Goal: Task Accomplishment & Management: Complete application form

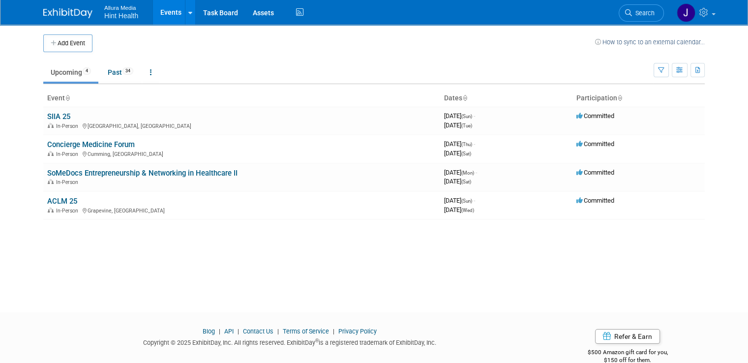
click at [284, 58] on td "Upcoming 4 Past 34 All Events 38 Past and Upcoming Grouped Annually Events grou…" at bounding box center [348, 68] width 610 height 32
click at [54, 14] on img at bounding box center [67, 13] width 49 height 10
click at [188, 16] on icon at bounding box center [190, 13] width 4 height 6
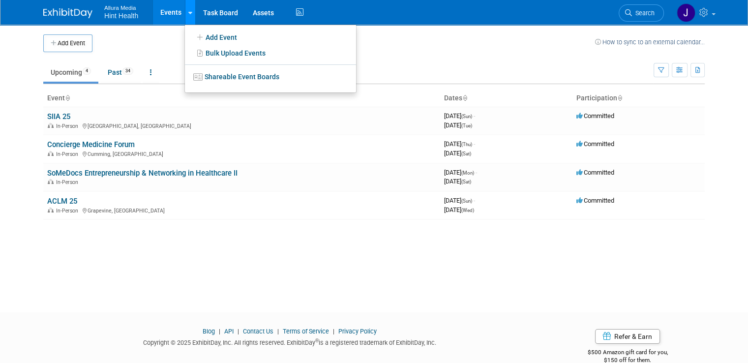
click at [188, 16] on icon at bounding box center [190, 13] width 4 height 6
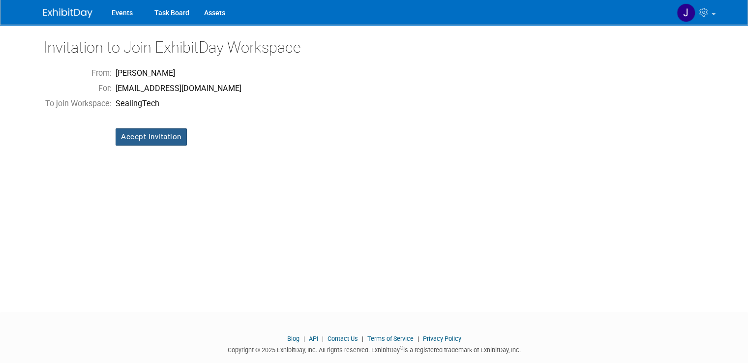
click at [159, 132] on input "Accept Invitation" at bounding box center [151, 136] width 71 height 17
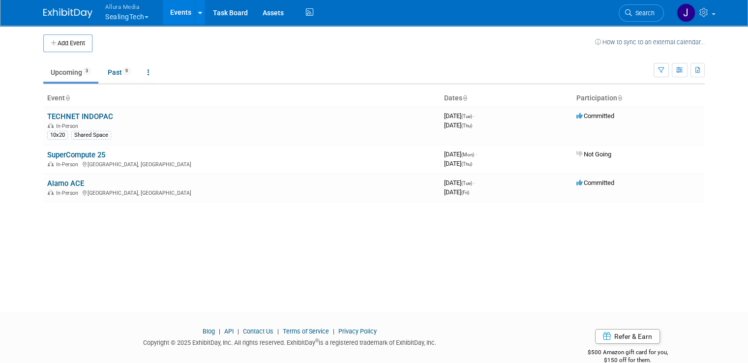
click at [136, 15] on button "Allura Media SealingTech" at bounding box center [132, 13] width 57 height 26
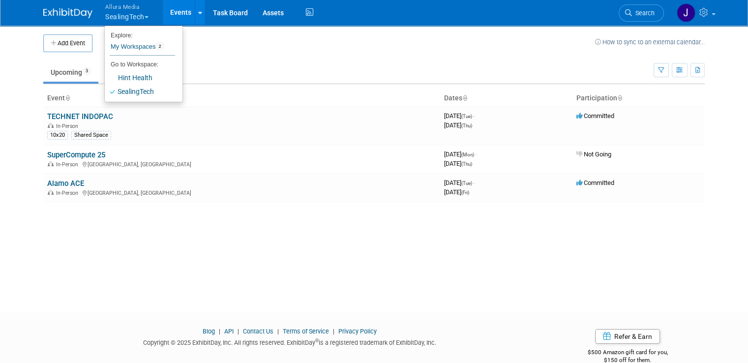
click at [137, 13] on button "Allura Media SealingTech" at bounding box center [132, 13] width 57 height 26
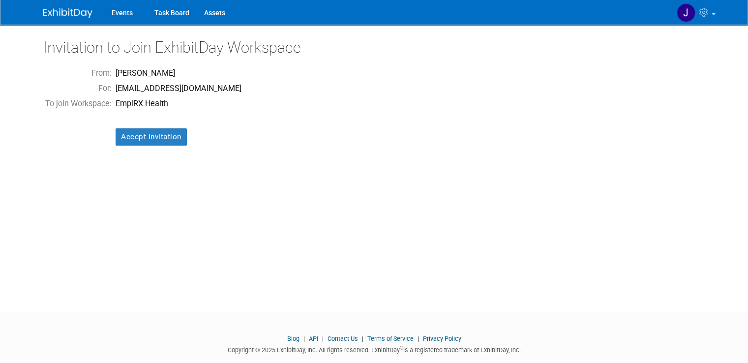
click at [154, 146] on td "Accept Invitation" at bounding box center [179, 130] width 130 height 36
click at [154, 138] on input "Accept Invitation" at bounding box center [151, 136] width 71 height 17
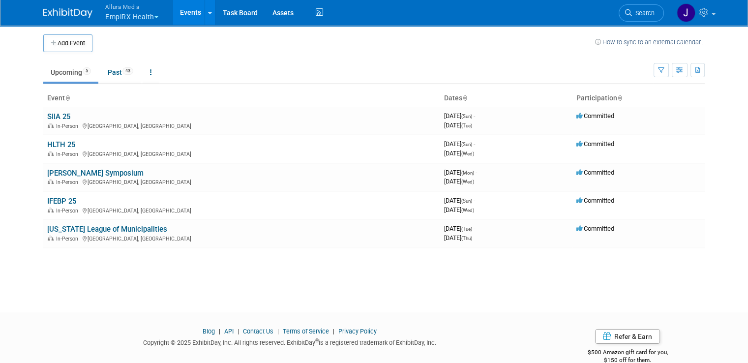
click at [148, 14] on button "Allura Media EmpiRX Health" at bounding box center [137, 13] width 66 height 26
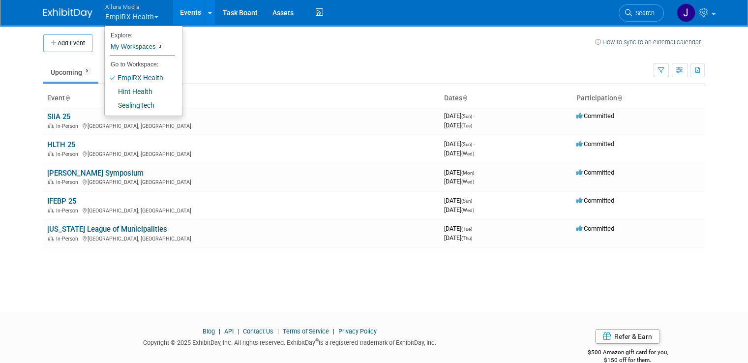
click at [148, 14] on button "Allura Media EmpiRX Health" at bounding box center [137, 13] width 66 height 26
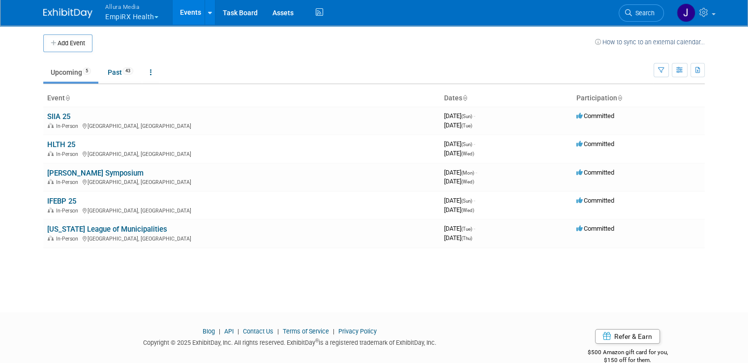
click at [124, 8] on span "Allura Media" at bounding box center [131, 6] width 53 height 10
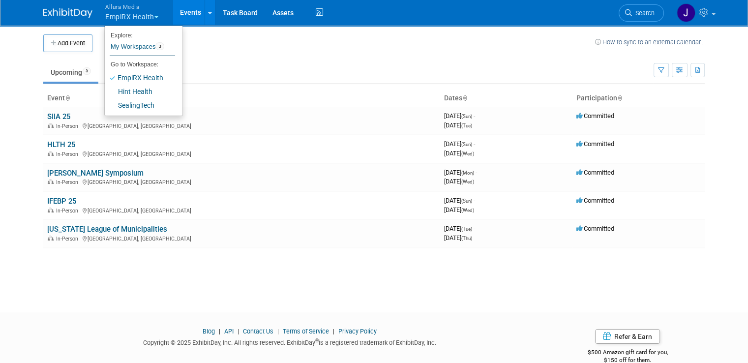
click at [124, 8] on span "Allura Media" at bounding box center [131, 6] width 53 height 10
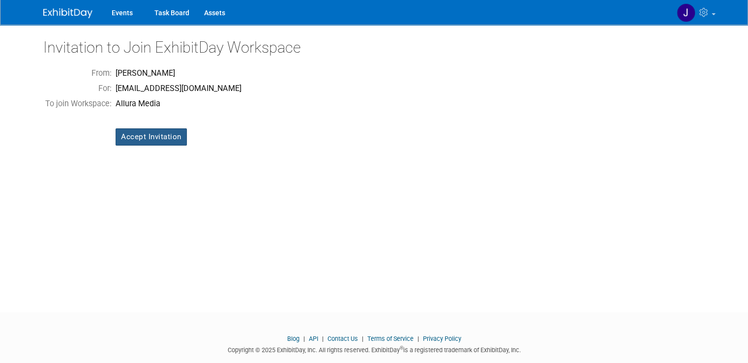
click at [157, 134] on input "Accept Invitation" at bounding box center [151, 136] width 71 height 17
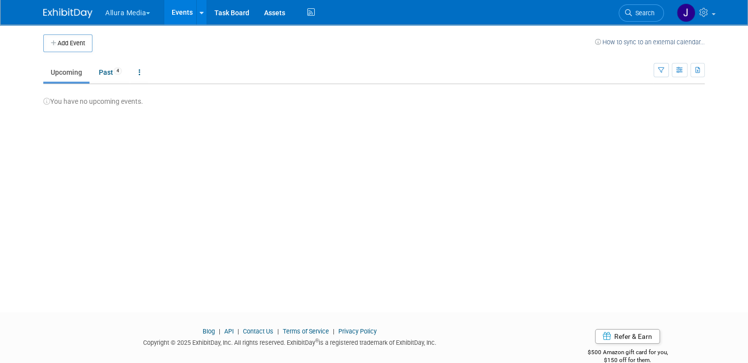
click at [138, 14] on button "Allura Media" at bounding box center [133, 11] width 58 height 22
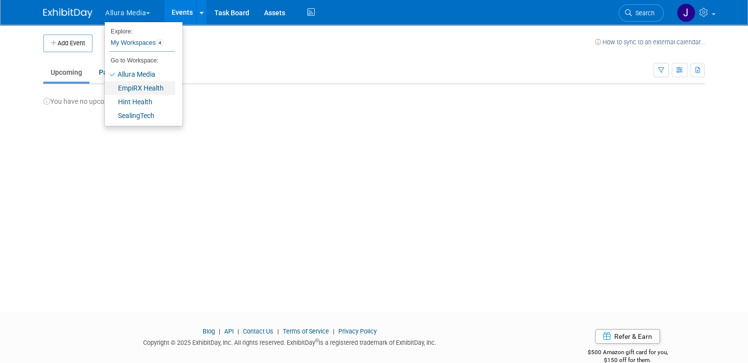
click at [129, 86] on link "EmpiRX Health" at bounding box center [140, 88] width 70 height 14
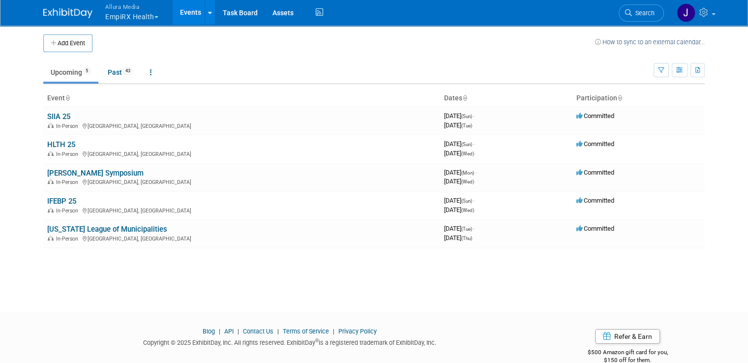
click at [132, 14] on button "Allura Media EmpiRX Health" at bounding box center [137, 13] width 66 height 26
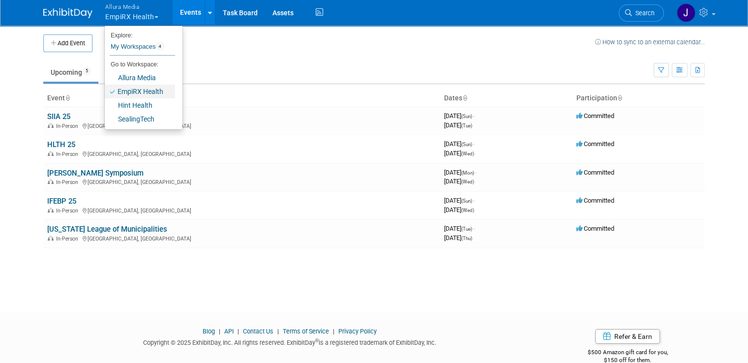
click at [112, 90] on link "EmpiRX Health" at bounding box center [140, 92] width 70 height 14
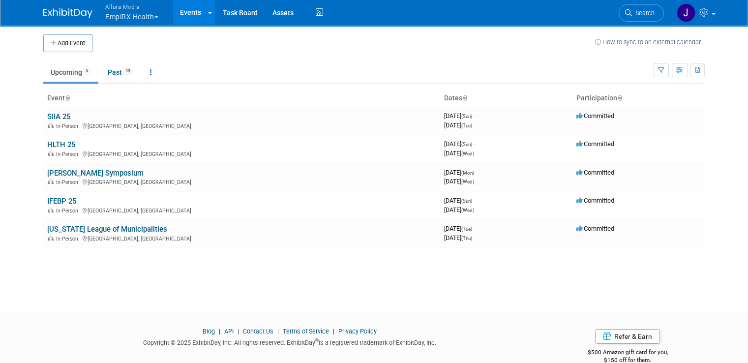
click at [134, 19] on button "Allura Media EmpiRX Health" at bounding box center [137, 13] width 66 height 26
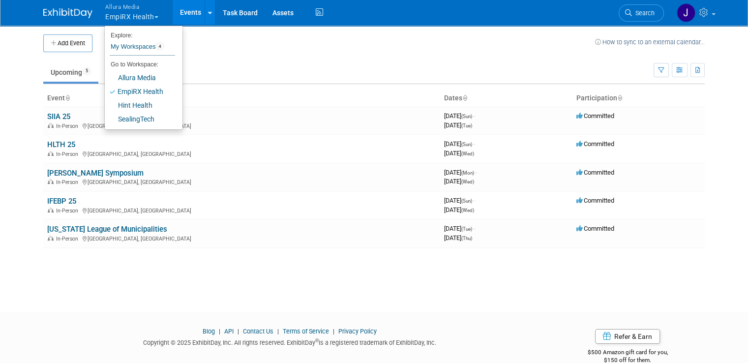
click at [134, 19] on button "Allura Media EmpiRX Health" at bounding box center [137, 13] width 66 height 26
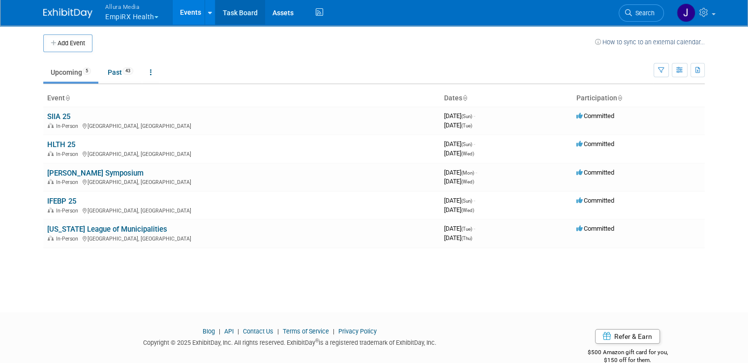
click at [228, 14] on link "Task Board" at bounding box center [240, 12] width 50 height 25
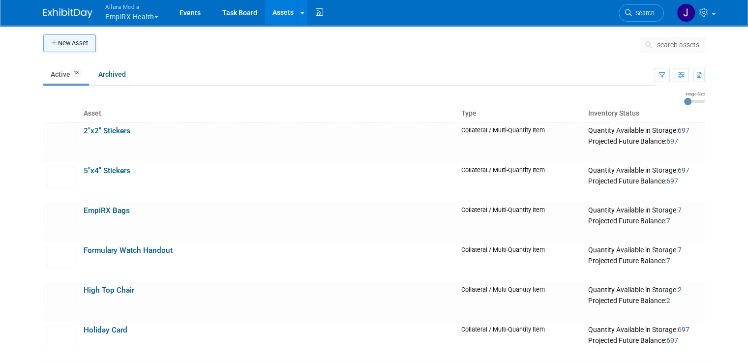
click at [74, 36] on button "New Asset" at bounding box center [69, 43] width 53 height 18
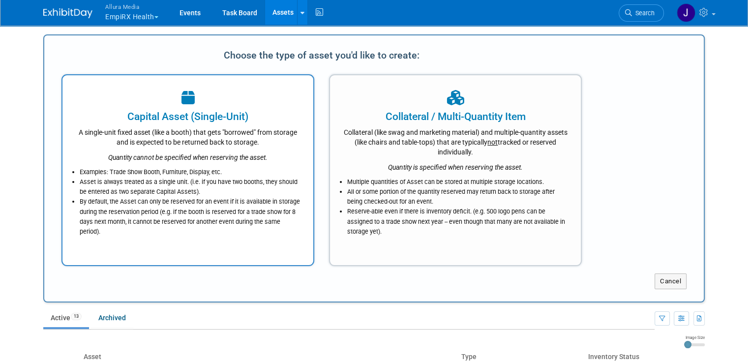
click at [218, 111] on div "Capital Asset (Single-Unit)" at bounding box center [188, 116] width 226 height 15
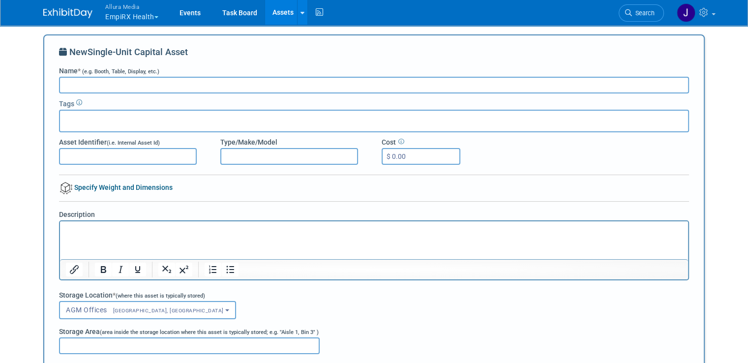
click at [135, 118] on div at bounding box center [374, 121] width 630 height 23
click at [107, 117] on input "text" at bounding box center [103, 120] width 79 height 10
click at [272, 16] on link "Assets" at bounding box center [283, 12] width 36 height 25
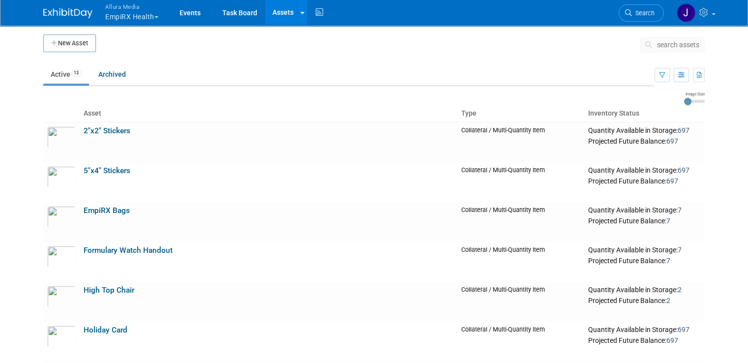
click at [143, 14] on button "Allura Media EmpiRX Health" at bounding box center [137, 13] width 66 height 26
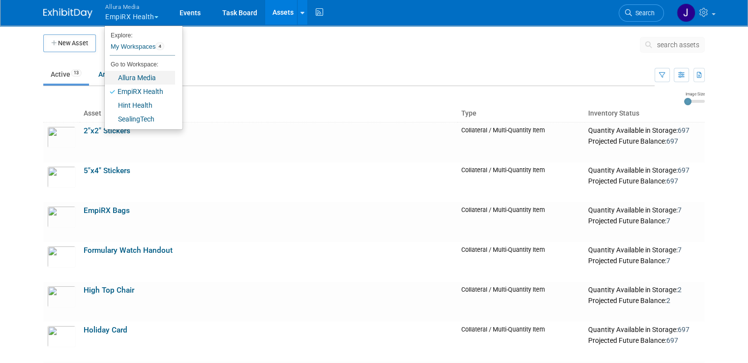
click at [122, 81] on link "Allura Media" at bounding box center [140, 78] width 70 height 14
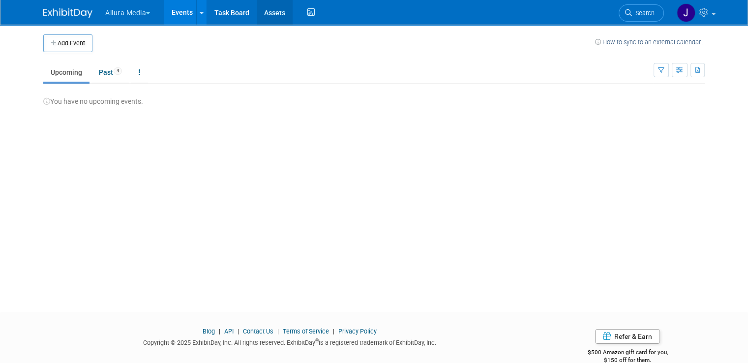
click at [266, 13] on link "Assets" at bounding box center [275, 12] width 36 height 25
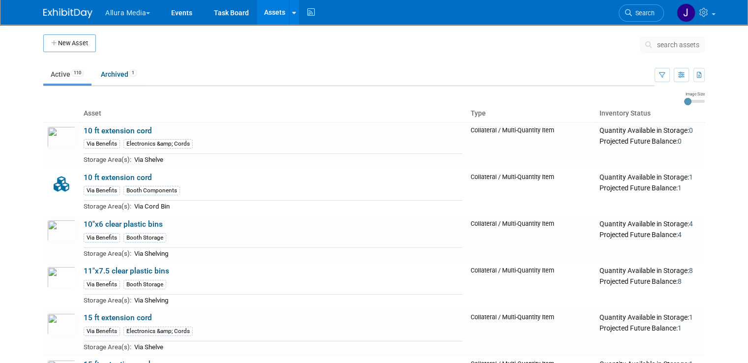
click at [55, 46] on button "New Asset" at bounding box center [69, 43] width 53 height 18
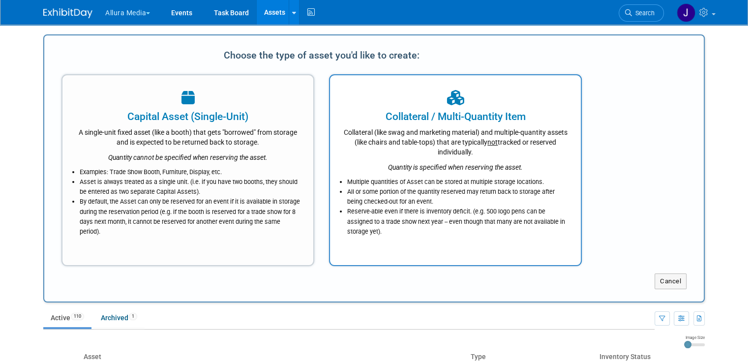
click at [424, 146] on div "Collateral (like swag and marketing material) and multiple-quantity assets (lik…" at bounding box center [455, 140] width 226 height 33
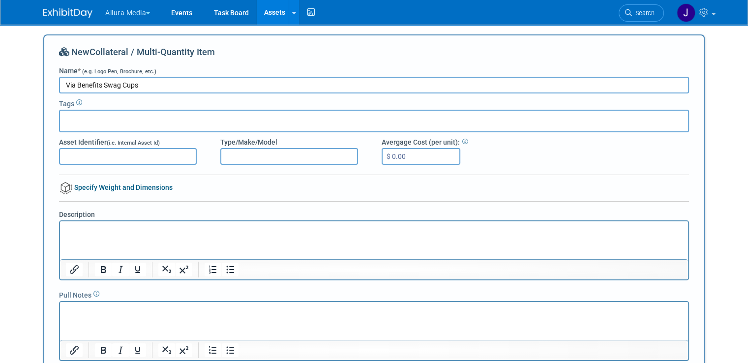
type input "Via Benefits Swag Cups"
click at [94, 117] on input "text" at bounding box center [103, 120] width 79 height 10
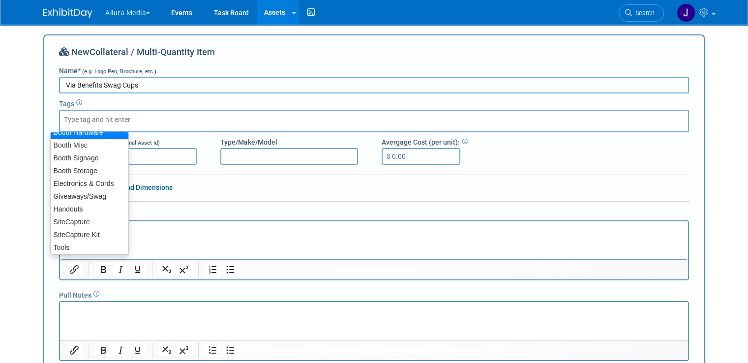
scroll to position [22, 0]
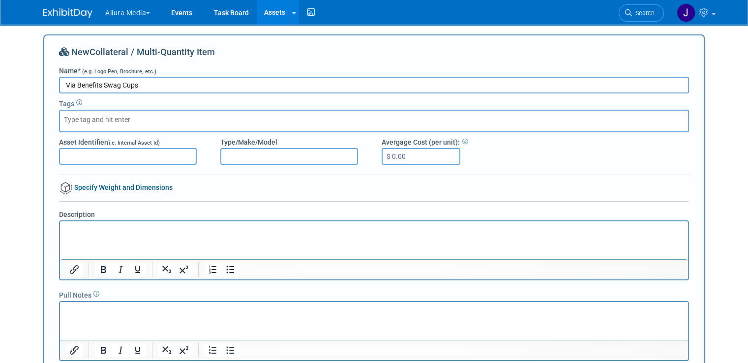
click at [132, 9] on button "Allura Media" at bounding box center [133, 11] width 58 height 22
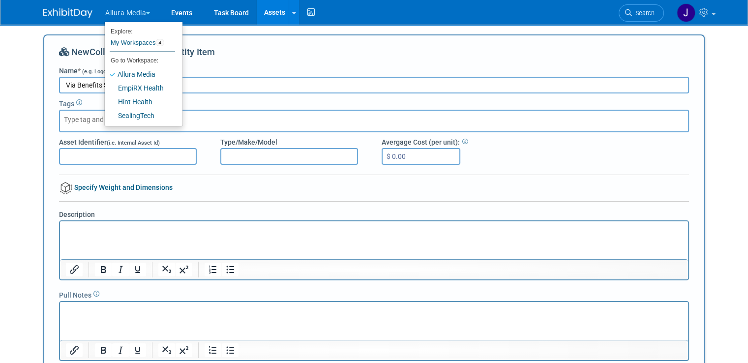
click at [275, 74] on div "New Collateral / Multi-Quantity Item Name * (e.g. Logo Pen, Brochure, etc.) Via…" at bounding box center [374, 217] width 630 height 343
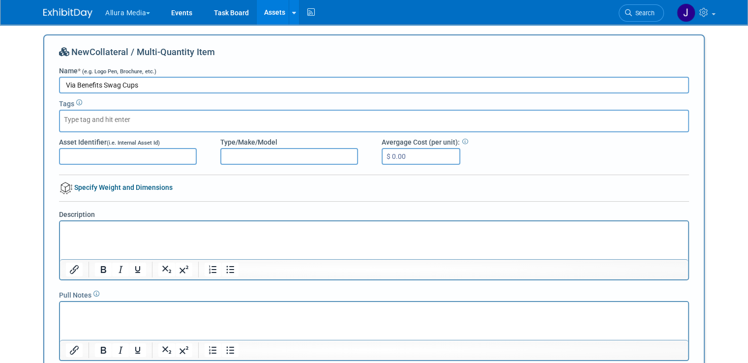
click at [117, 118] on input "text" at bounding box center [103, 120] width 79 height 10
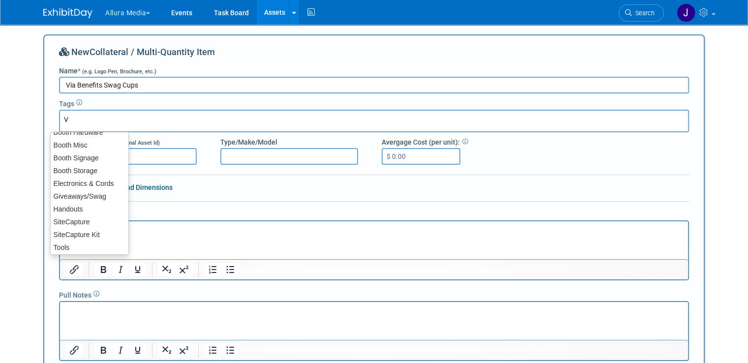
scroll to position [0, 0]
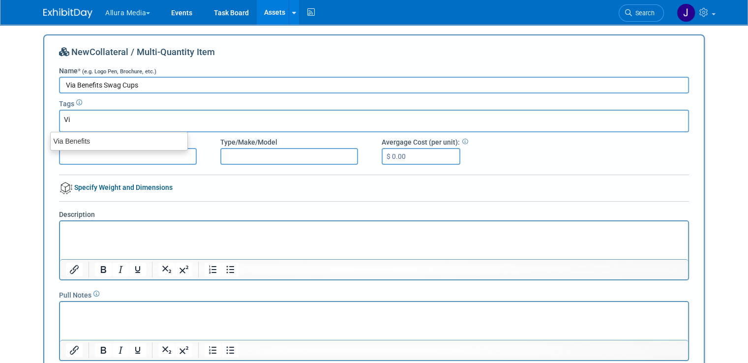
type input "Via"
click at [91, 141] on div "Via Benefits" at bounding box center [119, 141] width 138 height 14
type input "Via Benefits"
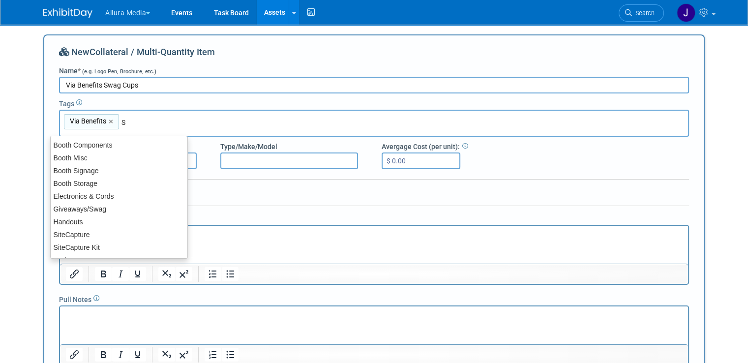
type input "Sw"
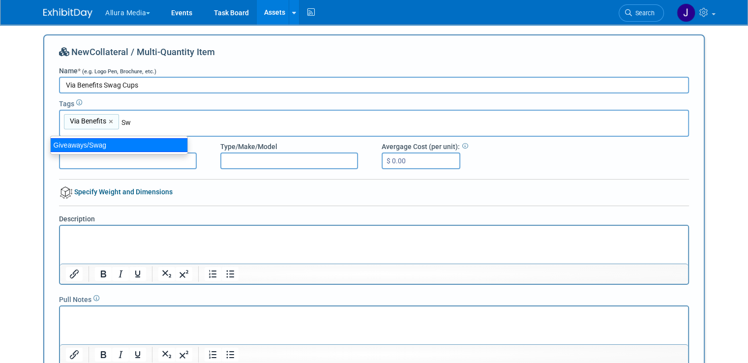
click at [120, 140] on div "Giveaways/Swag" at bounding box center [119, 145] width 138 height 14
type input "Via Benefits, Giveaways/Swag"
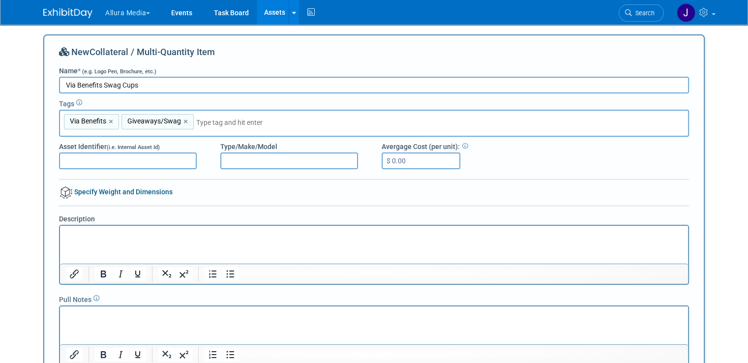
click at [196, 124] on input "text" at bounding box center [265, 123] width 138 height 10
click at [109, 121] on link "×" at bounding box center [112, 121] width 6 height 11
type input "Giveaways/Swag"
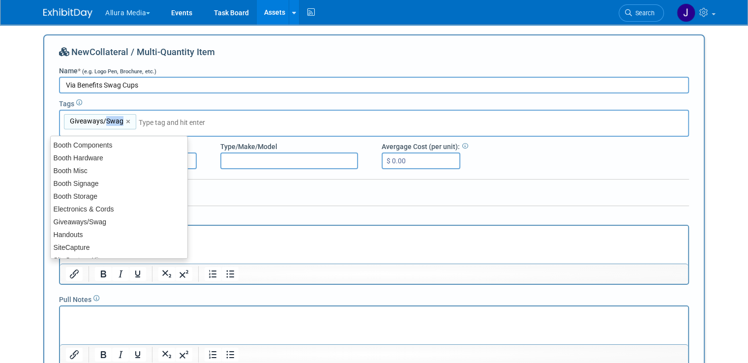
click at [100, 121] on span "Giveaways/Swag" at bounding box center [96, 121] width 56 height 10
type input "Giveaways/Swag"
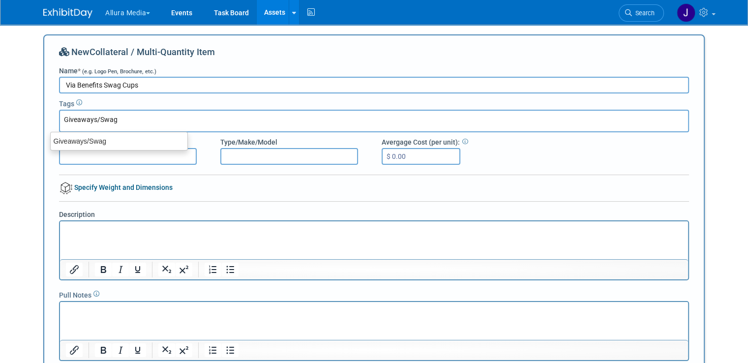
click at [115, 119] on input "Giveaways/Swag" at bounding box center [103, 120] width 79 height 10
type input "G"
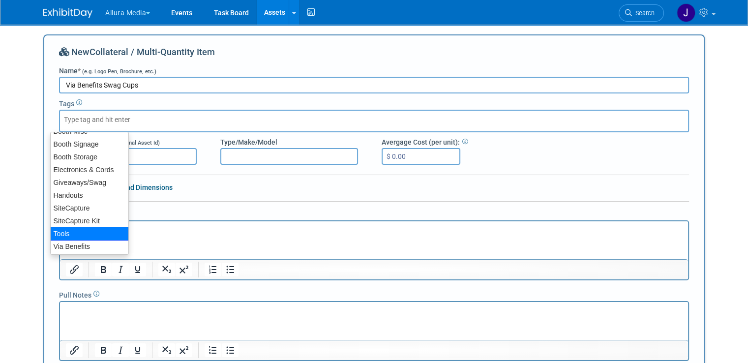
scroll to position [36, 0]
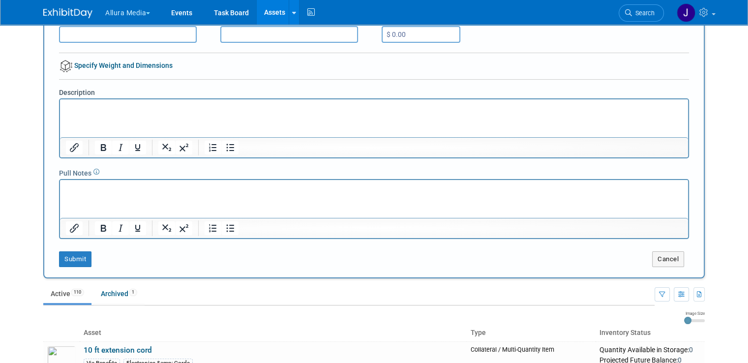
click at [130, 113] on html at bounding box center [374, 106] width 628 height 14
click at [115, 105] on p "Rich Text Area. Press ALT-0 for help." at bounding box center [374, 108] width 617 height 10
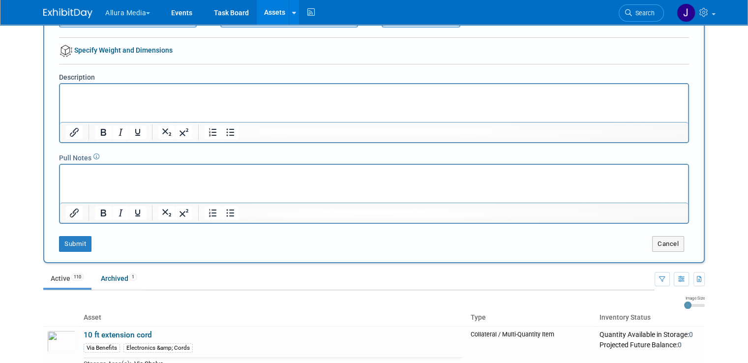
scroll to position [138, 0]
click at [684, 239] on button "Cancel" at bounding box center [668, 244] width 32 height 16
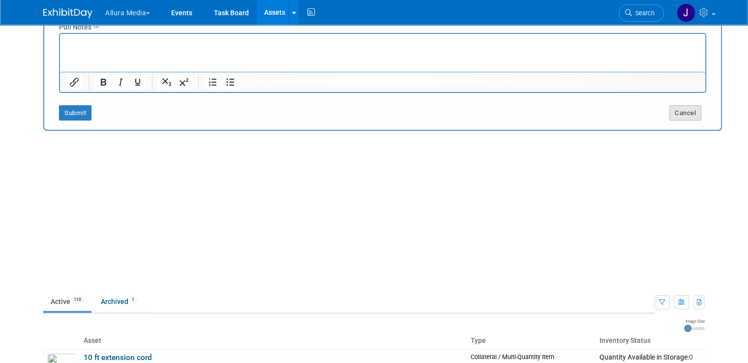
scroll to position [0, 0]
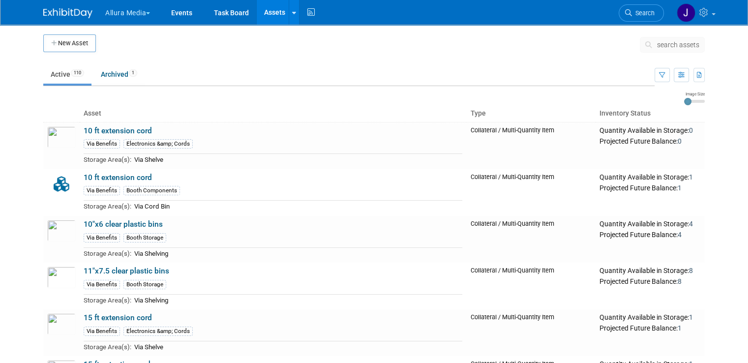
click at [110, 12] on button "Allura Media" at bounding box center [133, 11] width 58 height 22
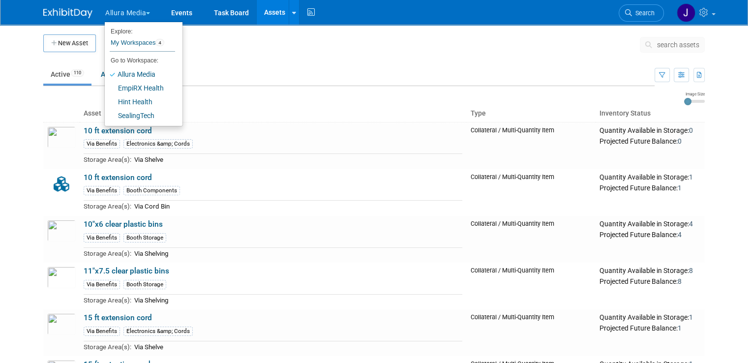
click at [208, 66] on ul "Active 110 Archived 1" at bounding box center [348, 75] width 611 height 22
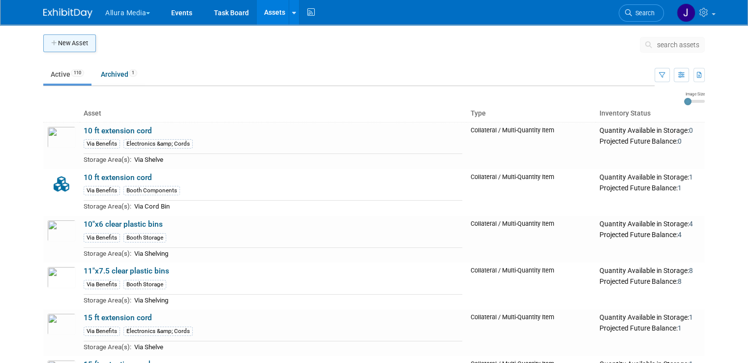
click at [73, 45] on button "New Asset" at bounding box center [69, 43] width 53 height 18
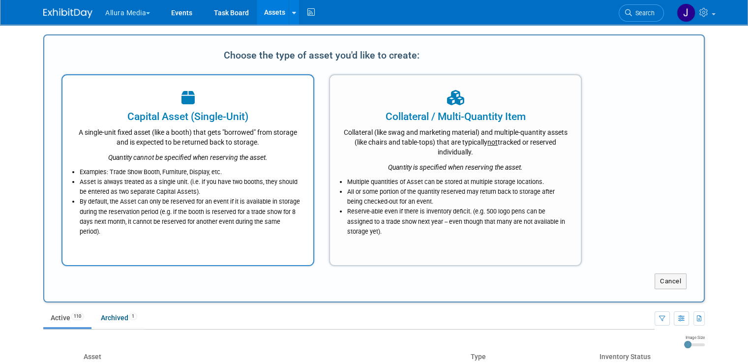
click at [214, 84] on div "Capital Asset (Single-Unit) A single-unit fixed asset (like a booth) that gets …" at bounding box center [187, 170] width 253 height 192
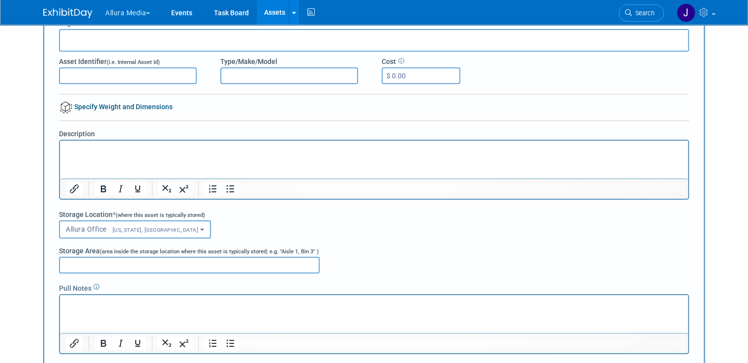
scroll to position [81, 0]
click at [75, 268] on input "Storage Area (area inside the storage location where this asset is typically st…" at bounding box center [189, 265] width 261 height 17
type input "Via shelving"
click at [90, 308] on p "Rich Text Area. Press ALT-0 for help." at bounding box center [374, 304] width 617 height 10
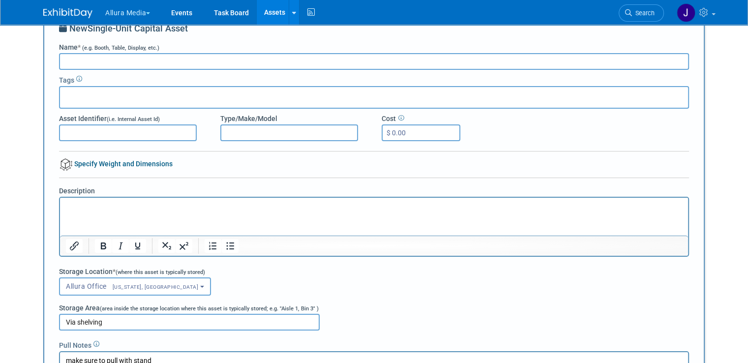
scroll to position [20, 0]
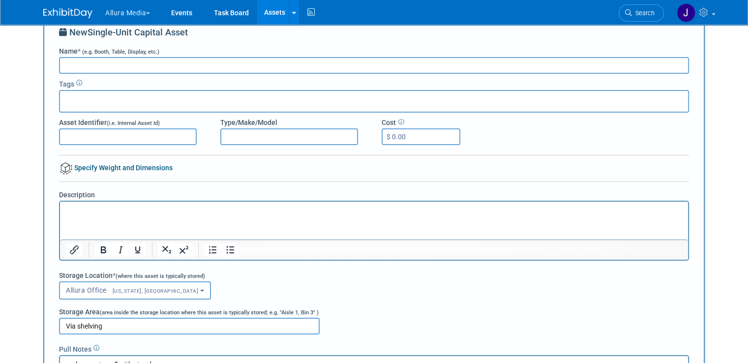
click at [155, 63] on input "Name * (e.g. Booth, Table, Display, etc.)" at bounding box center [374, 65] width 630 height 17
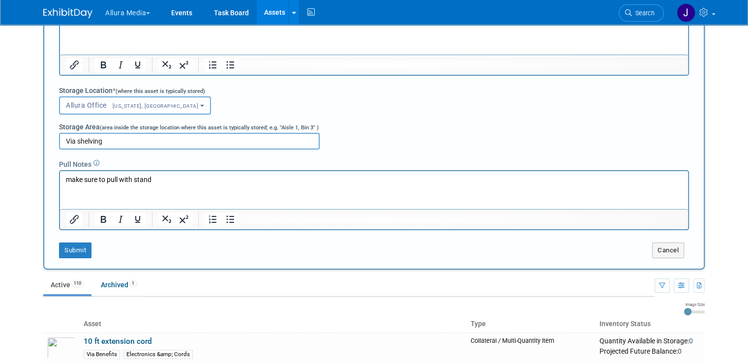
scroll to position [218, 0]
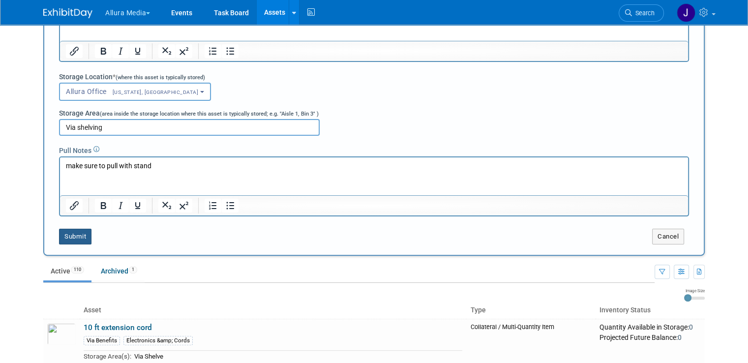
type input "vv"
click at [63, 233] on button "Submit" at bounding box center [75, 237] width 32 height 16
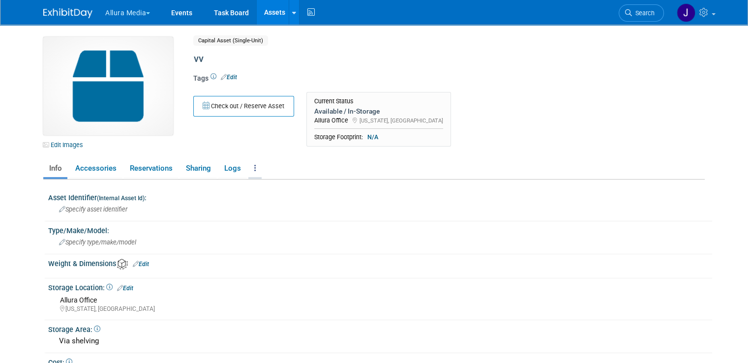
click at [254, 169] on icon at bounding box center [255, 167] width 2 height 7
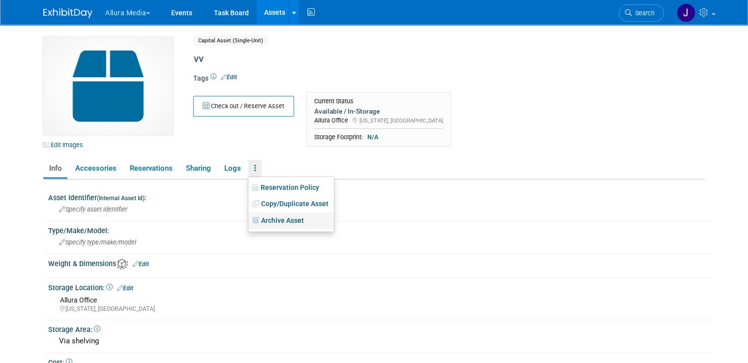
click at [270, 220] on link "Archive Asset" at bounding box center [291, 220] width 86 height 17
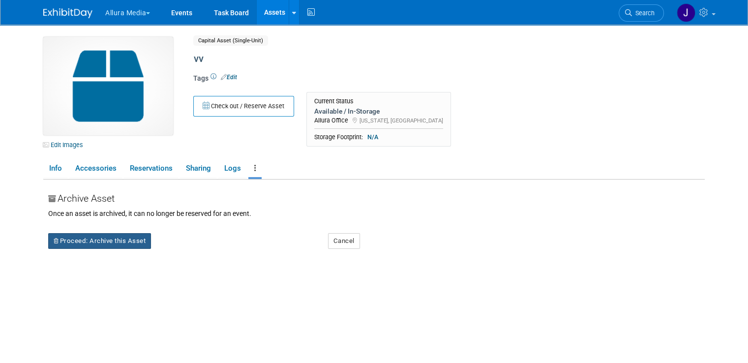
click at [109, 234] on button "Proceed: Archive this Asset" at bounding box center [99, 241] width 103 height 16
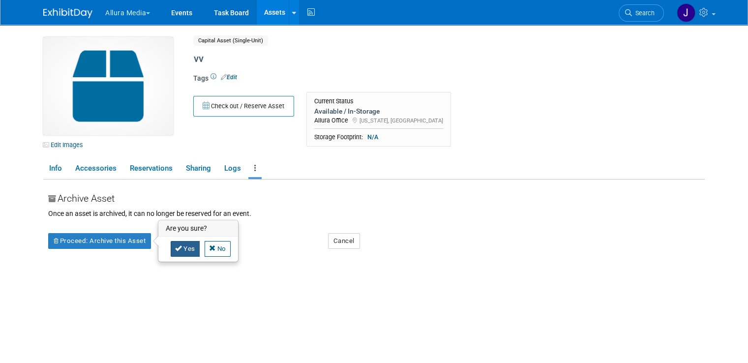
click at [177, 247] on link "Yes" at bounding box center [185, 249] width 29 height 16
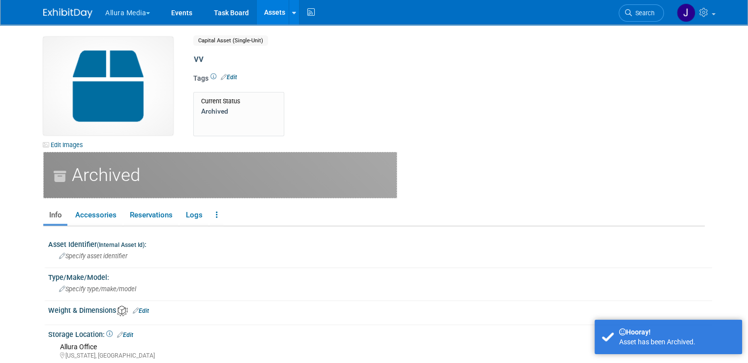
click at [271, 12] on link "Assets" at bounding box center [275, 12] width 36 height 25
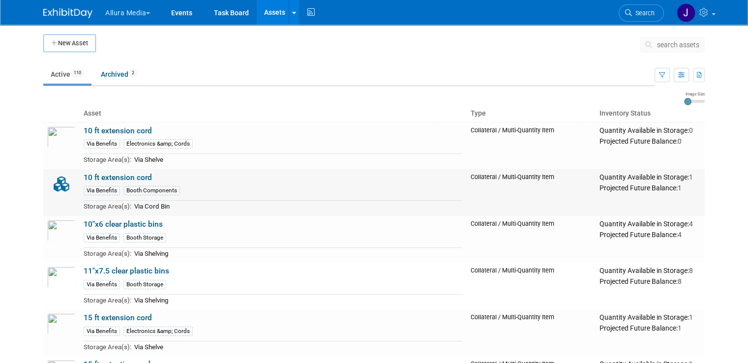
scroll to position [36, 0]
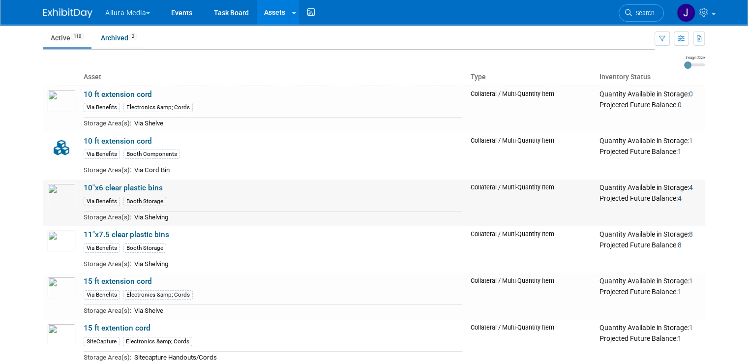
click at [145, 188] on link "10"x6 clear plastic bins" at bounding box center [123, 187] width 79 height 9
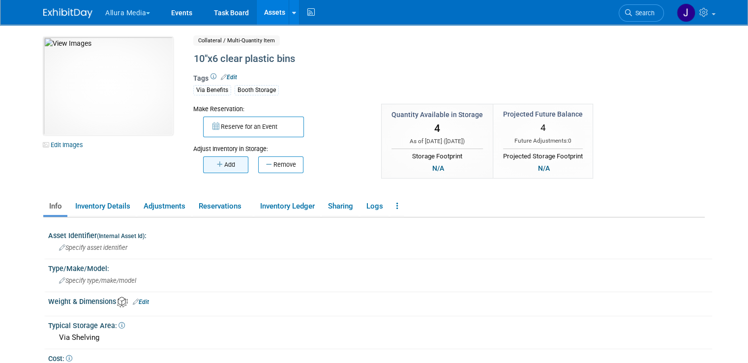
click at [217, 161] on button "Add" at bounding box center [225, 164] width 45 height 17
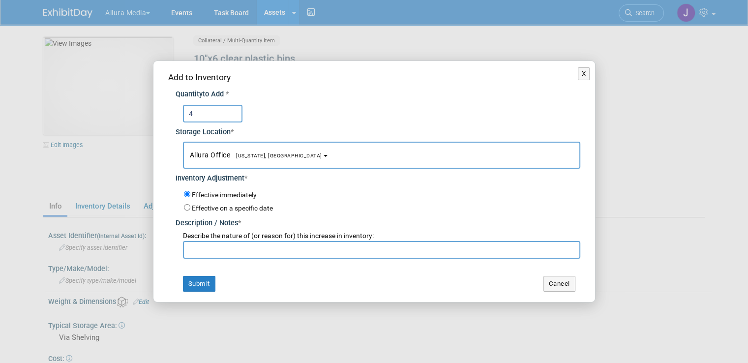
type input "4"
click at [200, 245] on input "text" at bounding box center [381, 250] width 397 height 18
click at [551, 282] on button "Cancel" at bounding box center [559, 284] width 32 height 16
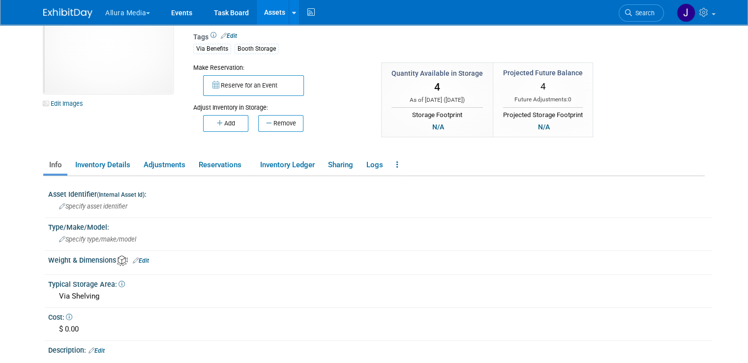
scroll to position [37, 0]
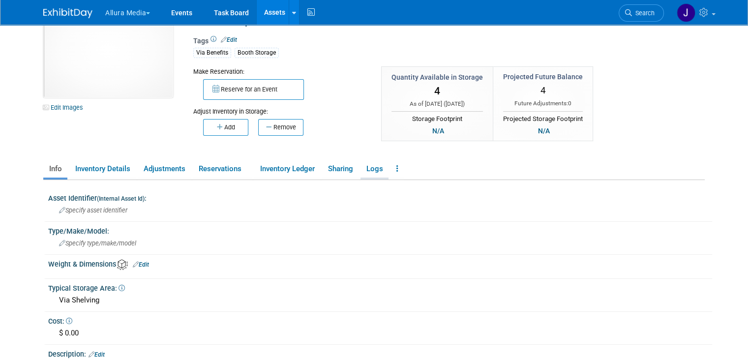
click at [373, 167] on link "Logs" at bounding box center [375, 168] width 28 height 17
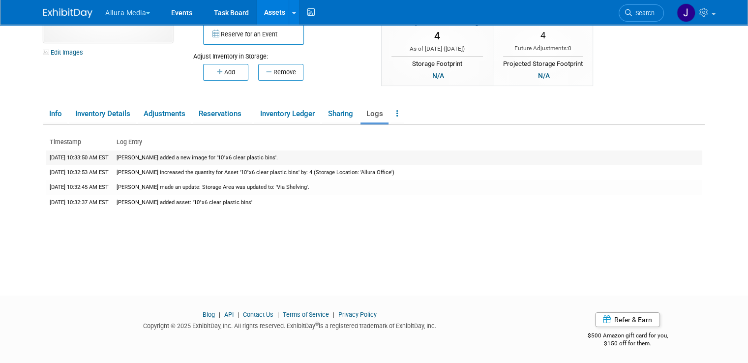
scroll to position [0, 0]
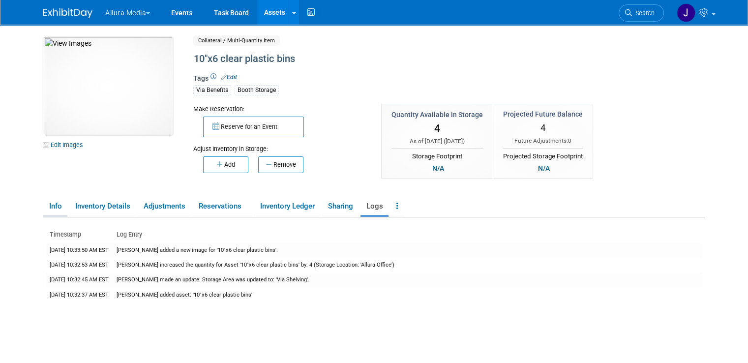
click at [43, 207] on link "Info" at bounding box center [55, 206] width 24 height 17
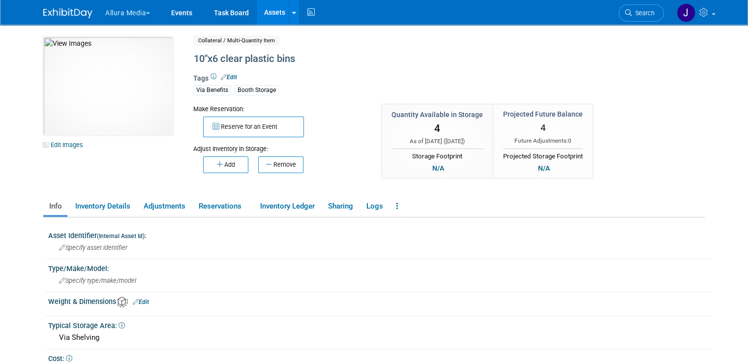
click at [271, 10] on link "Assets" at bounding box center [275, 12] width 36 height 25
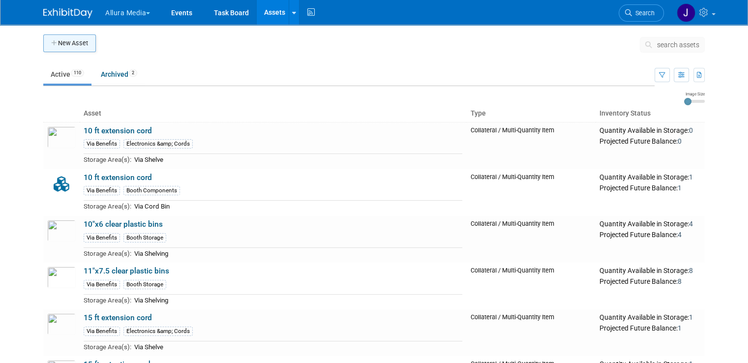
click at [60, 46] on button "New Asset" at bounding box center [69, 43] width 53 height 18
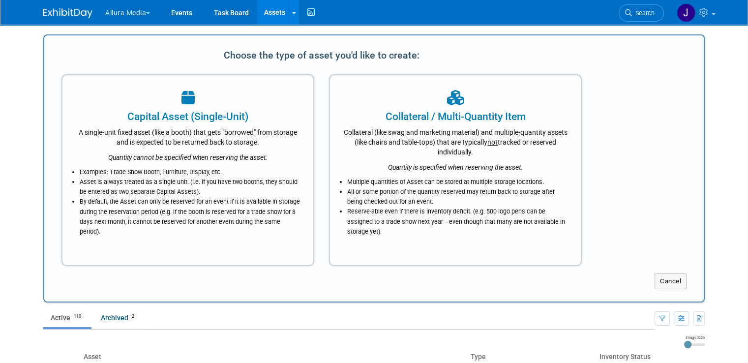
click at [135, 10] on button "Allura Media" at bounding box center [133, 11] width 58 height 22
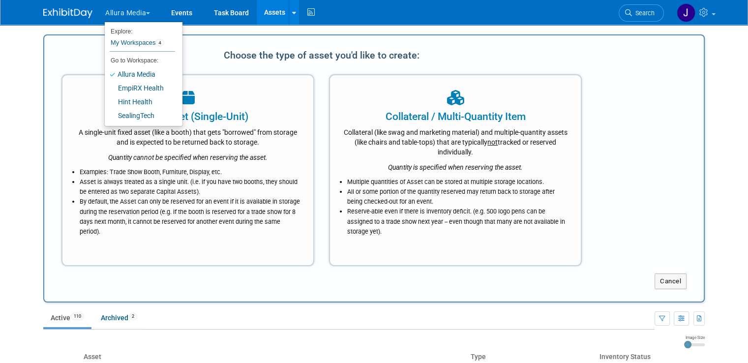
click at [135, 10] on button "Allura Media" at bounding box center [133, 11] width 58 height 22
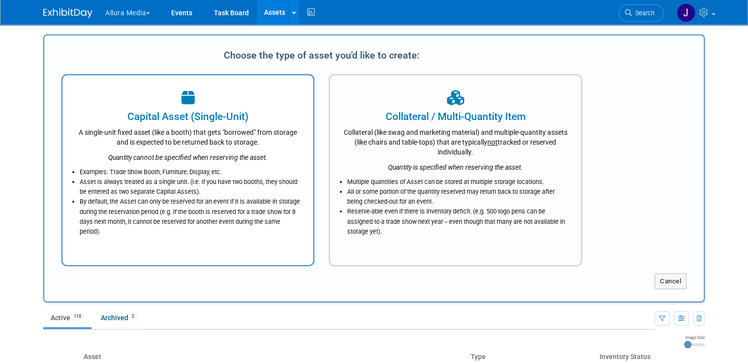
click at [253, 193] on li "Asset is always treated as a single unit. (i.e. if you have two booths, they sh…" at bounding box center [190, 187] width 221 height 20
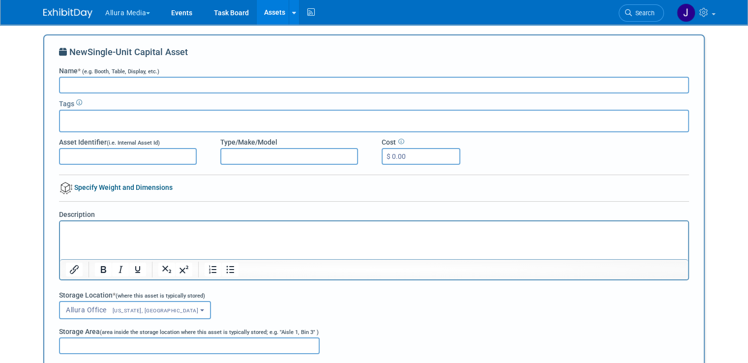
click at [183, 86] on input "Name * (e.g. Booth, Table, Display, etc.)" at bounding box center [374, 85] width 630 height 17
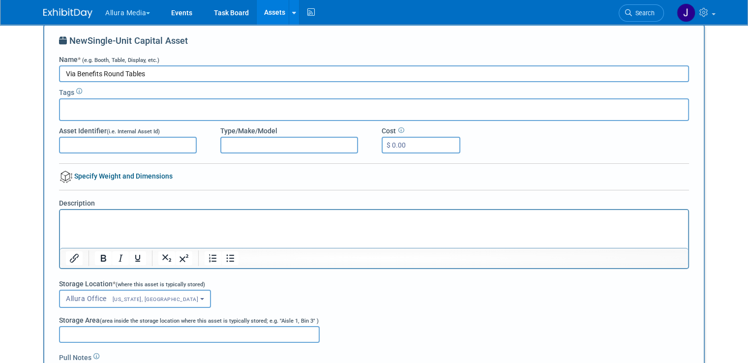
scroll to position [12, 0]
type input "Via Benefits Round Table"
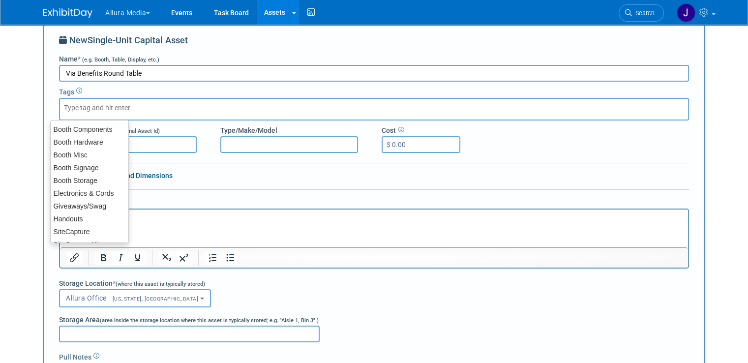
click at [158, 103] on div at bounding box center [374, 109] width 630 height 23
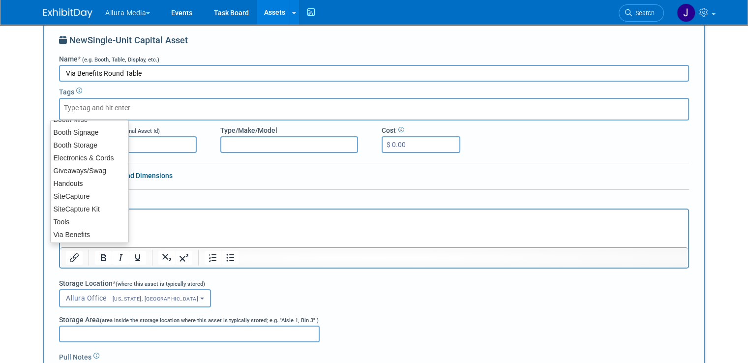
scroll to position [0, 0]
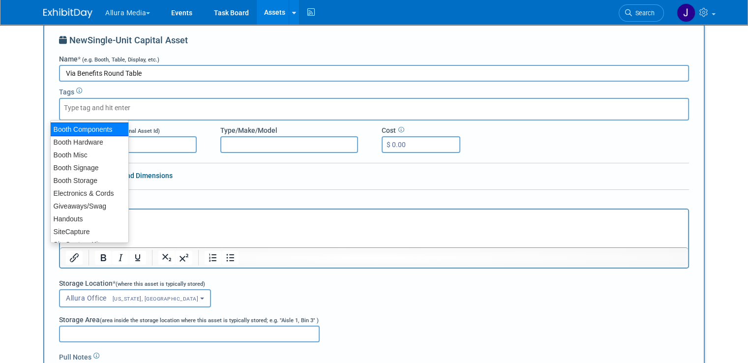
click at [86, 128] on div "Booth Components" at bounding box center [89, 129] width 79 height 14
type input "Booth Components"
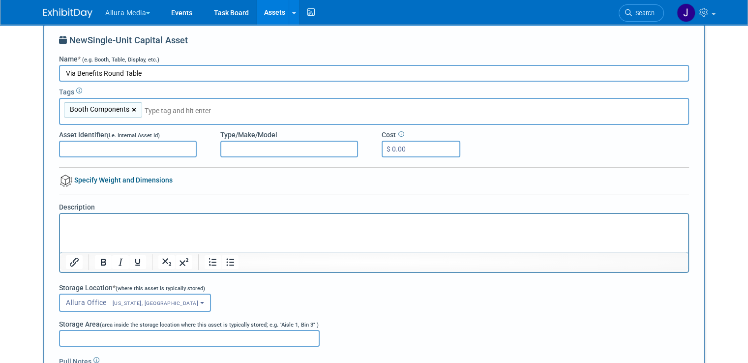
click at [132, 109] on link "×" at bounding box center [135, 109] width 6 height 11
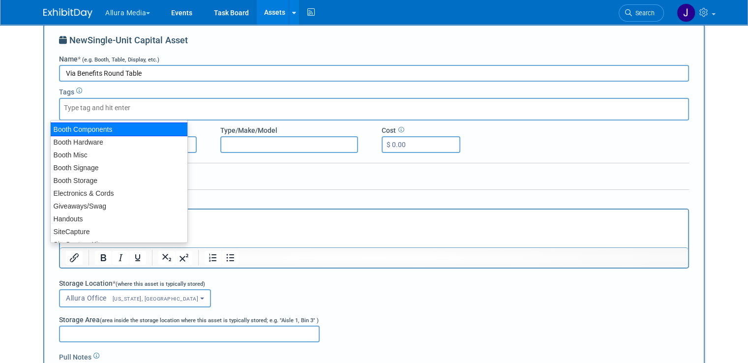
click at [110, 129] on div "Booth Components" at bounding box center [119, 129] width 138 height 14
type input "Booth Components"
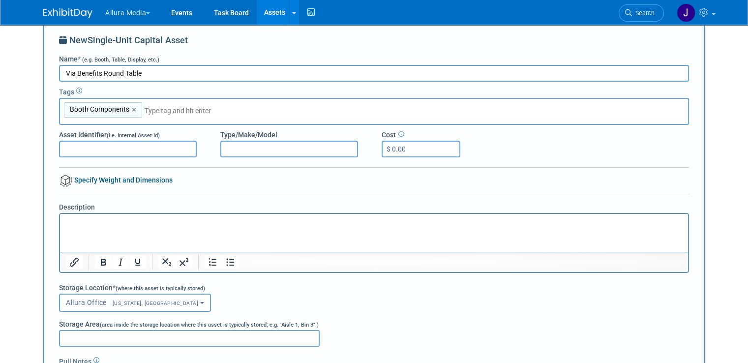
click at [167, 220] on p "Rich Text Area. Press ALT-0 for help." at bounding box center [374, 223] width 617 height 10
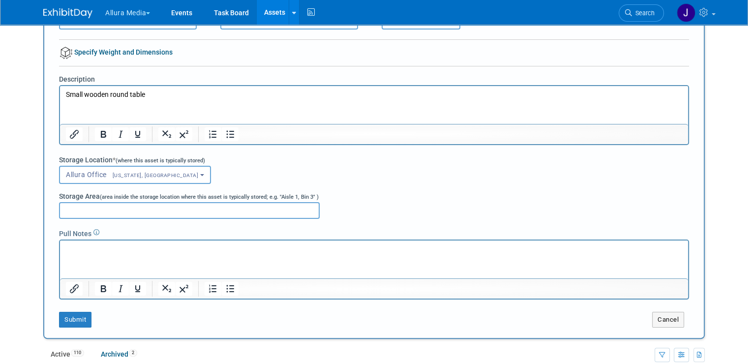
click at [121, 213] on input "Storage Area (area inside the storage location where this asset is typically st…" at bounding box center [189, 210] width 261 height 17
type input "U"
click at [64, 317] on button "Submit" at bounding box center [75, 320] width 32 height 16
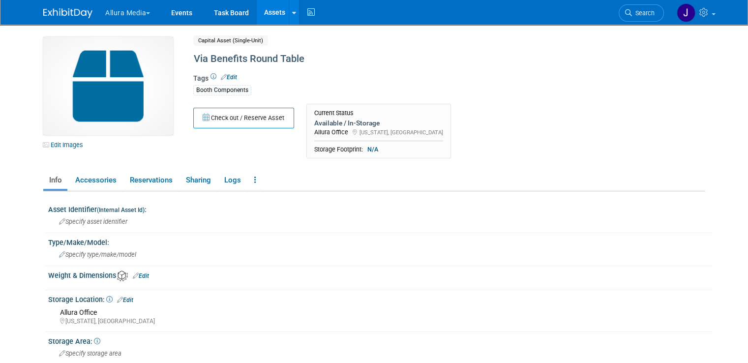
click at [270, 8] on link "Assets" at bounding box center [275, 12] width 36 height 25
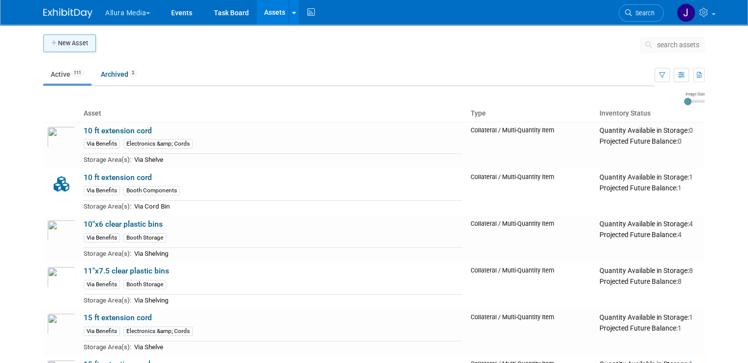
click at [50, 40] on button "New Asset" at bounding box center [69, 43] width 53 height 18
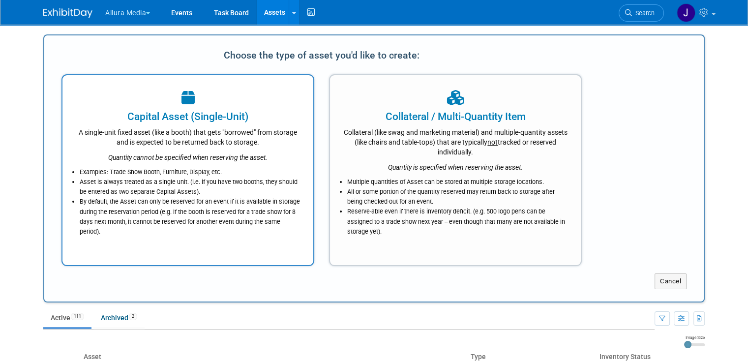
click at [174, 110] on div "Capital Asset (Single-Unit)" at bounding box center [188, 116] width 226 height 15
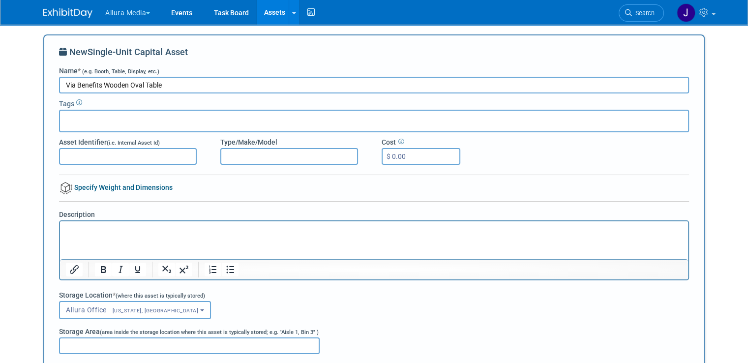
type input "Via Benefits Wooden Oval Table"
click at [157, 119] on div at bounding box center [374, 121] width 630 height 23
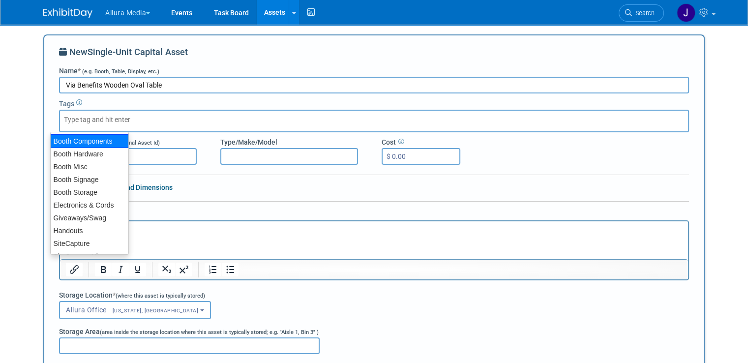
click at [103, 142] on div "Booth Components" at bounding box center [89, 141] width 79 height 14
type input "Booth Components"
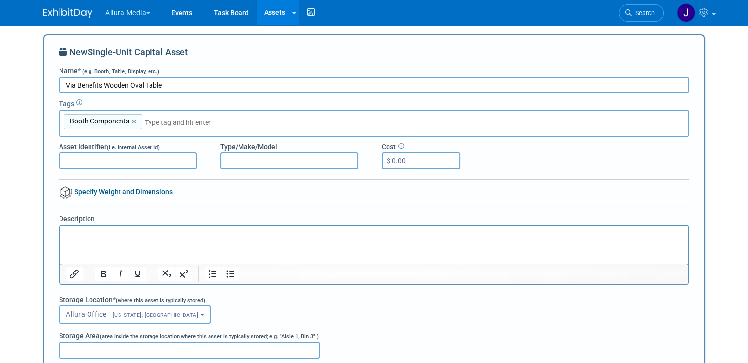
click at [90, 239] on p "Rich Text Area. Press ALT-0 for help." at bounding box center [374, 235] width 617 height 10
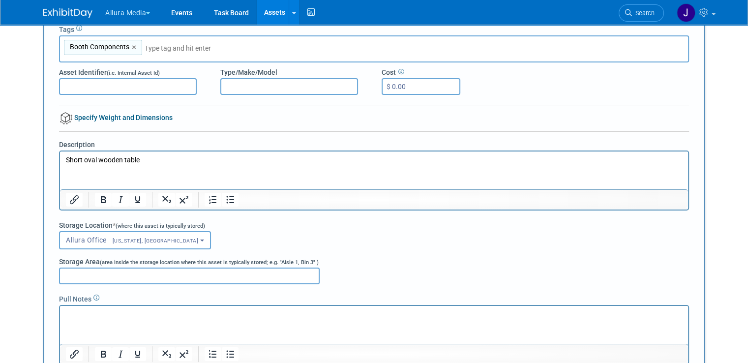
scroll to position [74, 0]
click at [144, 86] on input "Asset Identifier (i.e. Internal Asset Id)" at bounding box center [128, 87] width 138 height 17
click at [294, 140] on div "Description" at bounding box center [374, 175] width 645 height 71
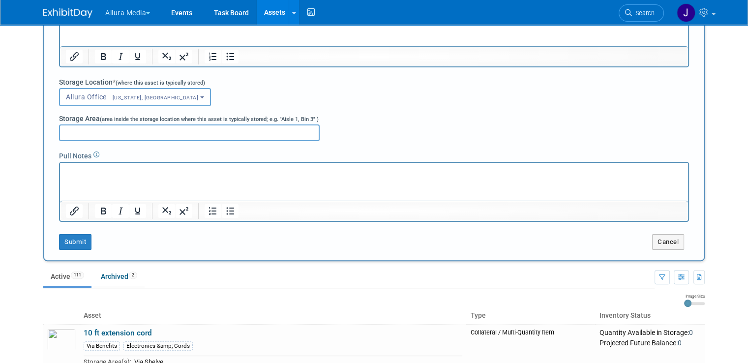
scroll to position [232, 0]
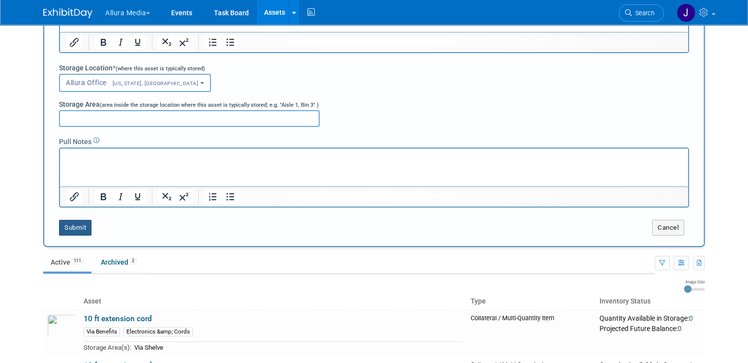
click at [75, 224] on button "Submit" at bounding box center [75, 228] width 32 height 16
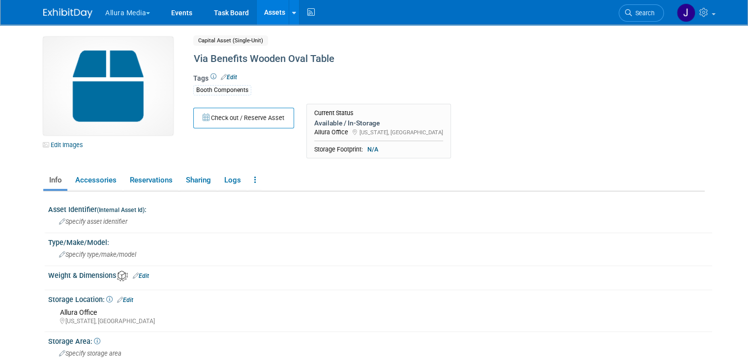
click at [258, 13] on link "Assets" at bounding box center [275, 12] width 36 height 25
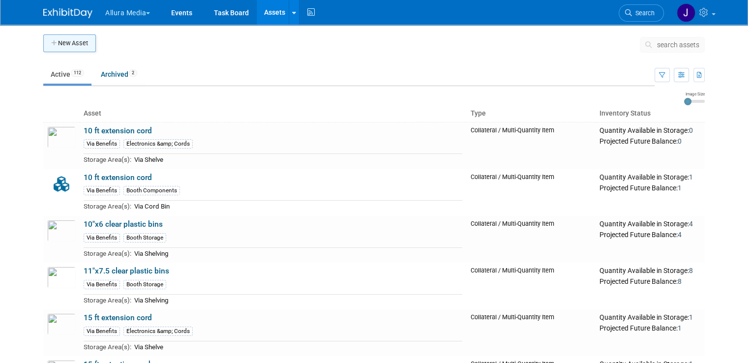
click at [78, 47] on button "New Asset" at bounding box center [69, 43] width 53 height 18
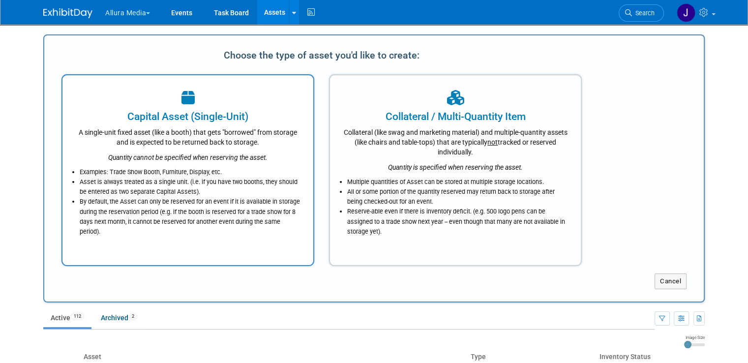
click at [232, 145] on div "A single-unit fixed asset (like a booth) that gets "borrowed" from storage and …" at bounding box center [188, 135] width 226 height 23
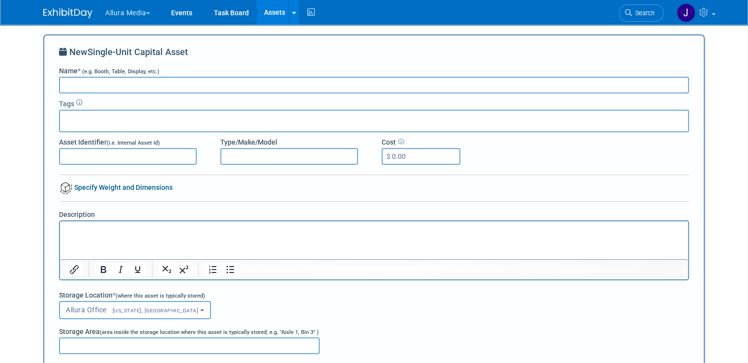
click at [218, 85] on input "Name * (e.g. Booth, Table, Display, etc.)" at bounding box center [374, 85] width 630 height 17
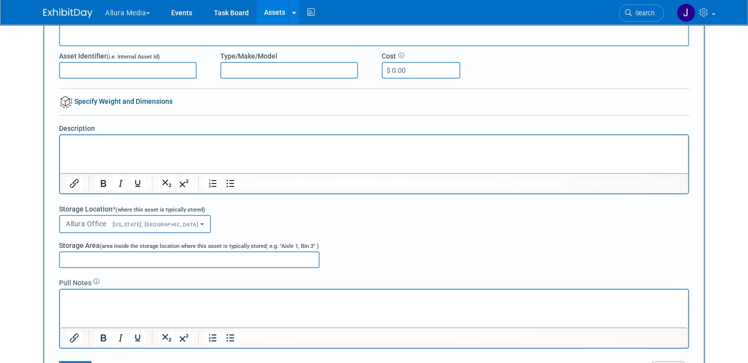
scroll to position [87, 0]
type input "Via Benefits 3' Power Strip/Surge Protector"
click at [135, 136] on html at bounding box center [374, 142] width 628 height 14
click at [128, 147] on p "Rich Text Area. Press ALT-0 for help." at bounding box center [374, 144] width 617 height 10
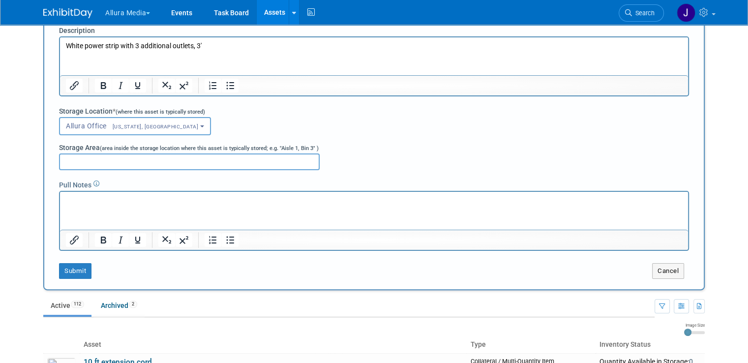
scroll to position [184, 0]
click at [68, 266] on button "Submit" at bounding box center [75, 271] width 32 height 16
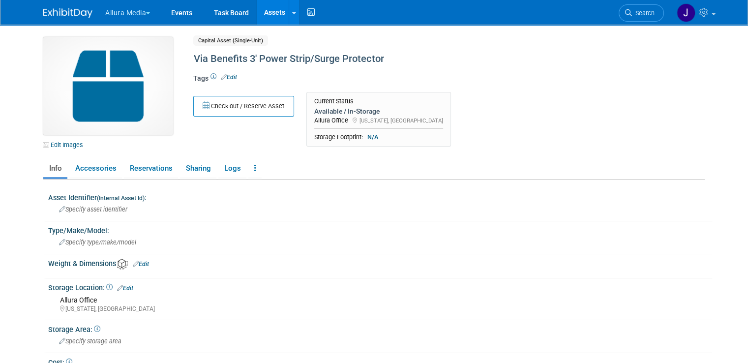
click at [129, 7] on button "Allura Media" at bounding box center [133, 11] width 58 height 22
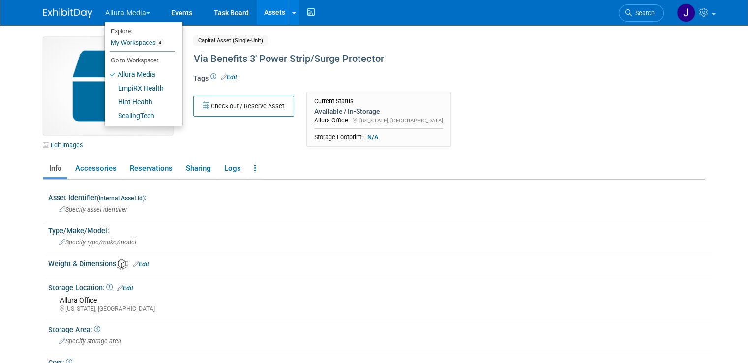
click at [129, 7] on button "Allura Media" at bounding box center [133, 11] width 58 height 22
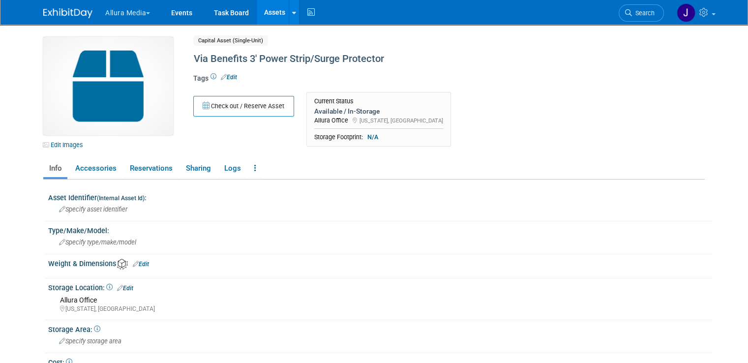
click at [276, 16] on link "Assets" at bounding box center [275, 12] width 36 height 25
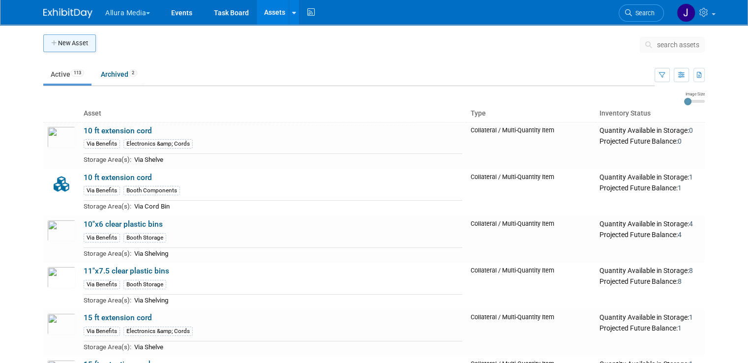
click at [51, 44] on icon "button" at bounding box center [54, 43] width 7 height 6
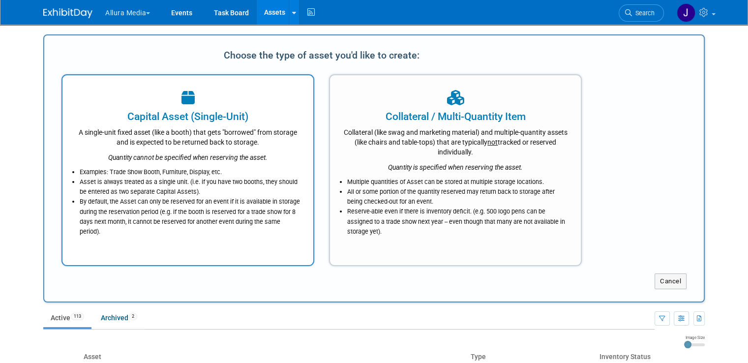
click at [181, 150] on div "Quantity cannot be specified when reserving the asset." at bounding box center [188, 154] width 226 height 15
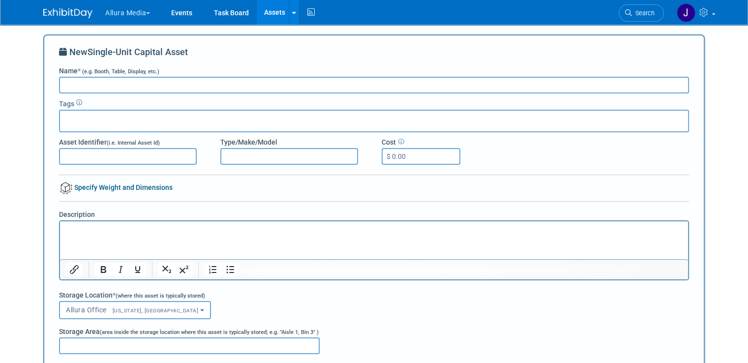
click at [159, 86] on input "Name * (e.g. Booth, Table, Display, etc.)" at bounding box center [374, 85] width 630 height 17
click at [129, 9] on button "Allura Media" at bounding box center [133, 11] width 58 height 22
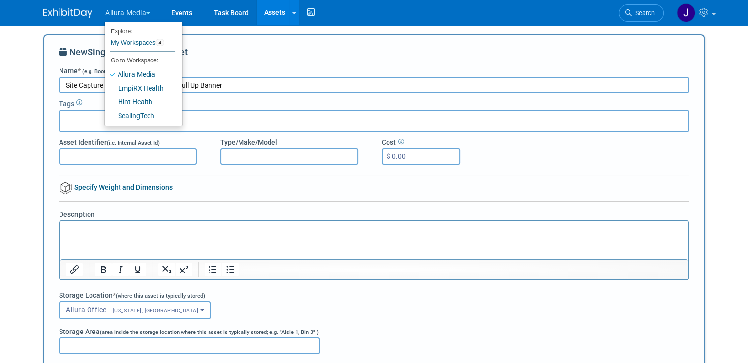
click at [129, 9] on button "Allura Media" at bounding box center [133, 11] width 58 height 22
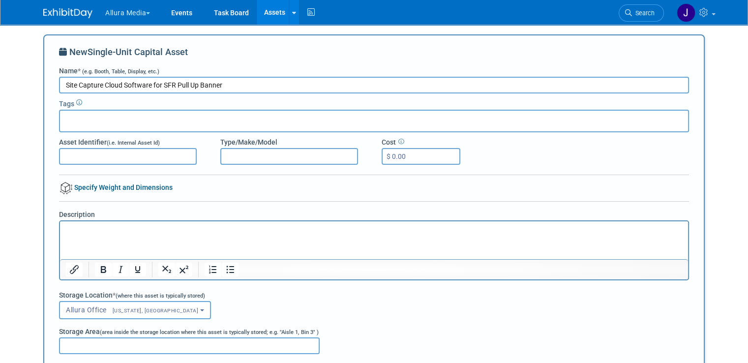
click at [129, 8] on button "Allura Media" at bounding box center [133, 11] width 58 height 22
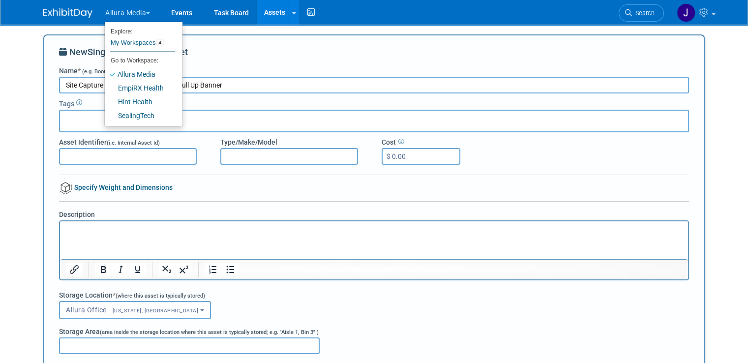
click at [129, 8] on button "Allura Media" at bounding box center [133, 11] width 58 height 22
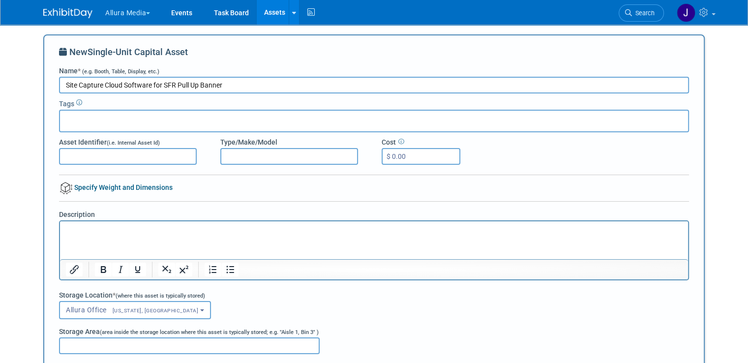
click at [240, 85] on input "Site Capture Cloud Software for SFR Pull Up Banner" at bounding box center [374, 85] width 630 height 17
type input "Site Capture Cloud Software for SFR Pull Up Banner 36" Width"
click at [155, 117] on div at bounding box center [374, 121] width 630 height 23
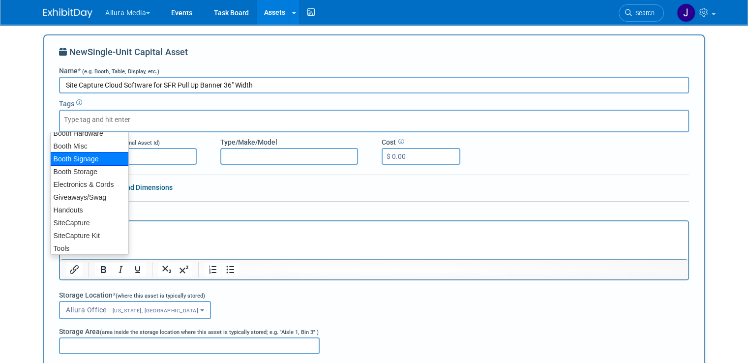
scroll to position [4, 0]
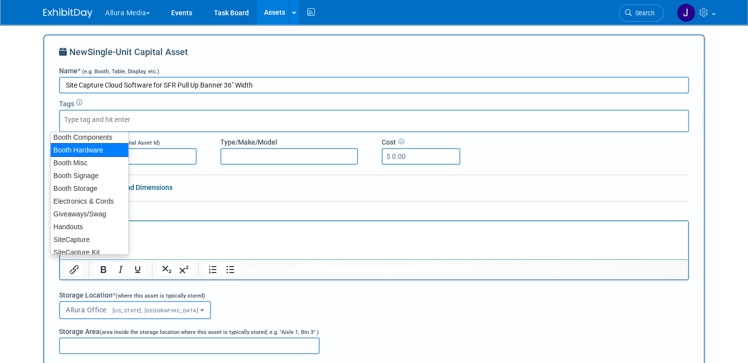
click at [96, 146] on div "Booth Hardware" at bounding box center [89, 150] width 79 height 14
type input "Booth Hardware"
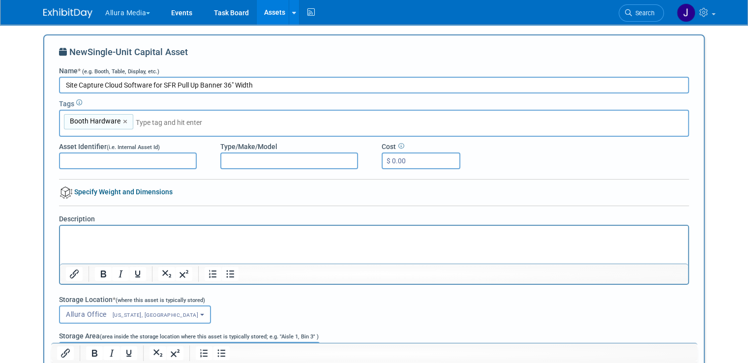
scroll to position [41, 0]
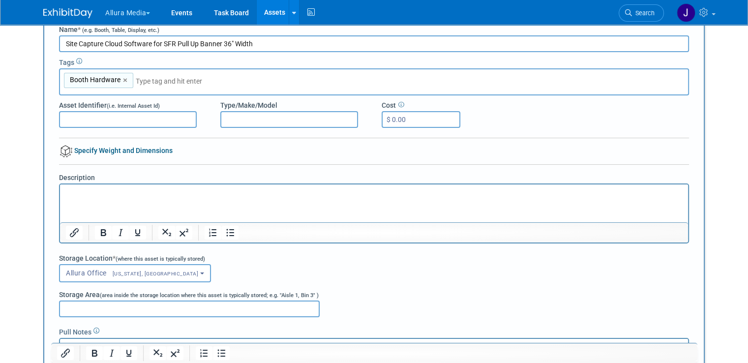
click at [231, 198] on html at bounding box center [374, 191] width 628 height 14
click at [192, 81] on input "text" at bounding box center [205, 81] width 138 height 10
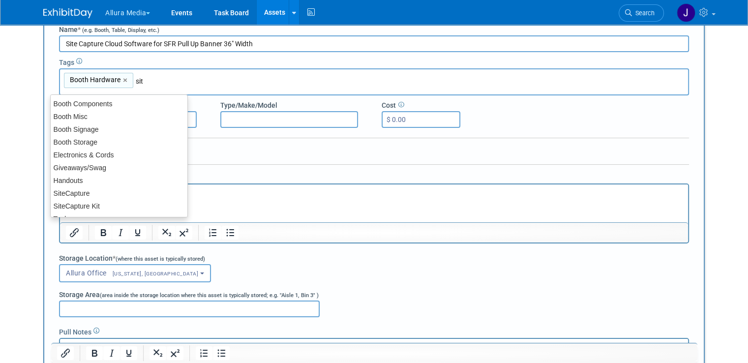
type input "site"
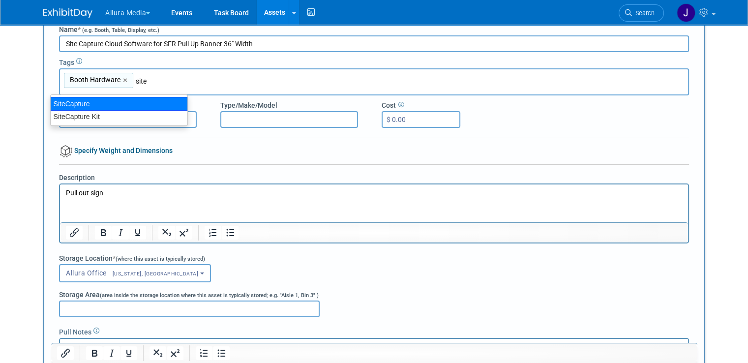
click at [141, 102] on div "SiteCapture" at bounding box center [119, 104] width 138 height 14
type input "Booth Hardware, SiteCapture"
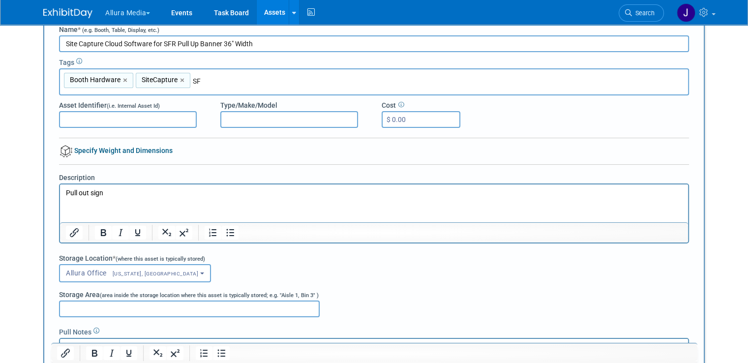
type input "SFR"
type input "Booth Hardware, SiteCapture, SFR"
click at [152, 197] on p "Pull out sign" at bounding box center [374, 193] width 617 height 10
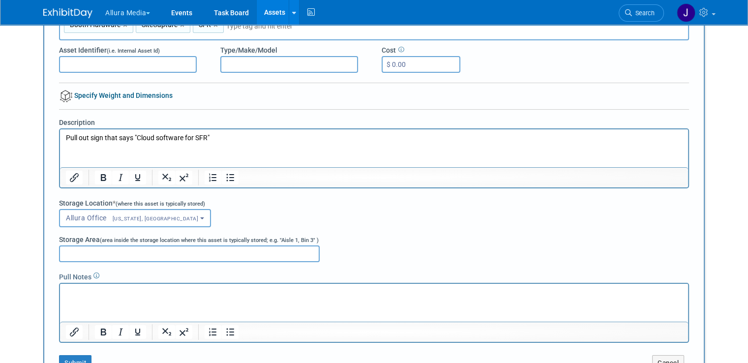
scroll to position [96, 0]
click at [111, 250] on input "Storage Area (area inside the storage location where this asset is typically st…" at bounding box center [189, 253] width 261 height 17
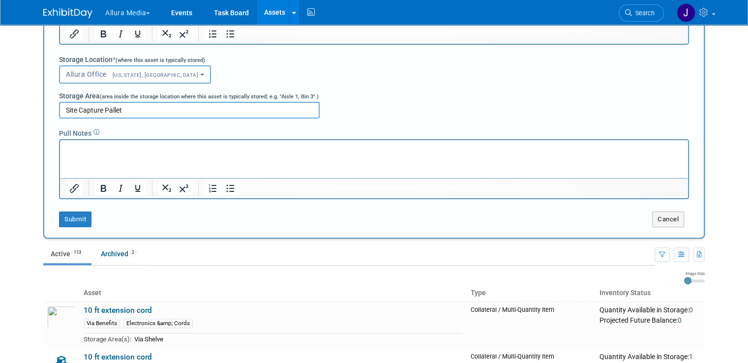
scroll to position [240, 0]
type input "Site Capture Pallet"
click at [78, 220] on button "Submit" at bounding box center [75, 219] width 32 height 16
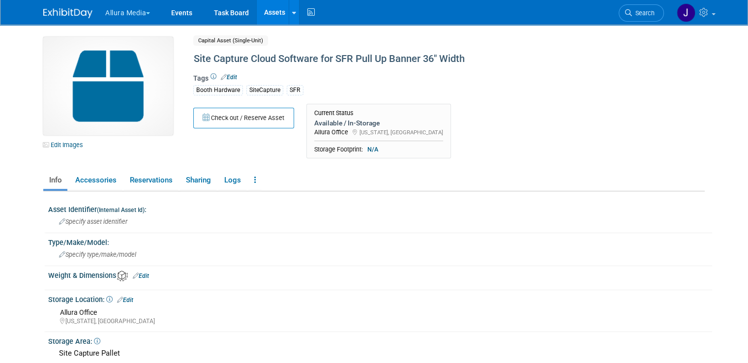
click at [262, 7] on link "Assets" at bounding box center [275, 12] width 36 height 25
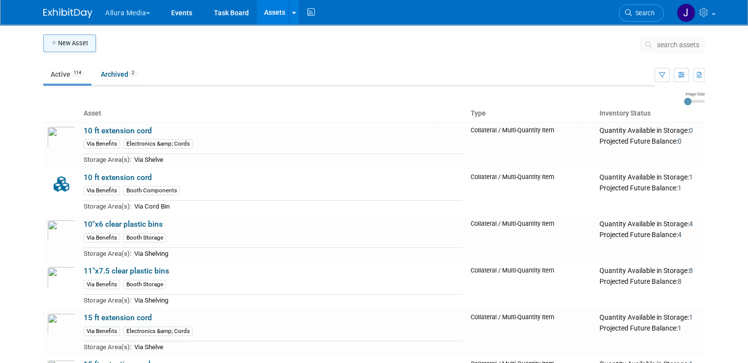
click at [66, 46] on button "New Asset" at bounding box center [69, 43] width 53 height 18
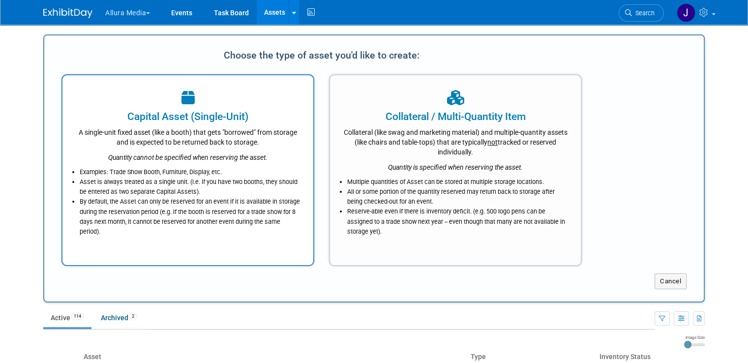
click at [215, 117] on div "Capital Asset (Single-Unit)" at bounding box center [188, 116] width 226 height 15
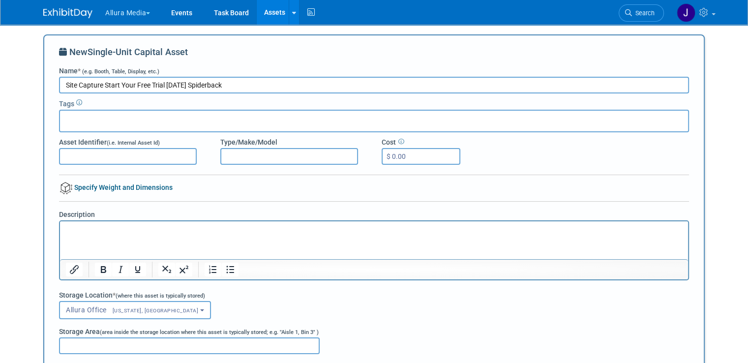
type input "Site Capture Start Your Free Trial Today Spiderback"
click at [186, 121] on div at bounding box center [374, 121] width 630 height 23
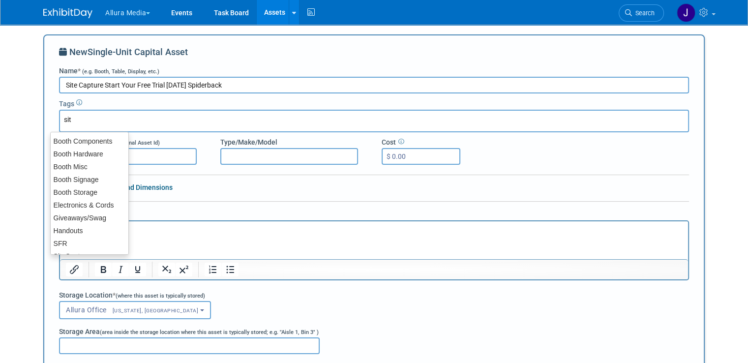
type input "site"
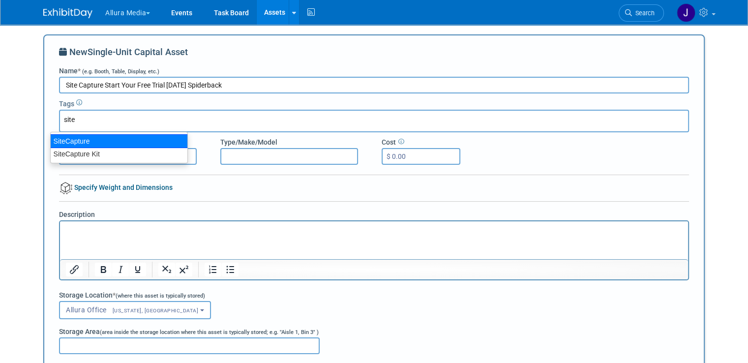
click at [163, 138] on div "SiteCapture" at bounding box center [119, 141] width 138 height 14
type input "SiteCapture"
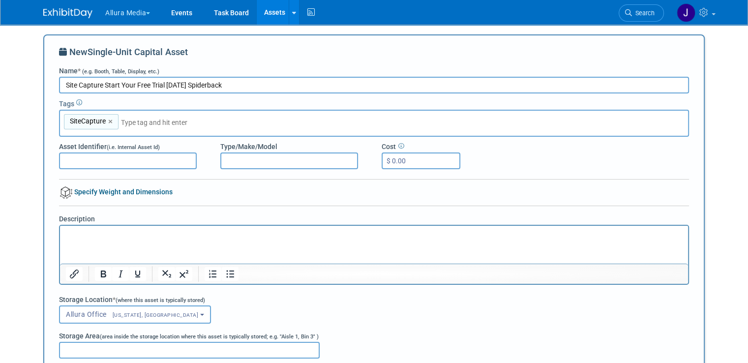
click at [200, 122] on input "text" at bounding box center [190, 123] width 138 height 10
type input "s"
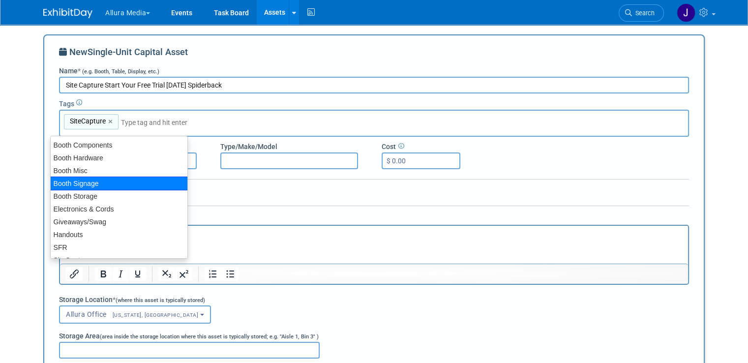
click at [112, 183] on div "Booth Signage" at bounding box center [119, 184] width 138 height 14
type input "SiteCapture, Booth Signage"
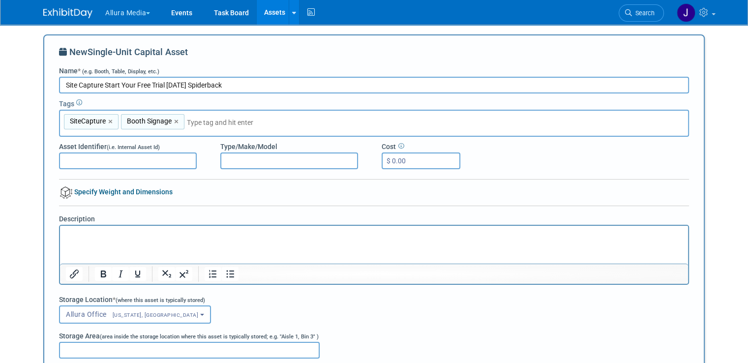
click at [240, 89] on input "Site Capture Start Your Free Trial Today Spiderback" at bounding box center [374, 85] width 630 height 17
type input "Site Capture Start Your Free Trial Today Spiderback 8"x11.5""
click at [207, 235] on p "Rich Text Area. Press ALT-0 for help." at bounding box center [374, 235] width 617 height 10
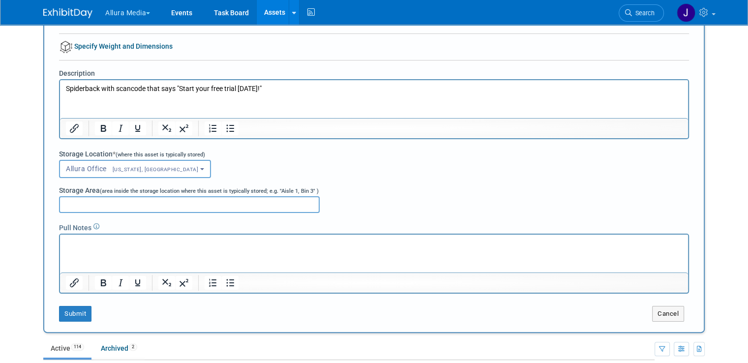
scroll to position [155, 0]
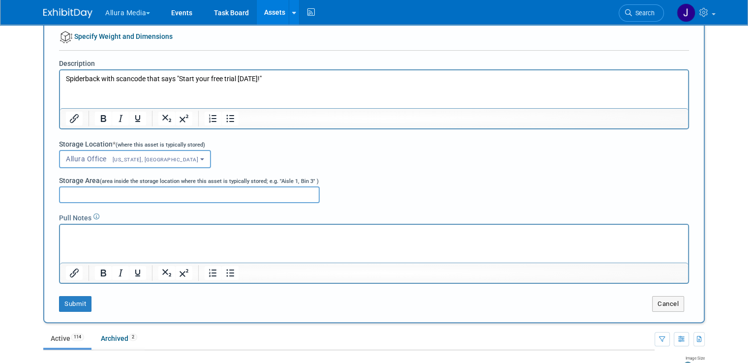
click at [137, 195] on input "Storage Area (area inside the storage location where this asset is typically st…" at bounding box center [189, 194] width 261 height 17
click at [150, 191] on input "Storage Area (area inside the storage location where this asset is typically st…" at bounding box center [189, 194] width 261 height 17
type input "Site Capture Pallet"
click at [66, 301] on button "Submit" at bounding box center [75, 304] width 32 height 16
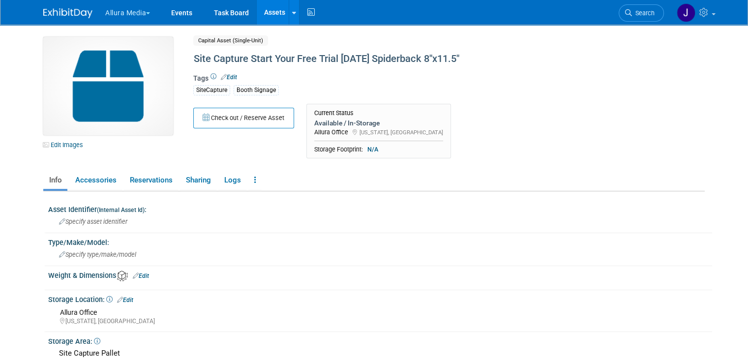
click at [261, 11] on link "Assets" at bounding box center [275, 12] width 36 height 25
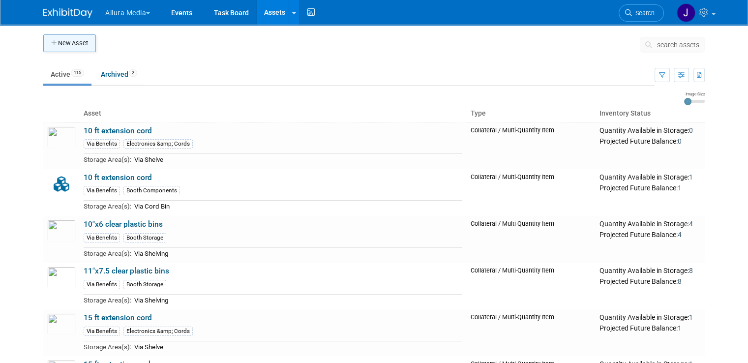
click at [86, 42] on button "New Asset" at bounding box center [69, 43] width 53 height 18
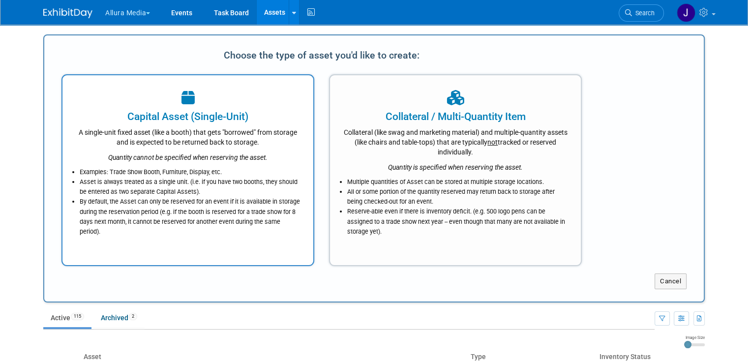
click at [218, 126] on div "A single-unit fixed asset (like a booth) that gets "borrowed" from storage and …" at bounding box center [188, 135] width 226 height 23
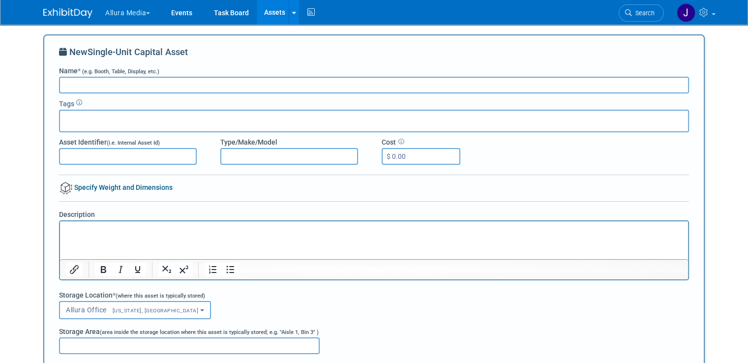
click at [183, 85] on input "Name * (e.g. Booth, Table, Display, etc.)" at bounding box center [374, 85] width 630 height 17
click at [134, 83] on input "Site Capture Spiderback standing legs" at bounding box center [374, 85] width 630 height 17
click at [164, 83] on input "Site Capture Spiderback Standing legs" at bounding box center [374, 85] width 630 height 17
type input "Site Capture Spiderback Standing Legs"
click at [146, 114] on div at bounding box center [374, 121] width 630 height 23
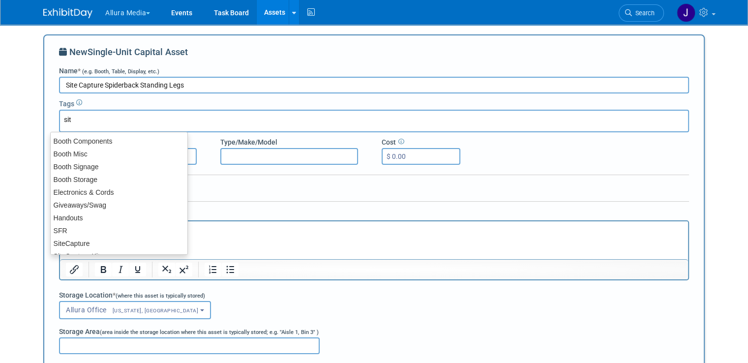
type input "site"
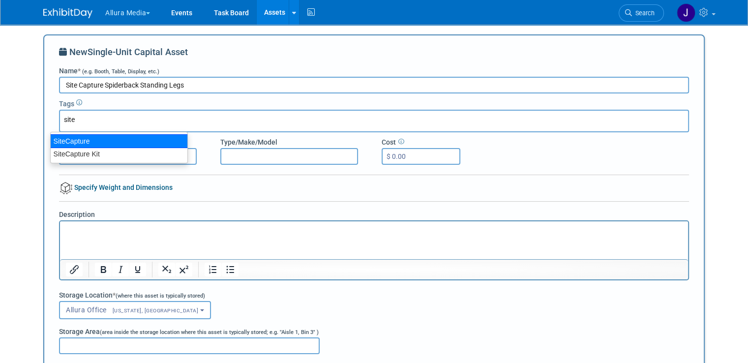
click at [124, 138] on div "SiteCapture" at bounding box center [119, 141] width 138 height 14
type input "SiteCapture"
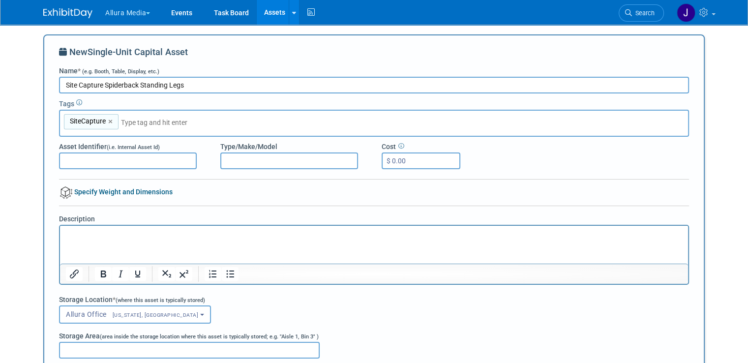
click at [147, 126] on div "SiteCapture SiteCapture ×" at bounding box center [374, 123] width 630 height 27
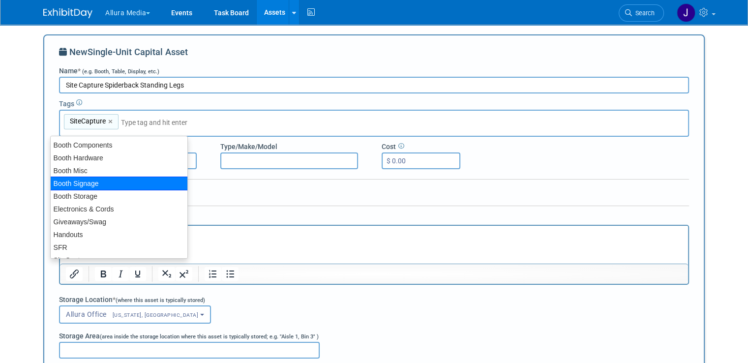
click at [119, 181] on div "Booth Signage" at bounding box center [119, 184] width 138 height 14
type input "SiteCapture, Booth Signage"
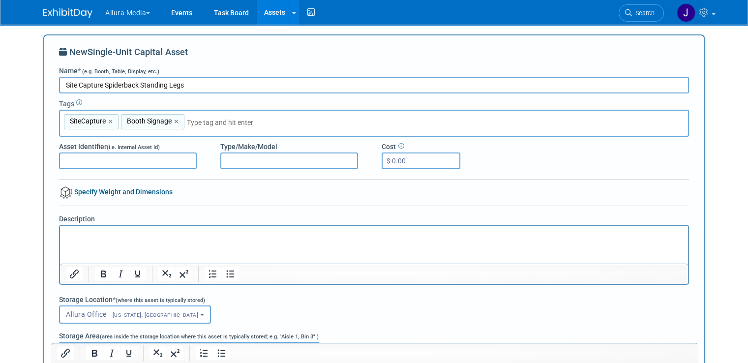
scroll to position [53, 0]
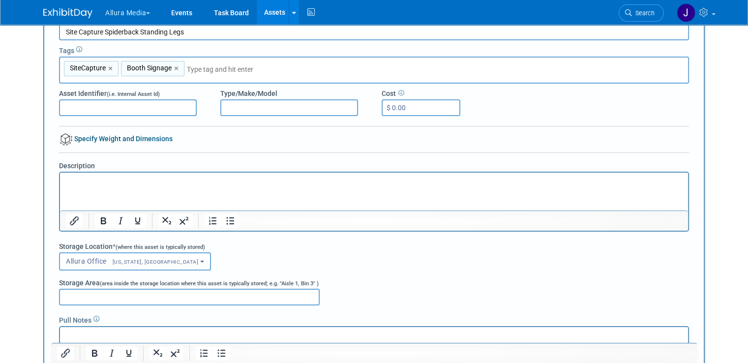
click at [174, 178] on p "Rich Text Area. Press ALT-0 for help." at bounding box center [374, 182] width 617 height 10
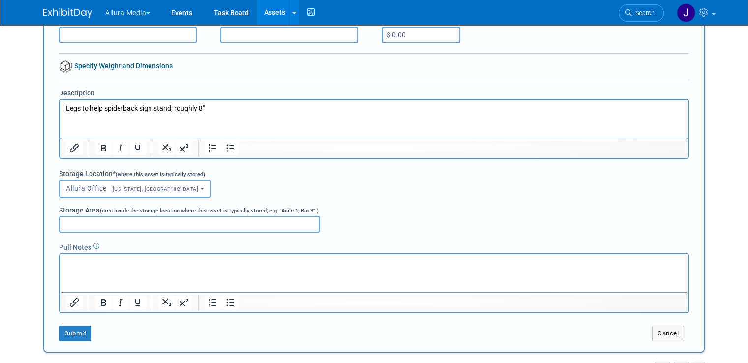
scroll to position [131, 0]
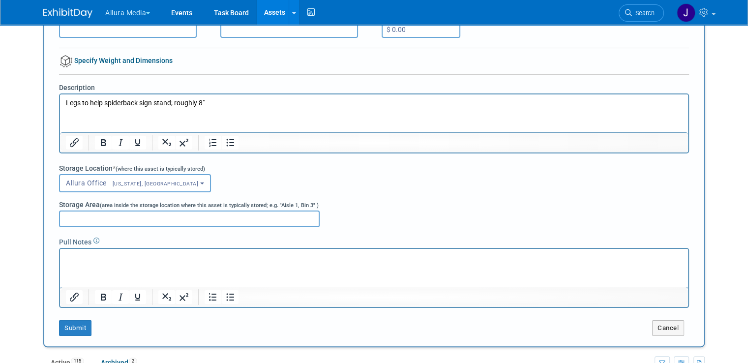
click at [159, 211] on input "Storage Area (area inside the storage location where this asset is typically st…" at bounding box center [189, 219] width 261 height 17
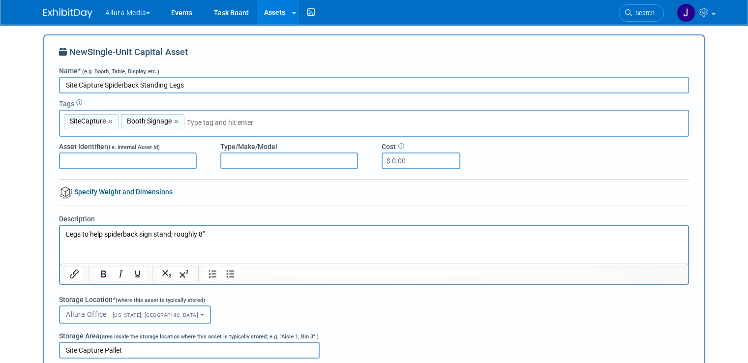
type input "Site Capture Pallet"
click at [334, 298] on div "Storage Location * (where this asset is typically stored)" at bounding box center [374, 300] width 630 height 11
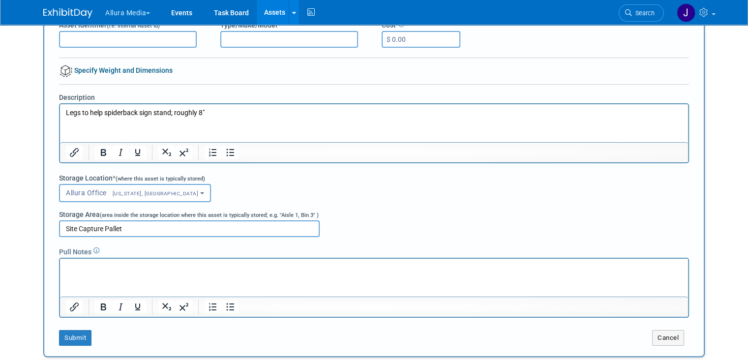
scroll to position [121, 0]
click at [65, 335] on button "Submit" at bounding box center [75, 339] width 32 height 16
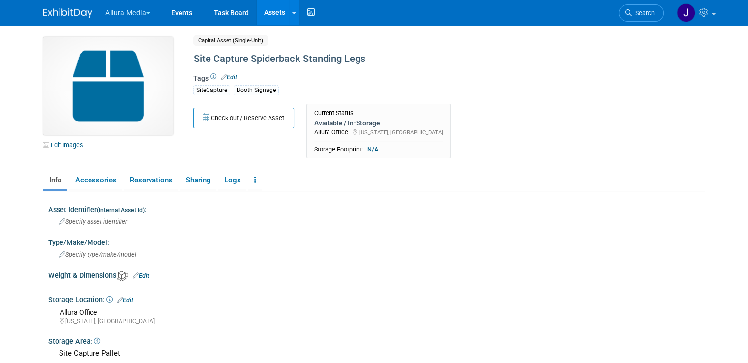
click at [261, 164] on div "Edit Images Capital Asset (Single-Unit) Shared Site Capture Spiderback Standing…" at bounding box center [374, 252] width 662 height 430
click at [258, 10] on link "Assets" at bounding box center [275, 12] width 36 height 25
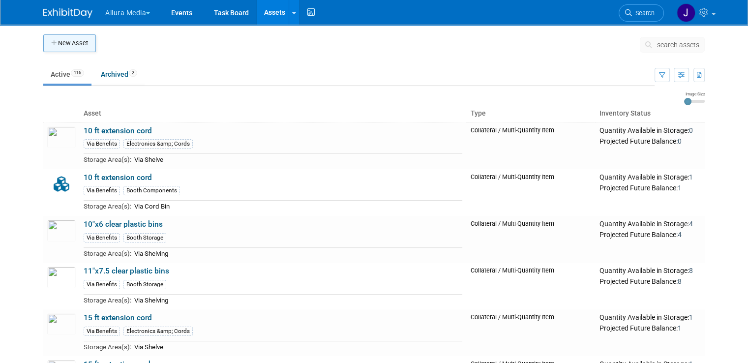
click at [81, 40] on button "New Asset" at bounding box center [69, 43] width 53 height 18
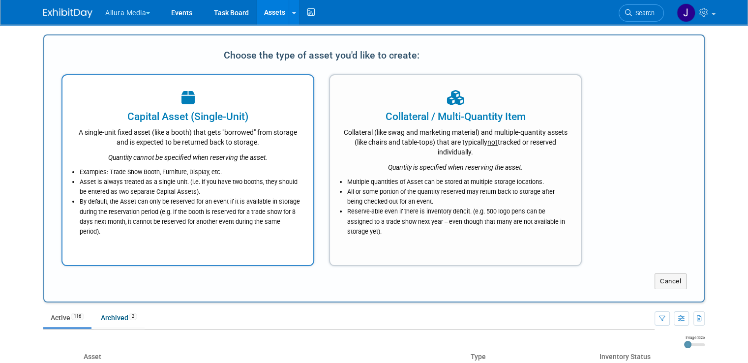
click at [226, 147] on div "Quantity cannot be specified when reserving the asset." at bounding box center [188, 154] width 226 height 15
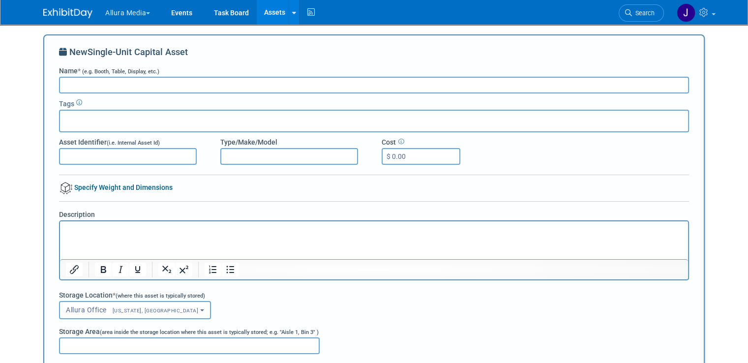
click at [201, 90] on input "Name * (e.g. Booth, Table, Display, etc.)" at bounding box center [374, 85] width 630 height 17
type input "Site Capture Ask us about our Home Deport partnership sign"
click at [167, 124] on div at bounding box center [374, 121] width 630 height 23
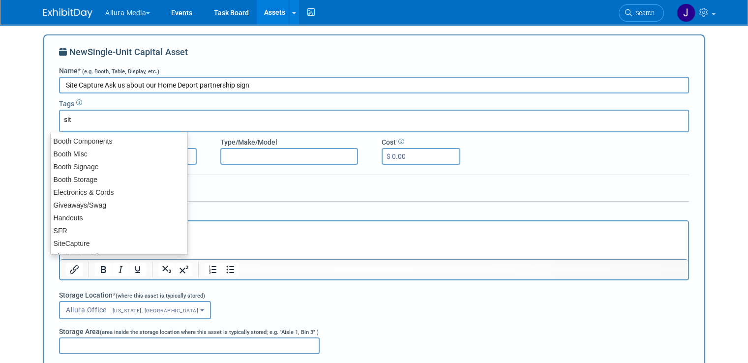
type input "site"
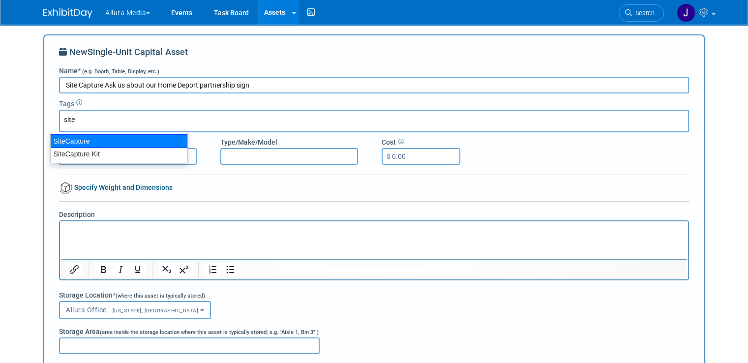
click at [117, 141] on div "SiteCapture" at bounding box center [119, 141] width 138 height 14
type input "SiteCapture"
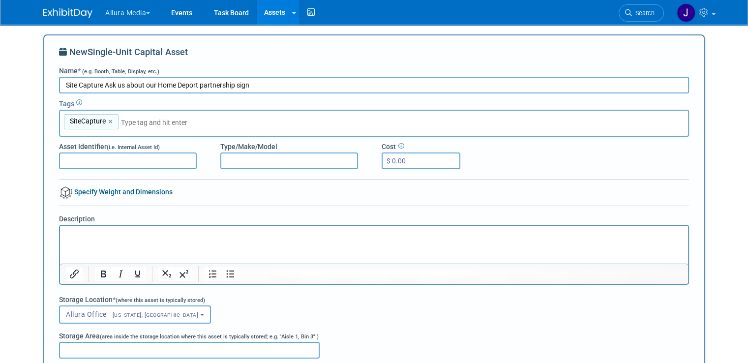
click at [163, 126] on input "text" at bounding box center [190, 123] width 138 height 10
click at [150, 122] on input "text" at bounding box center [190, 123] width 138 height 10
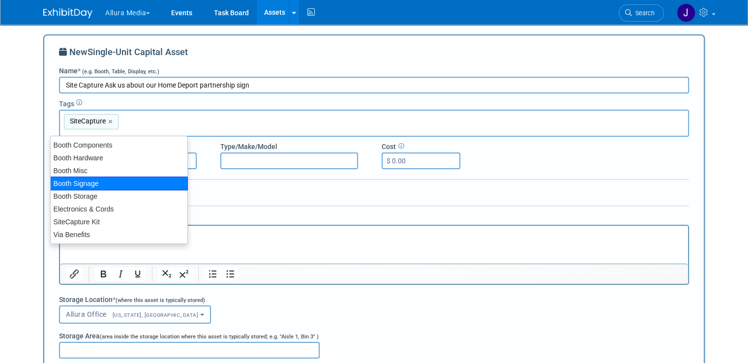
click at [108, 185] on div "Booth Signage" at bounding box center [119, 184] width 138 height 14
type input "SiteCapture, Booth Signage"
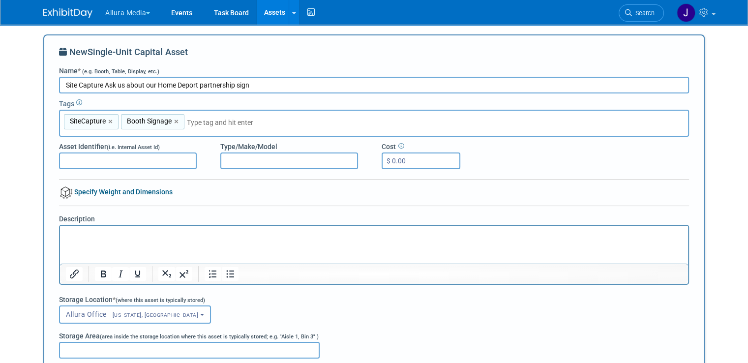
scroll to position [23, 0]
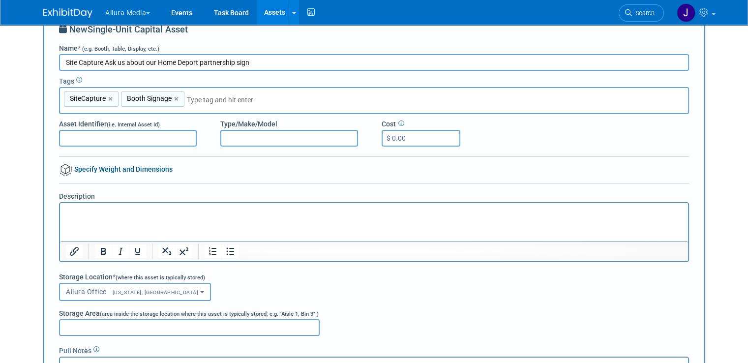
click at [171, 217] on html at bounding box center [374, 210] width 628 height 14
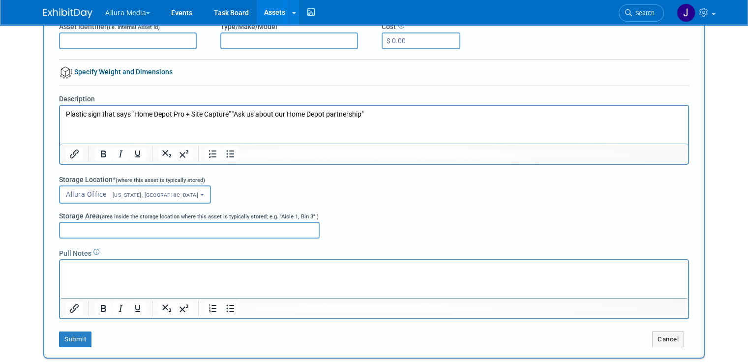
click at [175, 227] on input "Storage Area (area inside the storage location where this asset is typically st…" at bounding box center [189, 230] width 261 height 17
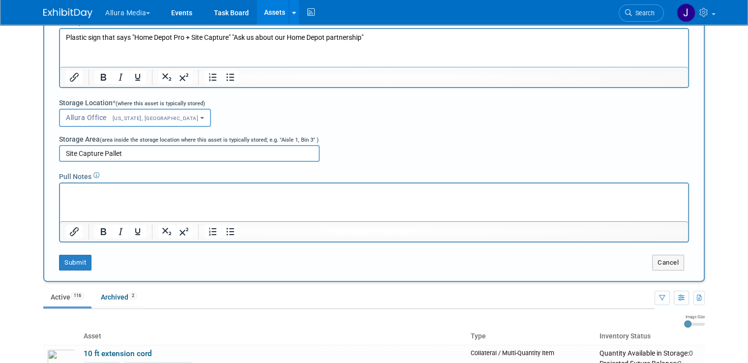
scroll to position [197, 0]
type input "Site Capture Pallet"
click at [74, 260] on button "Submit" at bounding box center [75, 263] width 32 height 16
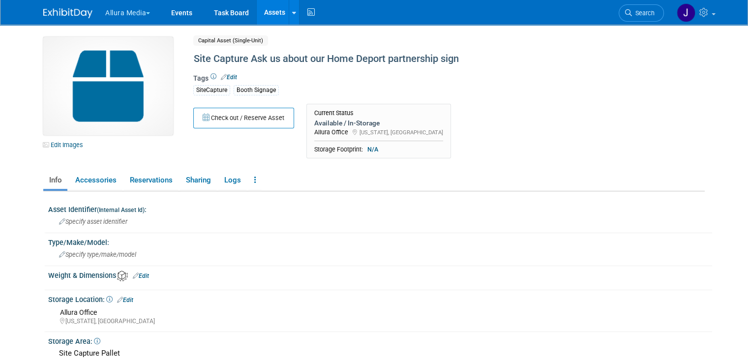
click at [273, 8] on link "Assets" at bounding box center [275, 12] width 36 height 25
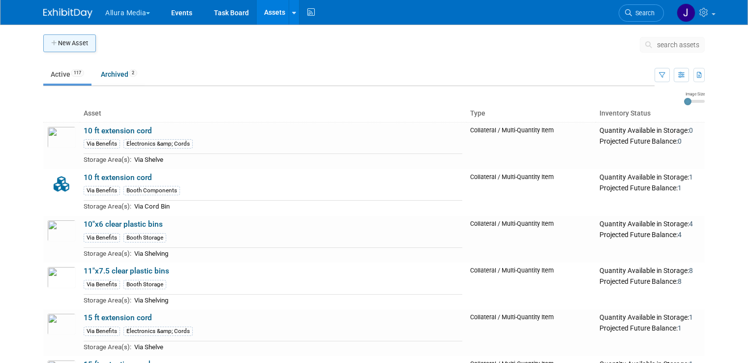
click at [50, 48] on button "New Asset" at bounding box center [69, 43] width 53 height 18
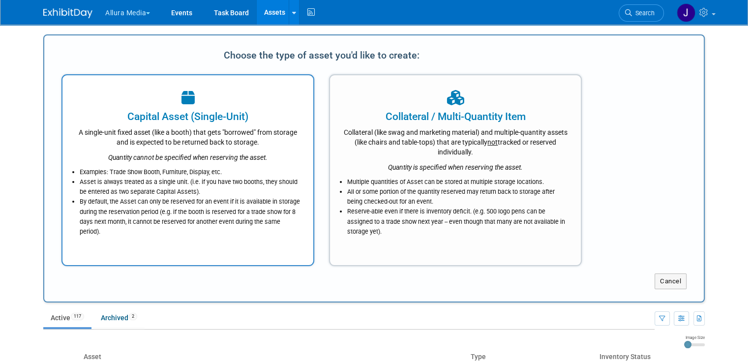
click at [160, 123] on div "Capital Asset (Single-Unit)" at bounding box center [188, 116] width 226 height 15
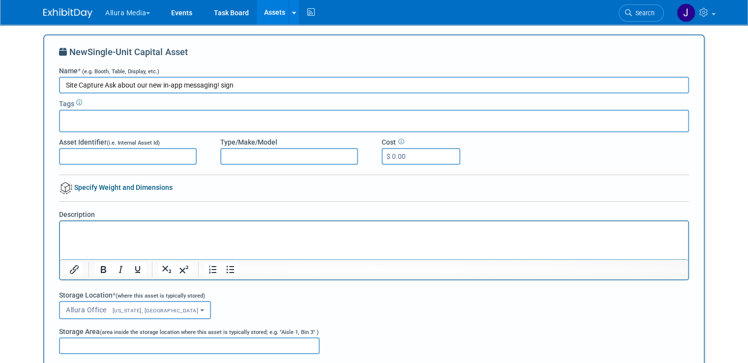
type input "Site Capture Ask about our new in-app messaging! sign"
click at [116, 119] on input "text" at bounding box center [103, 120] width 79 height 10
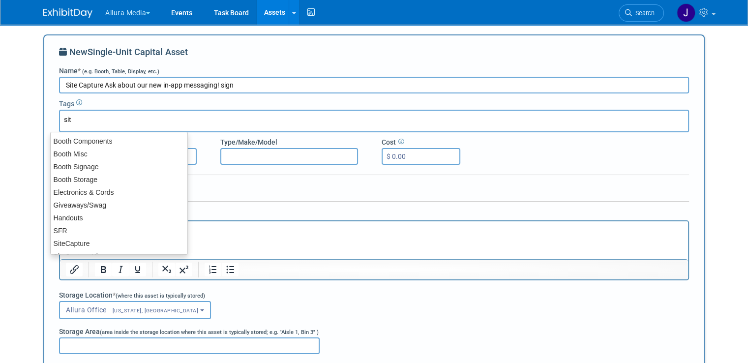
type input "site"
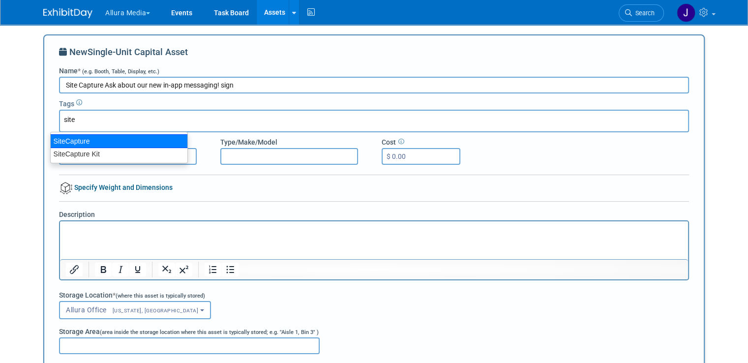
click at [110, 143] on div "SiteCapture" at bounding box center [119, 141] width 138 height 14
type input "SiteCapture"
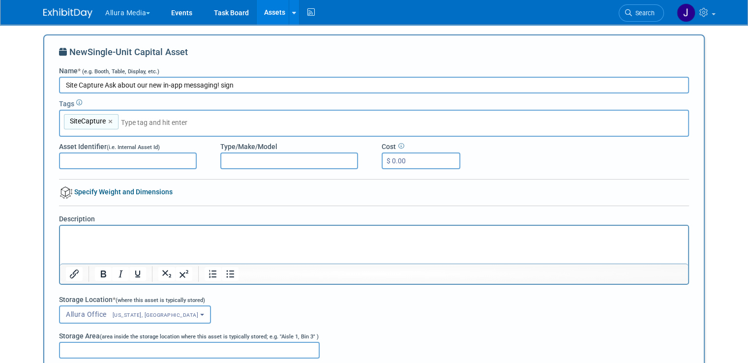
click at [146, 121] on input "text" at bounding box center [190, 123] width 138 height 10
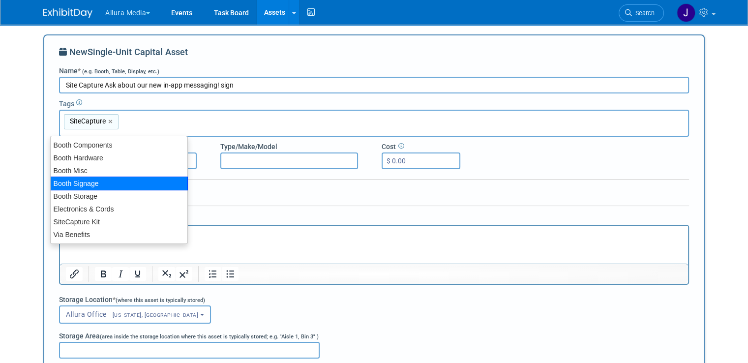
click at [111, 186] on div "Booth Signage" at bounding box center [119, 184] width 138 height 14
type input "SiteCapture, Booth Signage"
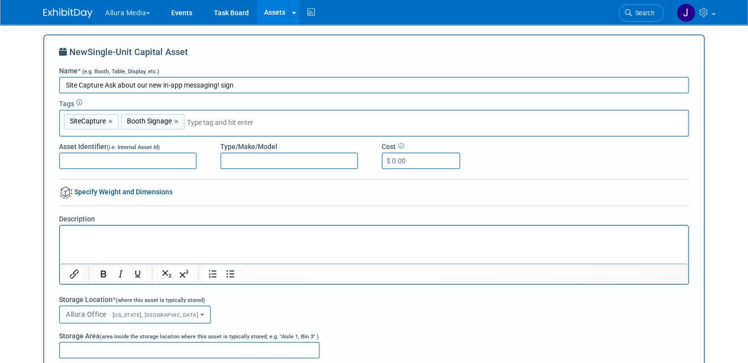
click at [133, 240] on html at bounding box center [374, 233] width 628 height 14
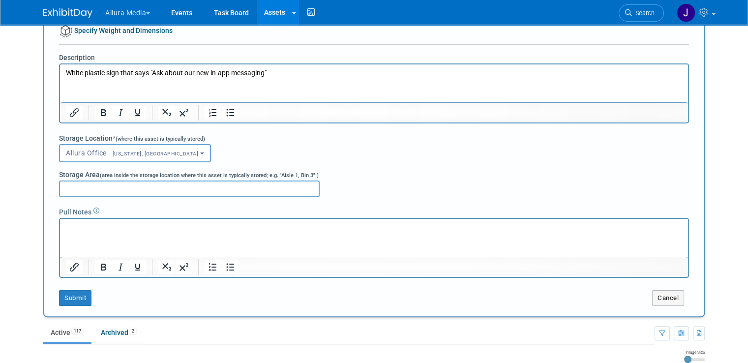
scroll to position [162, 0]
click at [102, 190] on input "Storage Area (area inside the storage location where this asset is typically st…" at bounding box center [189, 188] width 261 height 17
type input "Site Capture Pallet"
click at [68, 296] on button "Submit" at bounding box center [75, 297] width 32 height 16
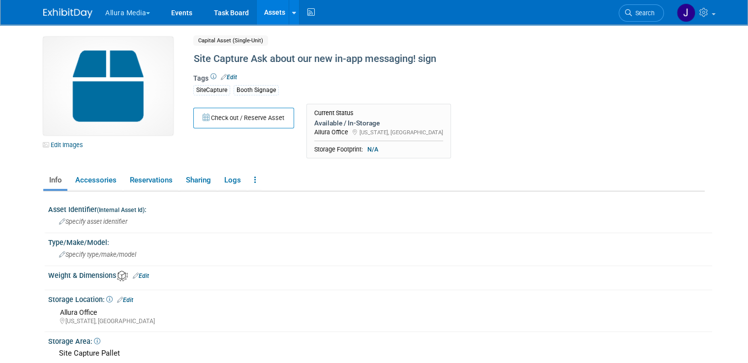
click at [264, 16] on link "Assets" at bounding box center [275, 12] width 36 height 25
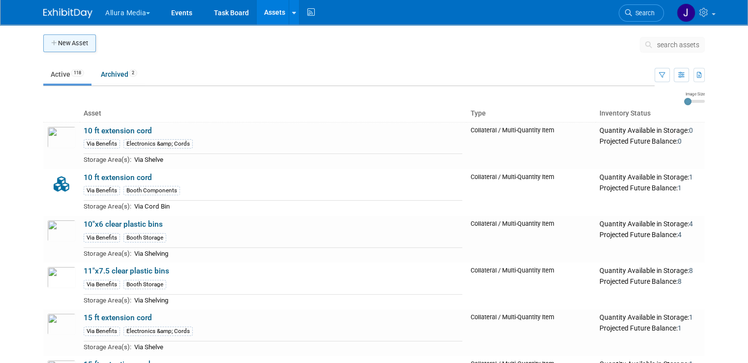
click at [72, 42] on button "New Asset" at bounding box center [69, 43] width 53 height 18
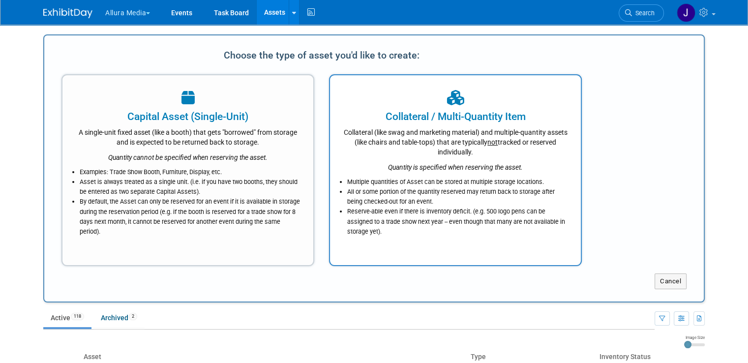
click at [435, 131] on div "Collateral (like swag and marketing material) and multiple-quantity assets (lik…" at bounding box center [455, 140] width 226 height 33
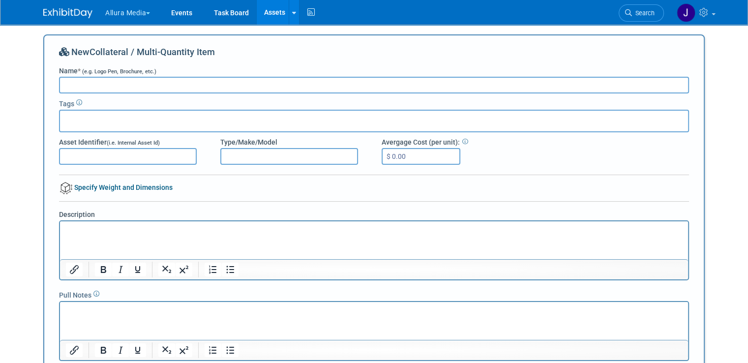
click at [309, 88] on input "Name * (e.g. Logo Pen, Brochure, etc.)" at bounding box center [374, 85] width 630 height 17
type input "Site Capture solar industries leading field ops platform paper handout"
click at [271, 112] on div at bounding box center [374, 121] width 630 height 23
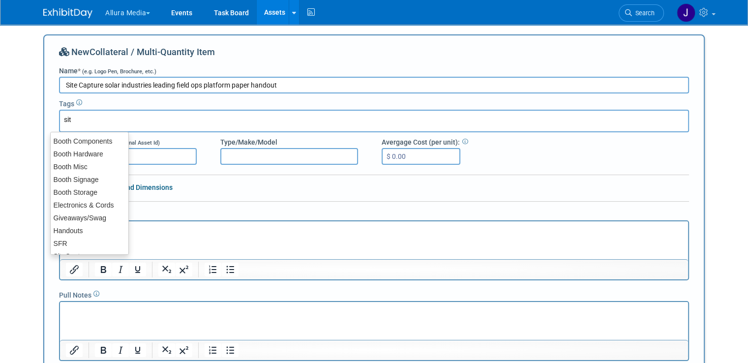
type input "site"
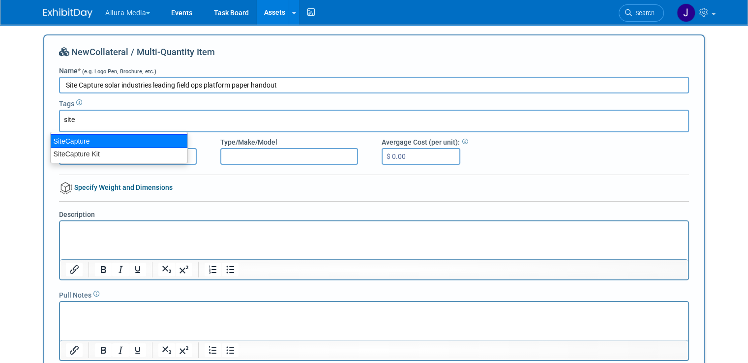
click at [145, 138] on div "SiteCapture" at bounding box center [119, 141] width 138 height 14
type input "SiteCapture"
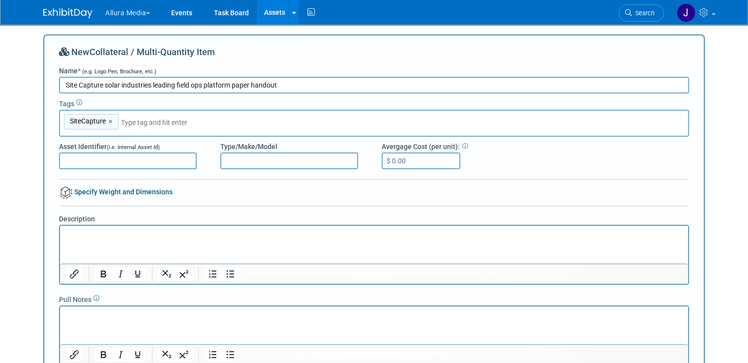
click at [173, 121] on input "text" at bounding box center [190, 123] width 138 height 10
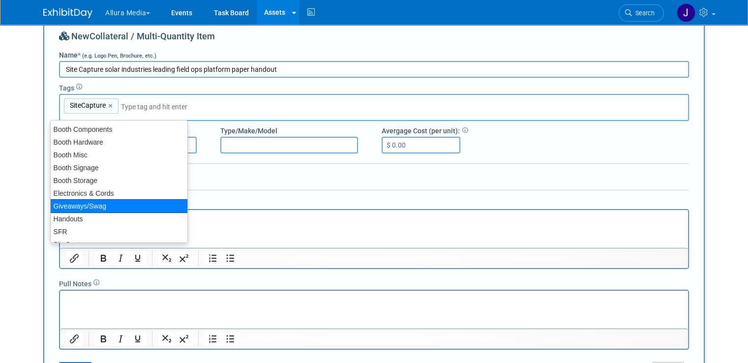
scroll to position [3, 0]
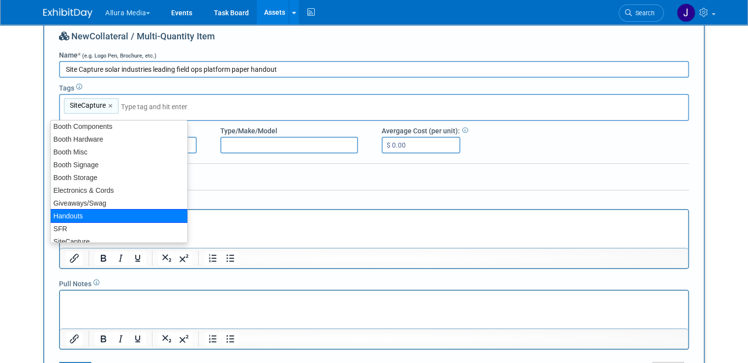
click at [92, 214] on div "Handouts" at bounding box center [119, 216] width 138 height 14
type input "SiteCapture, Handouts"
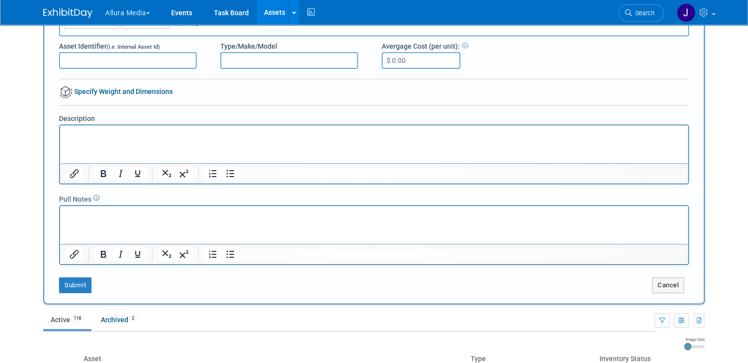
scroll to position [104, 0]
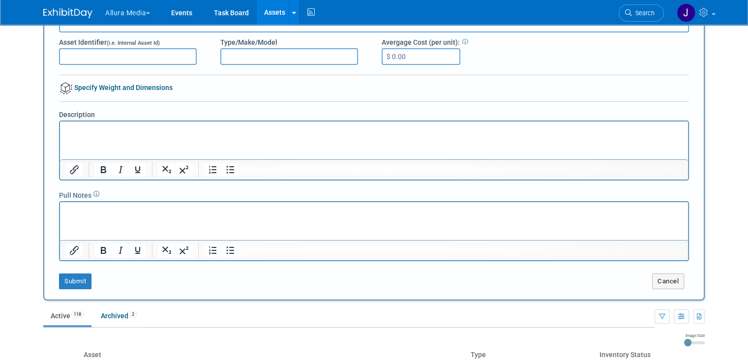
click at [150, 128] on p "Rich Text Area. Press ALT-0 for help." at bounding box center [374, 130] width 617 height 10
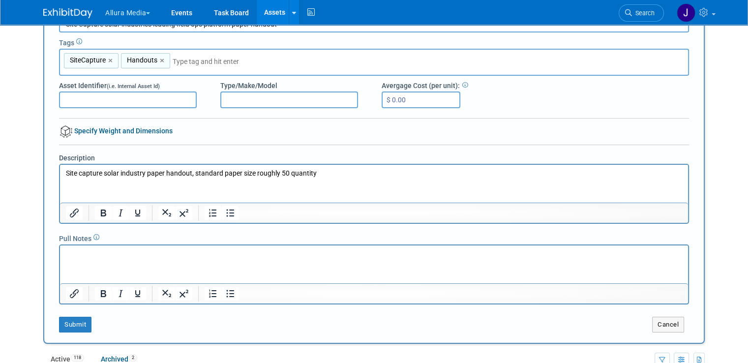
scroll to position [85, 0]
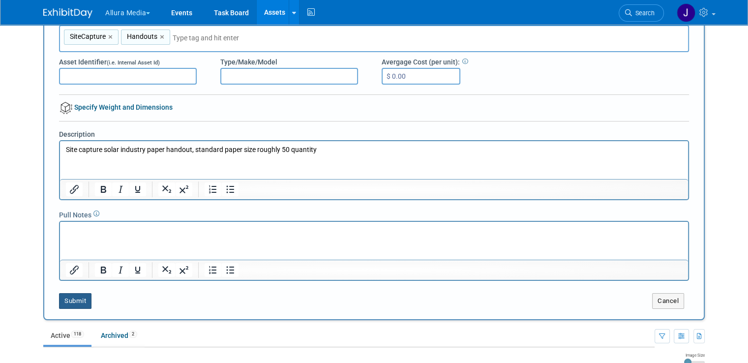
click at [65, 297] on button "Submit" at bounding box center [75, 301] width 32 height 16
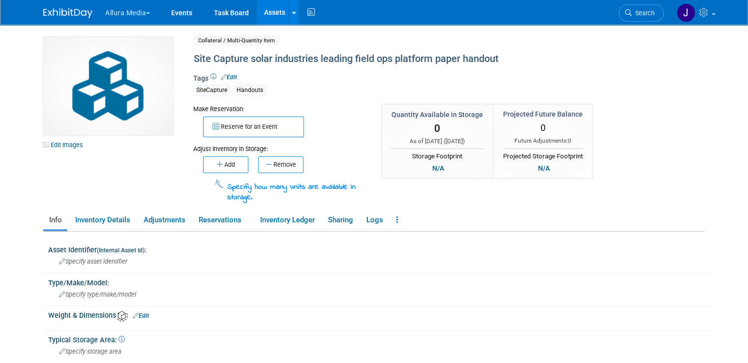
click at [264, 20] on link "Assets" at bounding box center [275, 12] width 36 height 25
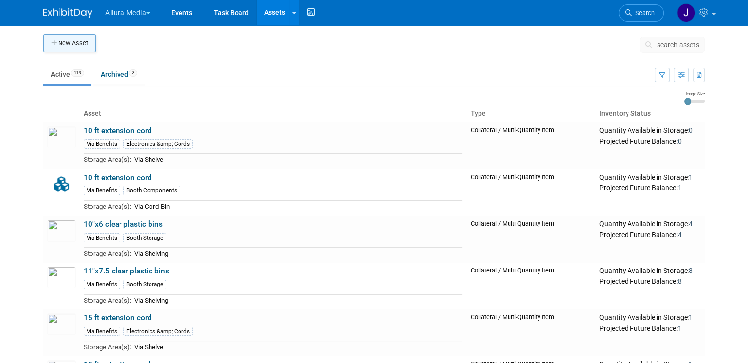
click at [69, 42] on button "New Asset" at bounding box center [69, 43] width 53 height 18
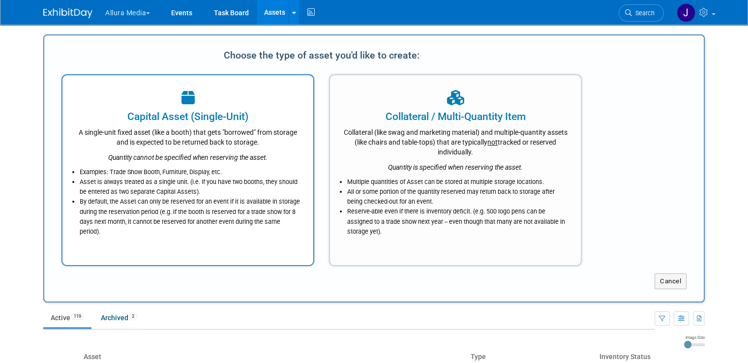
click at [212, 138] on div "A single-unit fixed asset (like a booth) that gets "borrowed" from storage and …" at bounding box center [188, 135] width 226 height 23
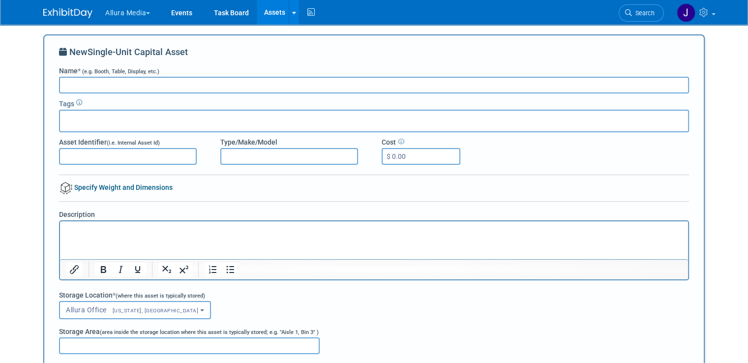
click at [191, 85] on input "Name * (e.g. Booth, Table, Display, etc.)" at bounding box center [374, 85] width 630 height 17
click at [125, 87] on input "Site Capture Rainbow Bag" at bounding box center [374, 85] width 630 height 17
click at [193, 79] on input "Site Capture Rainbow Clear Bag" at bounding box center [374, 85] width 630 height 17
type input "Site Capture Rainbow Clear Bag Lesso Building a Solar Powered World"
drag, startPoint x: 165, startPoint y: 121, endPoint x: 171, endPoint y: 123, distance: 6.2
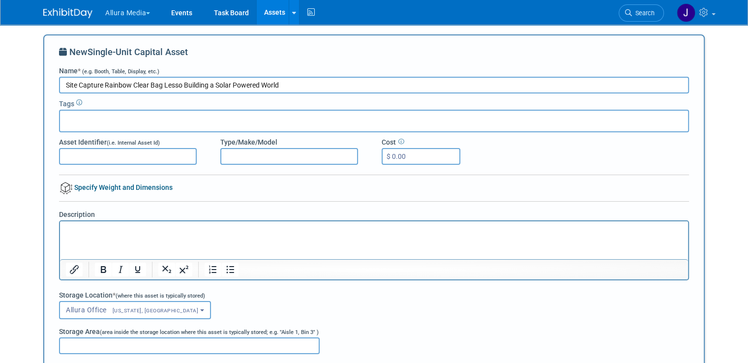
click at [171, 123] on div at bounding box center [374, 121] width 630 height 23
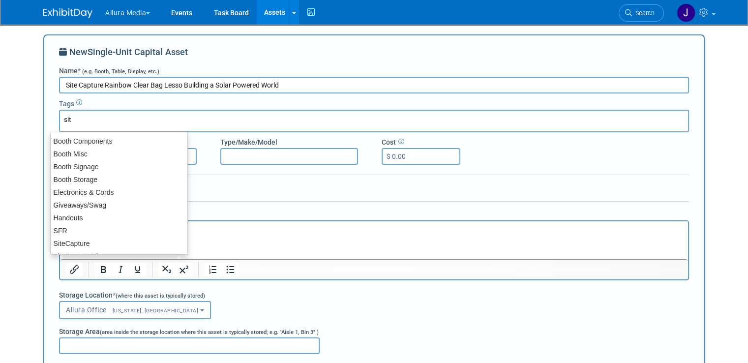
type input "site"
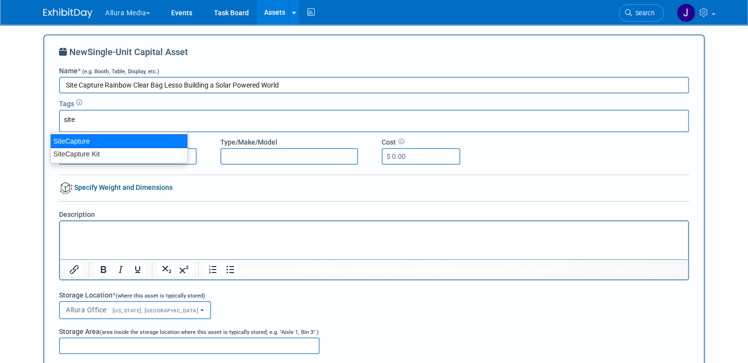
click at [150, 140] on div "SiteCapture" at bounding box center [119, 141] width 138 height 14
type input "SiteCapture"
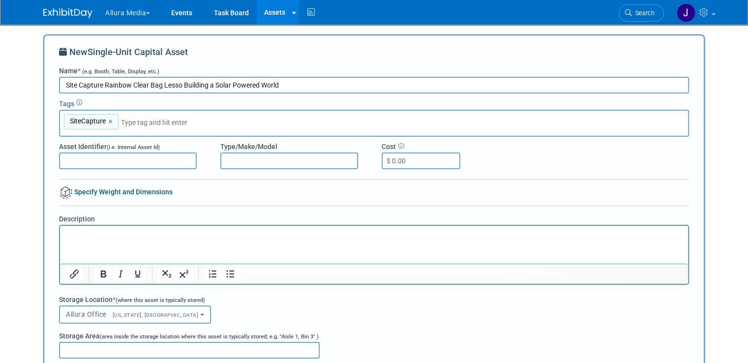
click at [167, 120] on input "text" at bounding box center [190, 123] width 138 height 10
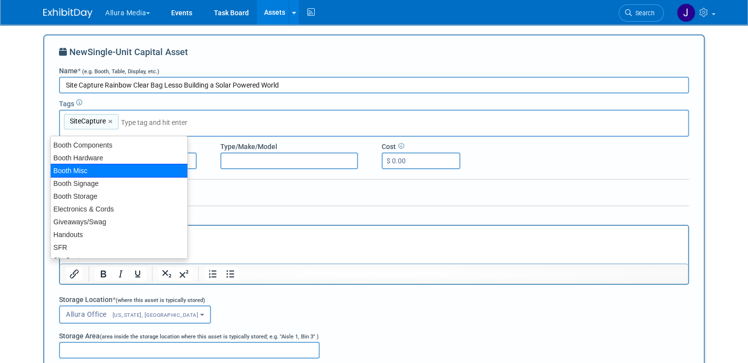
click at [108, 170] on div "Booth Misc" at bounding box center [119, 171] width 138 height 14
type input "SiteCapture, Booth Misc"
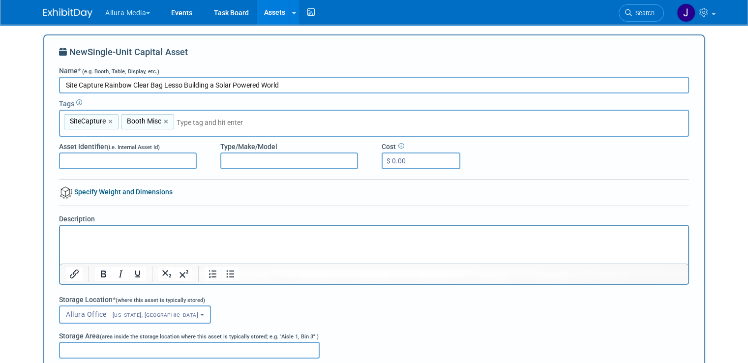
click at [238, 237] on p "Rich Text Area. Press ALT-0 for help." at bounding box center [374, 235] width 617 height 10
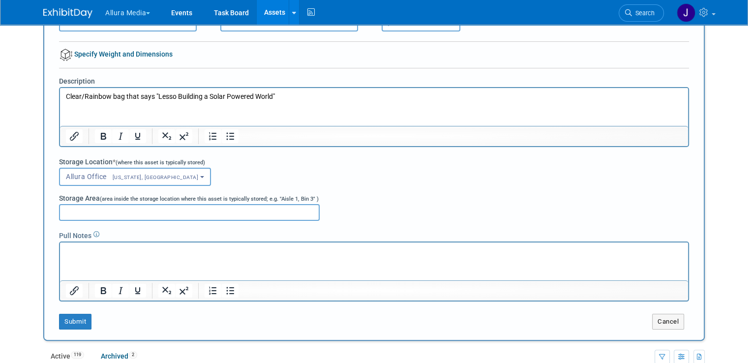
scroll to position [140, 0]
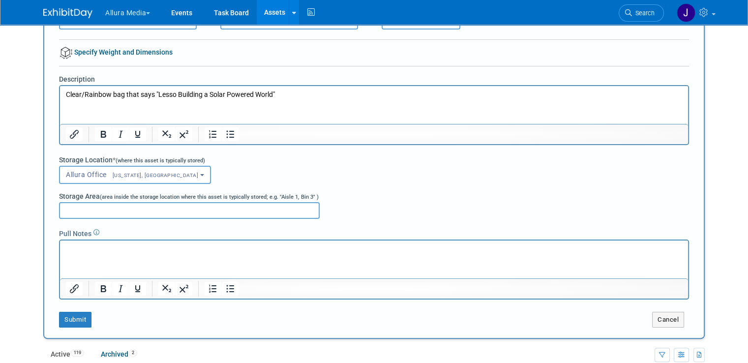
click at [208, 250] on p "Rich Text Area. Press ALT-0 for help." at bounding box center [374, 249] width 617 height 10
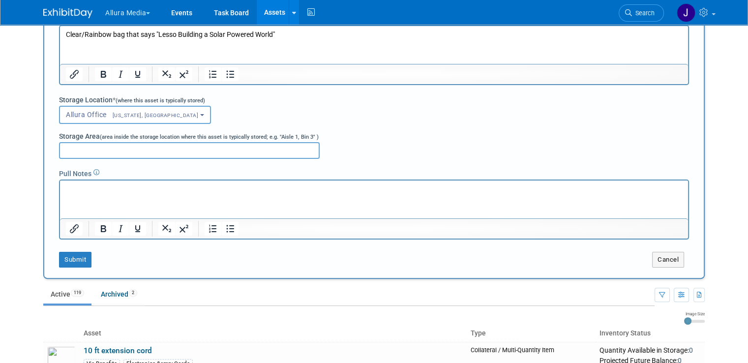
scroll to position [202, 0]
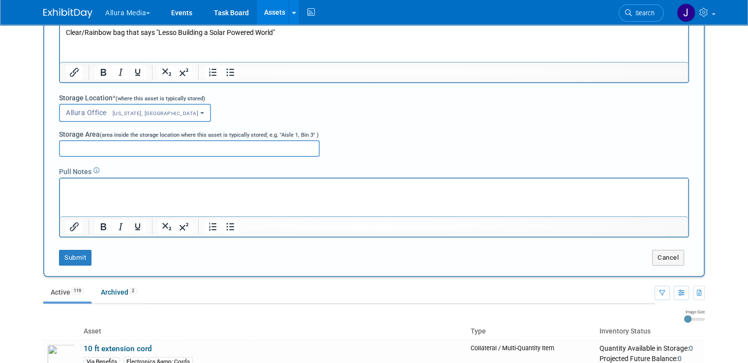
click at [166, 142] on input "Storage Area (area inside the storage location where this asset is typically st…" at bounding box center [189, 148] width 261 height 17
type input "Site Capture Pallet"
click at [67, 252] on button "Submit" at bounding box center [75, 258] width 32 height 16
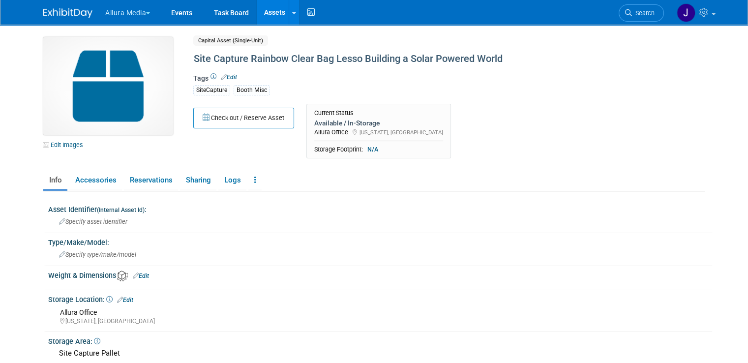
click at [277, 13] on link "Assets" at bounding box center [275, 12] width 36 height 25
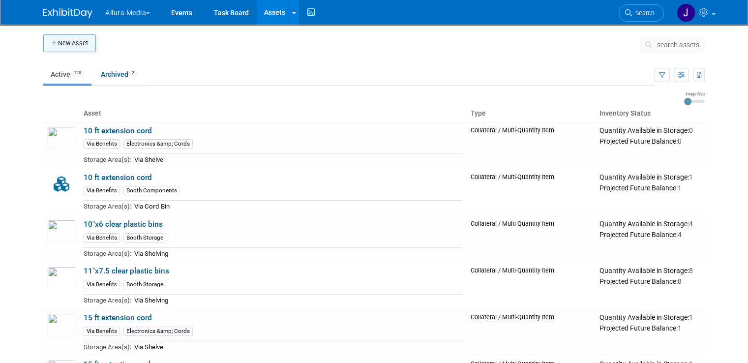
click at [84, 40] on button "New Asset" at bounding box center [69, 43] width 53 height 18
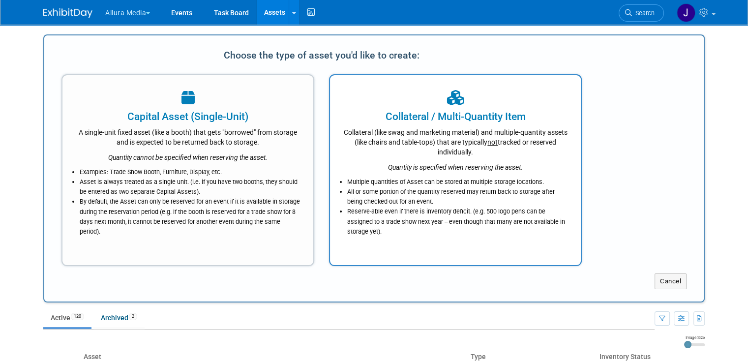
click at [434, 121] on div "Collateral / Multi-Quantity Item" at bounding box center [455, 116] width 226 height 15
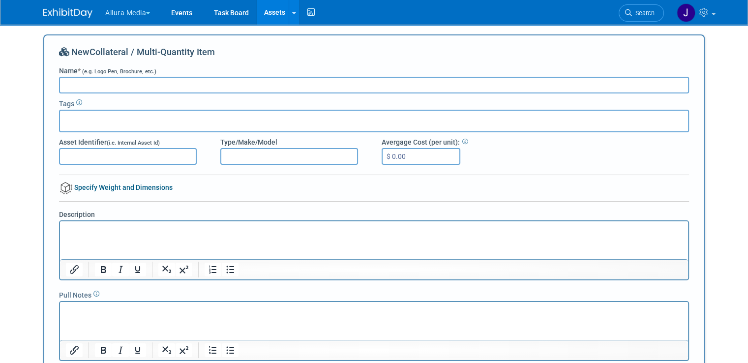
click at [313, 78] on input "Name * (e.g. Logo Pen, Brochure, etc.)" at bounding box center [374, 85] width 630 height 17
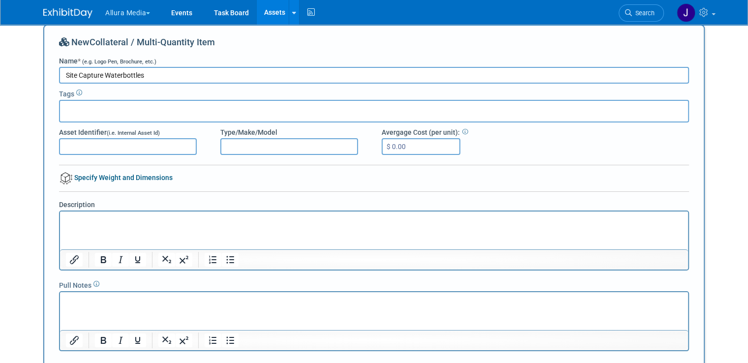
scroll to position [59, 0]
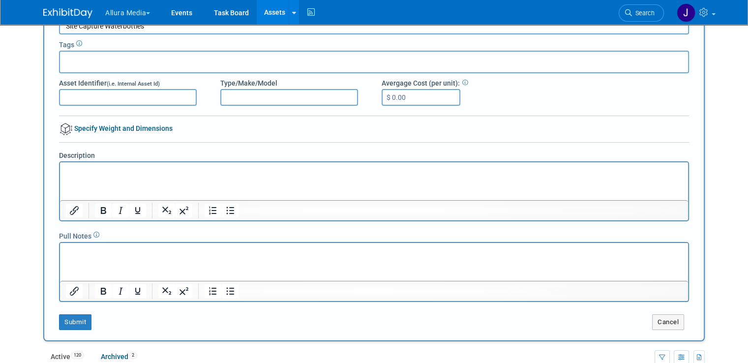
type input "Site Capture Waterbottles"
click at [151, 68] on div at bounding box center [374, 62] width 630 height 23
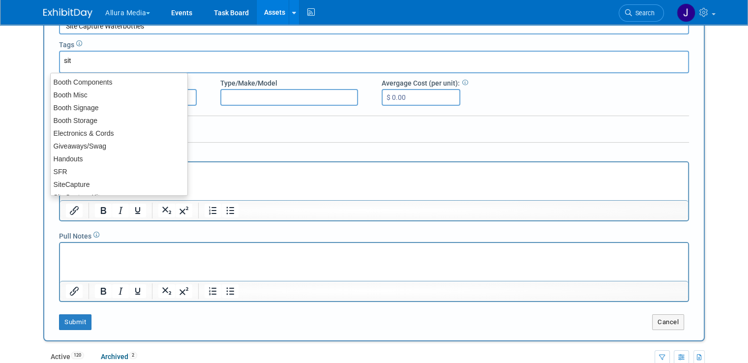
type input "site"
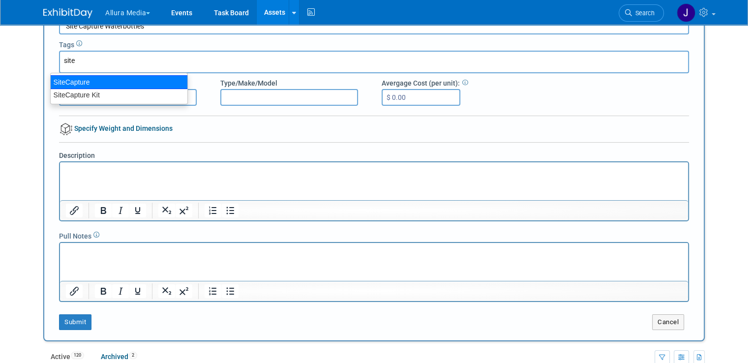
click at [122, 83] on div "SiteCapture" at bounding box center [119, 82] width 138 height 14
type input "SiteCapture"
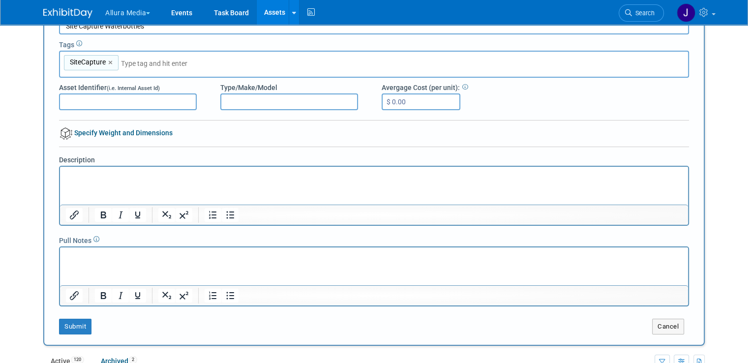
click at [123, 63] on input "text" at bounding box center [190, 64] width 138 height 10
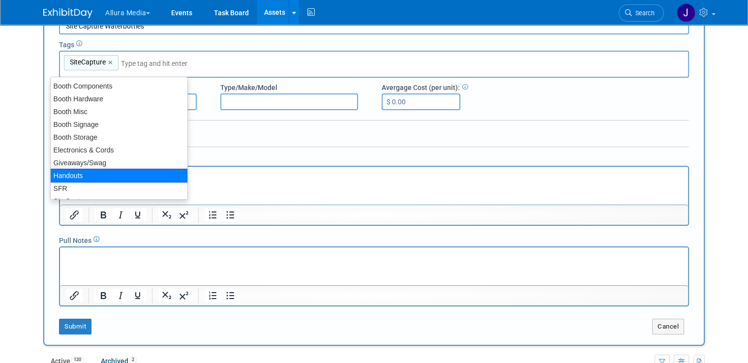
click at [102, 178] on div "Handouts" at bounding box center [119, 176] width 138 height 14
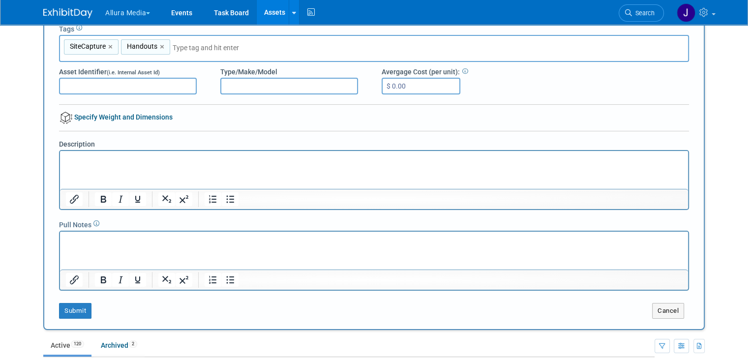
scroll to position [30, 0]
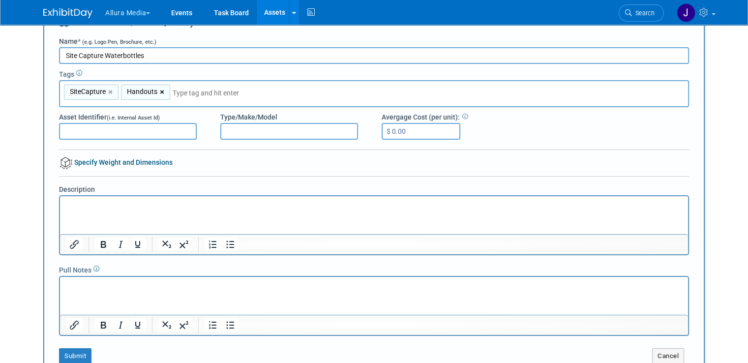
click at [160, 89] on link "×" at bounding box center [163, 92] width 6 height 11
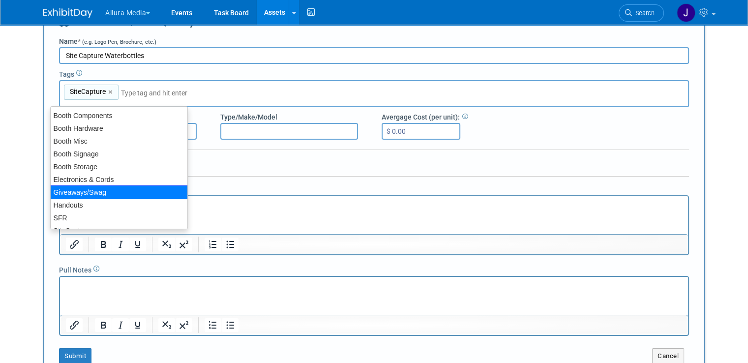
click at [116, 194] on div "Giveaways/Swag" at bounding box center [119, 192] width 138 height 14
type input "SiteCapture, Giveaways/Swag"
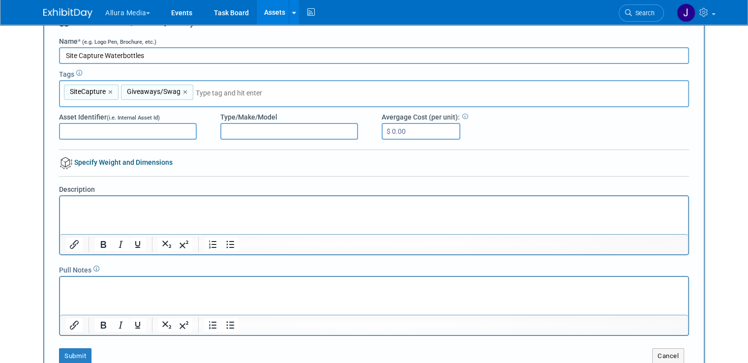
click at [169, 210] on html at bounding box center [374, 203] width 628 height 14
click at [126, 205] on p "Site Capture thermus waterbottles" at bounding box center [374, 205] width 617 height 10
click at [204, 202] on p "Site Capture thermos waterbottles" at bounding box center [374, 205] width 617 height 10
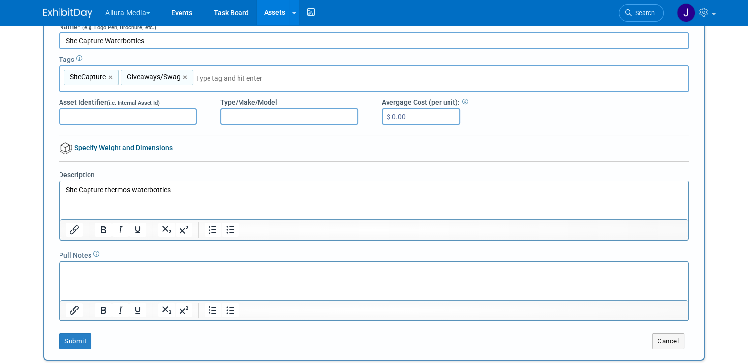
scroll to position [99, 0]
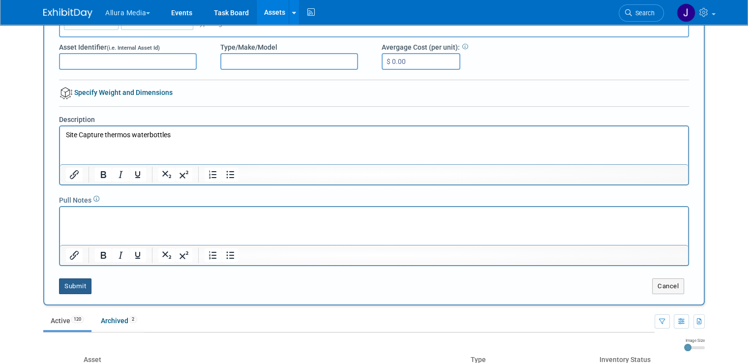
click at [64, 287] on button "Submit" at bounding box center [75, 286] width 32 height 16
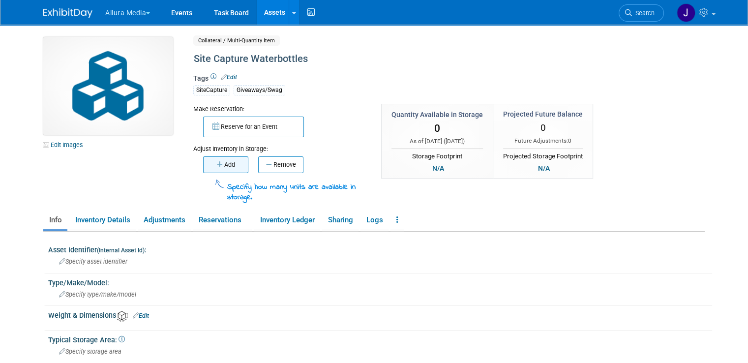
click at [213, 167] on button "Add" at bounding box center [225, 164] width 45 height 17
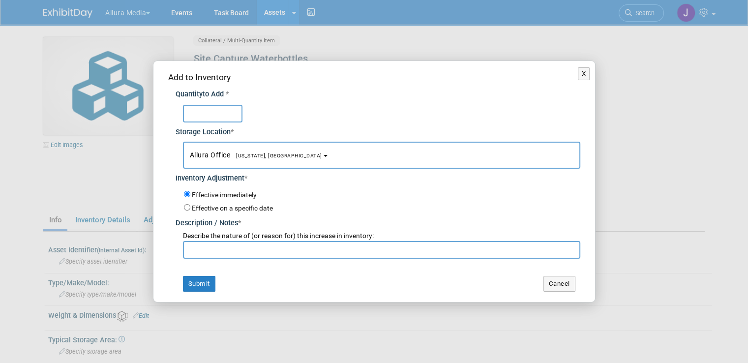
click at [201, 116] on input "text" at bounding box center [213, 114] width 60 height 18
type input "50"
click at [211, 292] on div "Add to Inventory Quantity to Add * 50 Storage Location * Allura Office<span sty…" at bounding box center [374, 181] width 442 height 241
click at [208, 281] on button "Submit" at bounding box center [199, 284] width 32 height 16
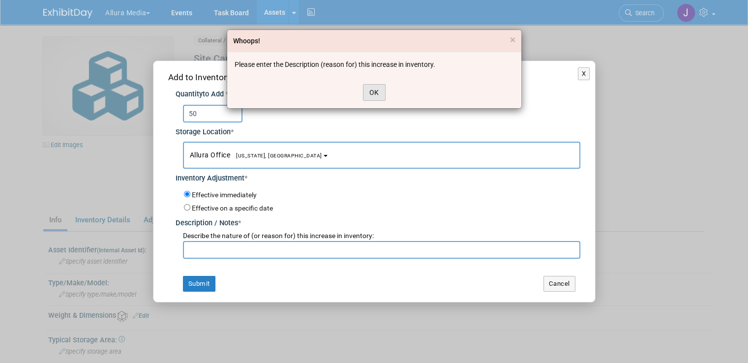
click at [378, 92] on button "OK" at bounding box center [374, 92] width 23 height 17
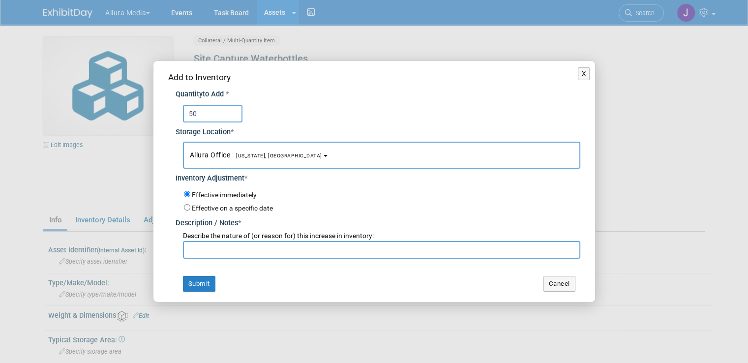
click at [287, 251] on input "text" at bounding box center [381, 250] width 397 height 18
type input "Initial inventory"
click at [206, 276] on button "Submit" at bounding box center [199, 284] width 32 height 16
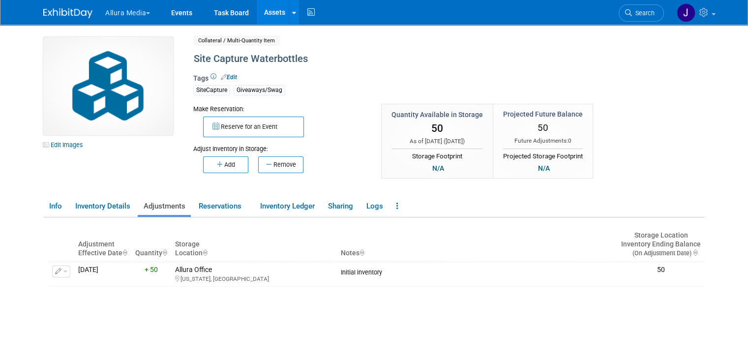
click at [262, 12] on link "Assets" at bounding box center [275, 12] width 36 height 25
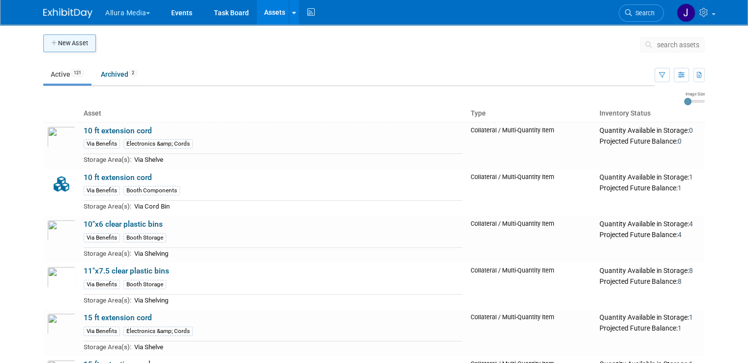
click at [73, 38] on button "New Asset" at bounding box center [69, 43] width 53 height 18
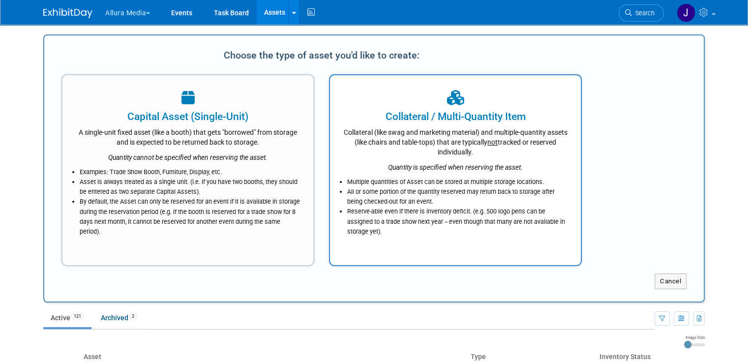
click at [404, 142] on div "Collateral (like swag and marketing material) and multiple-quantity assets (lik…" at bounding box center [455, 140] width 226 height 33
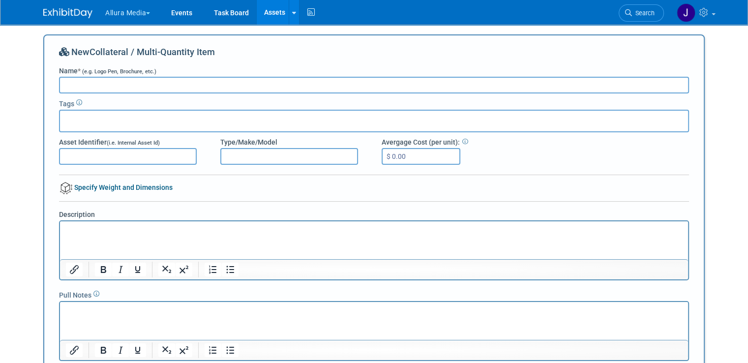
click at [289, 83] on input "Name * (e.g. Logo Pen, Brochure, etc.)" at bounding box center [374, 85] width 630 height 17
type input "Site Capture Solar Industries Association handouts"
click at [205, 119] on div at bounding box center [374, 121] width 630 height 23
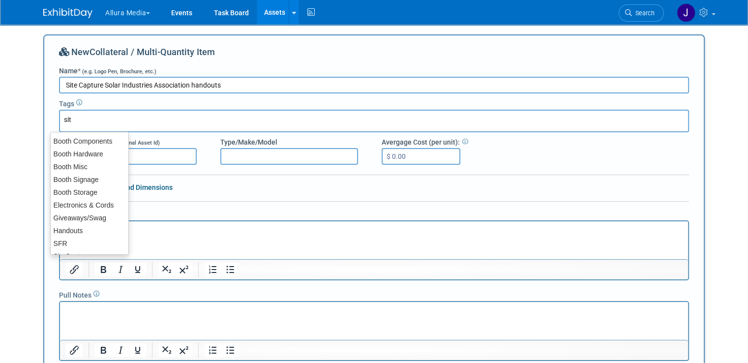
type input "site"
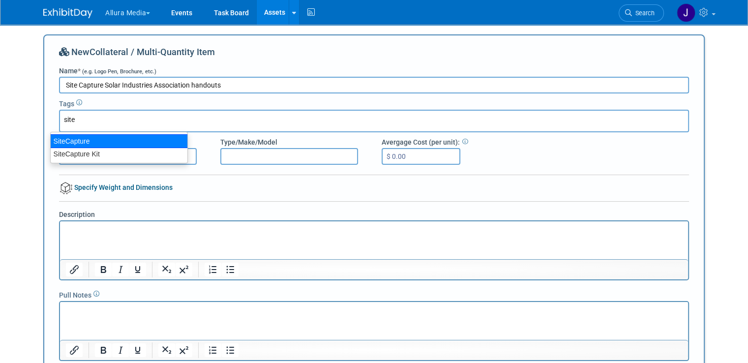
click at [144, 141] on div "SiteCapture" at bounding box center [119, 141] width 138 height 14
type input "SiteCapture"
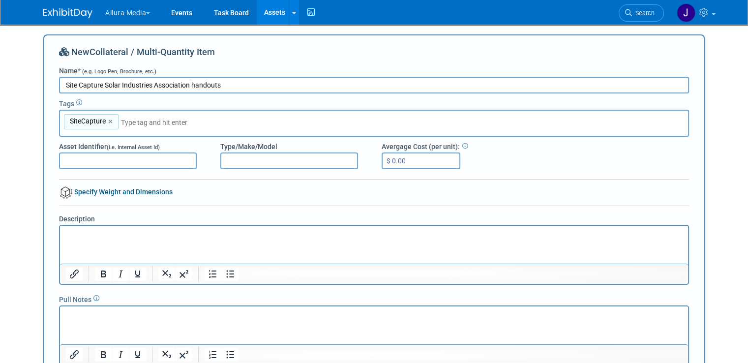
click at [150, 121] on input "text" at bounding box center [190, 123] width 138 height 10
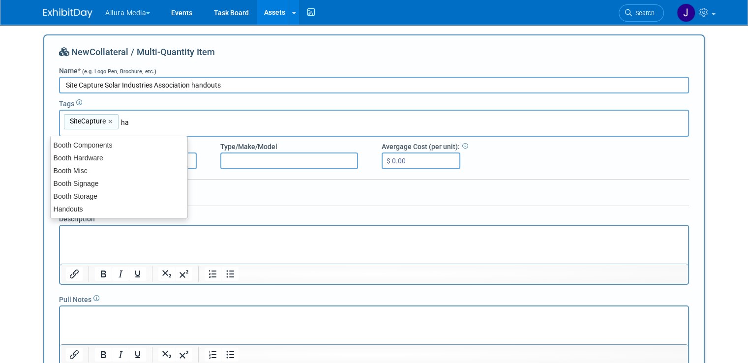
type input "han"
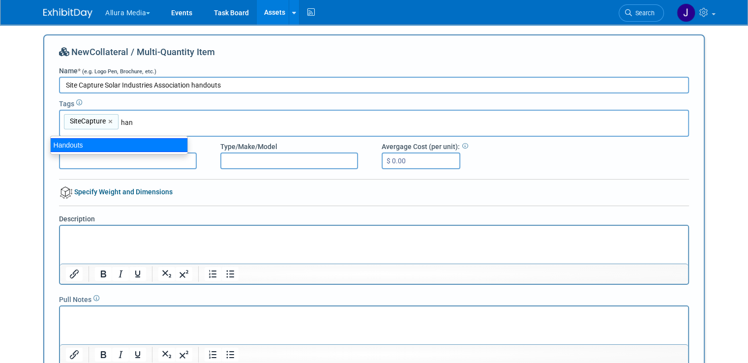
click at [131, 144] on div "Handouts" at bounding box center [119, 145] width 138 height 14
type input "SiteCapture, Handouts"
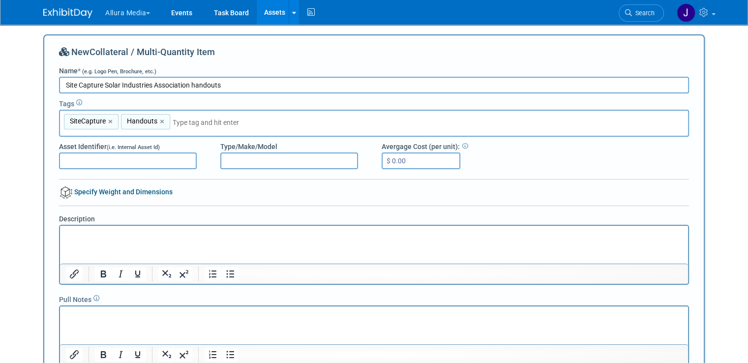
click at [147, 238] on p "Rich Text Area. Press ALT-0 for help." at bounding box center [374, 235] width 617 height 10
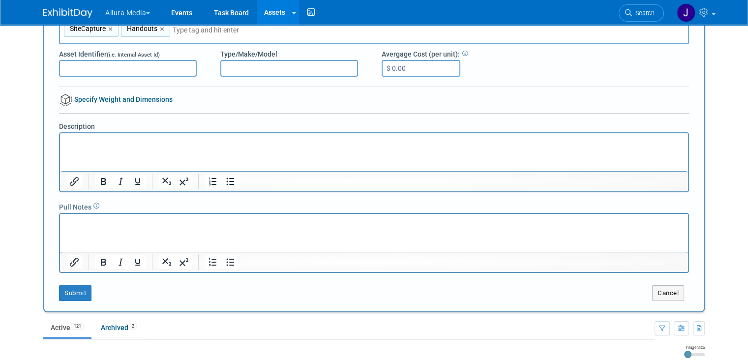
scroll to position [96, 0]
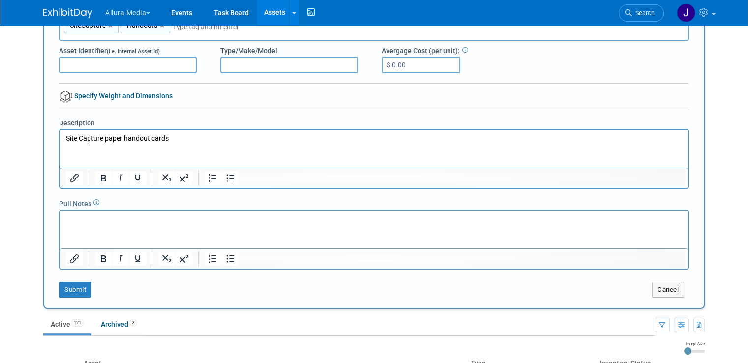
drag, startPoint x: 193, startPoint y: 138, endPoint x: 123, endPoint y: 137, distance: 69.4
click at [123, 137] on p "Site Capture paper handout cards" at bounding box center [374, 138] width 617 height 10
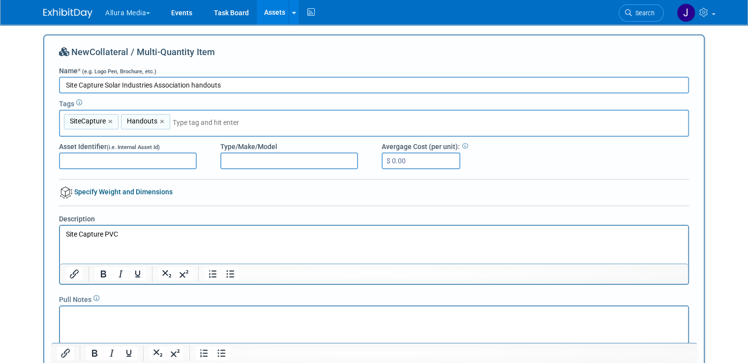
drag, startPoint x: 227, startPoint y: 89, endPoint x: 183, endPoint y: 82, distance: 44.3
click at [183, 82] on input "Site Capture Solar Industries Association handouts" at bounding box center [374, 85] width 630 height 17
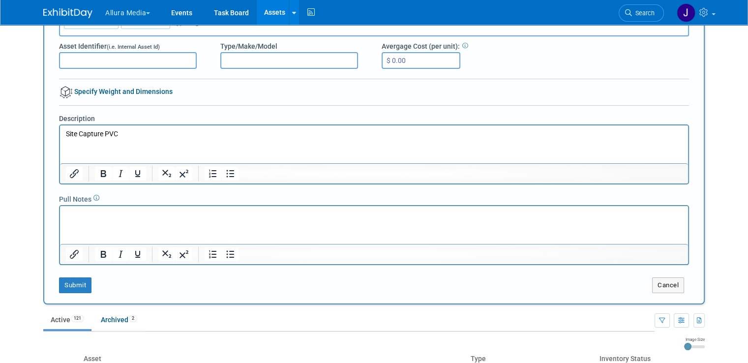
scroll to position [98, 0]
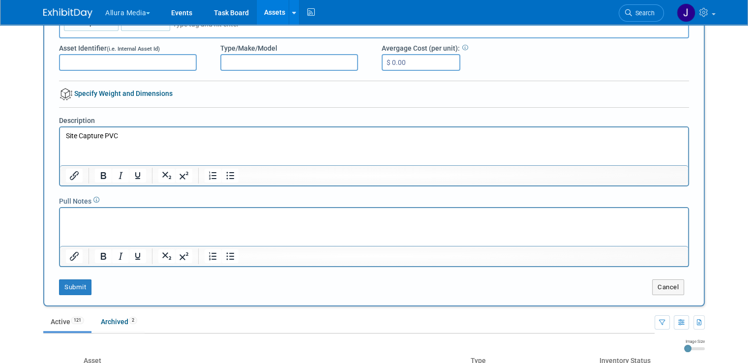
type input "Site Capture Solar Industries Association PVC board"
click at [171, 138] on p "Site Capture PVC" at bounding box center [374, 136] width 617 height 10
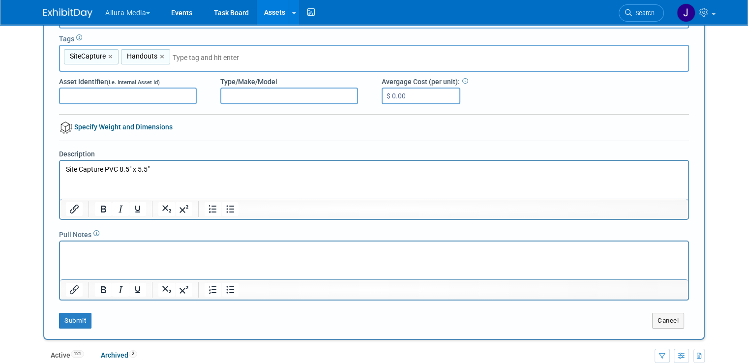
scroll to position [0, 0]
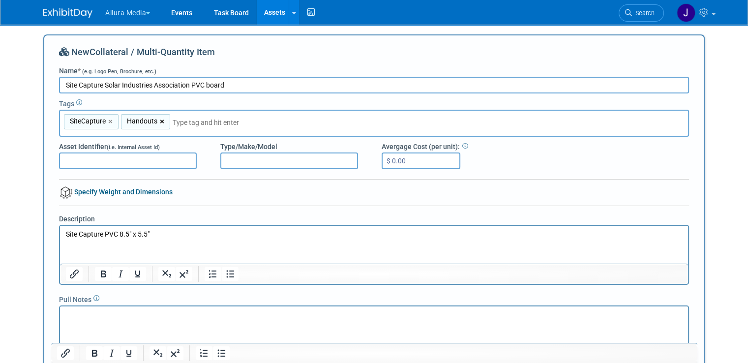
click at [160, 120] on link "×" at bounding box center [163, 121] width 6 height 11
type input "SiteCapture"
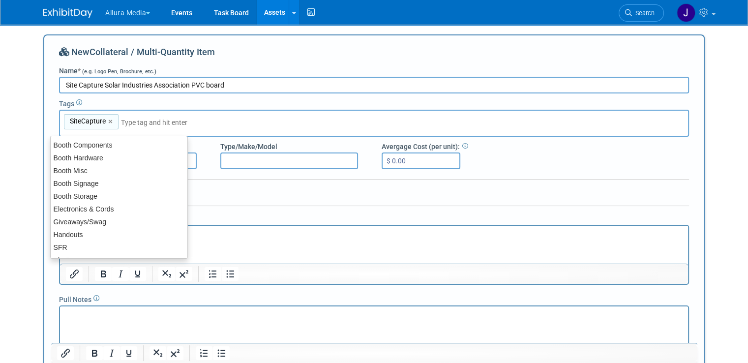
type input "SiteCapture"
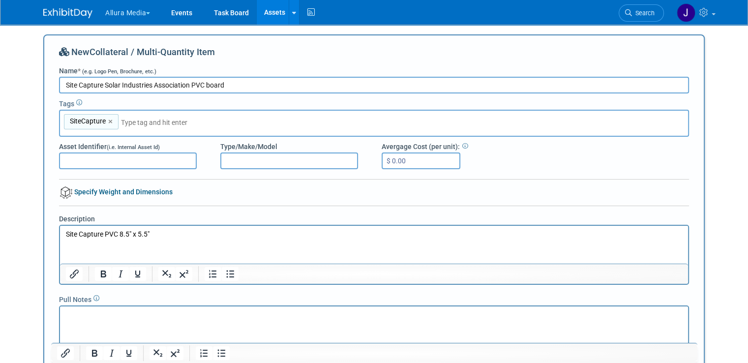
click at [139, 124] on input "text" at bounding box center [190, 123] width 138 height 10
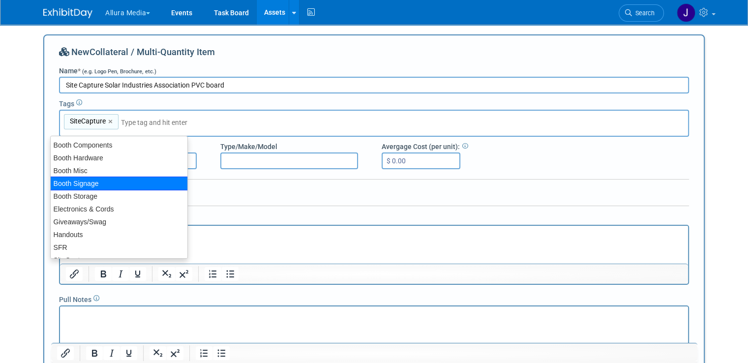
click at [132, 180] on div "Booth Signage" at bounding box center [119, 184] width 138 height 14
type input "SiteCapture, Booth Signage"
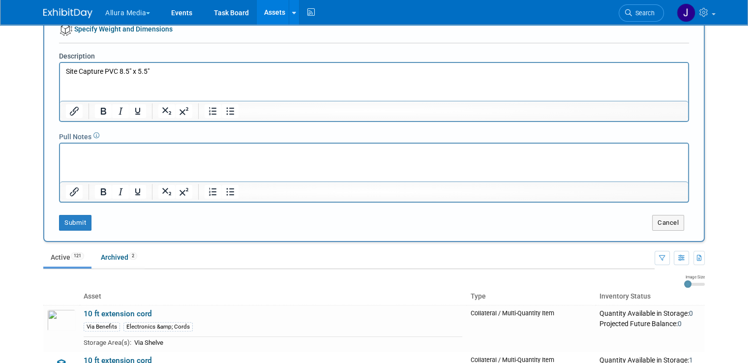
scroll to position [185, 0]
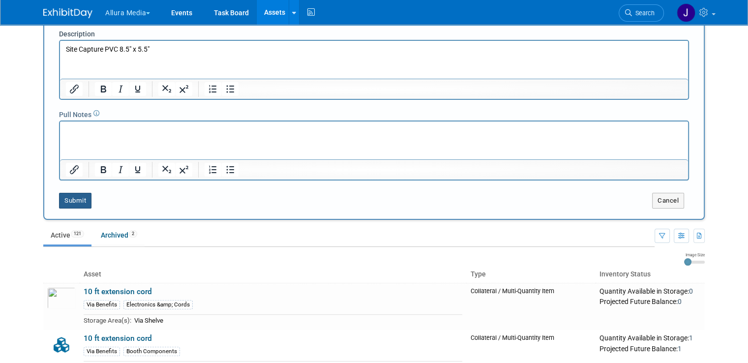
click at [61, 198] on button "Submit" at bounding box center [75, 201] width 32 height 16
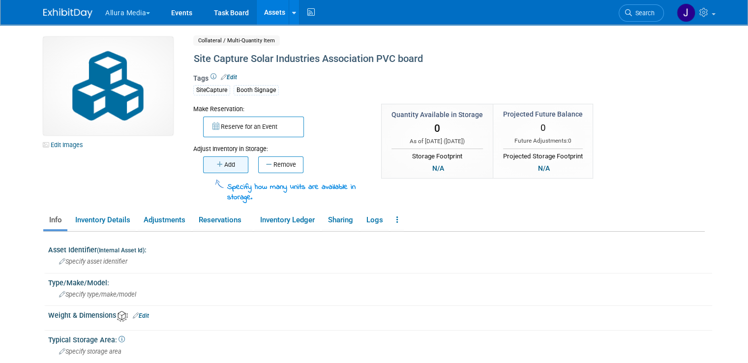
click at [228, 164] on button "Add" at bounding box center [225, 164] width 45 height 17
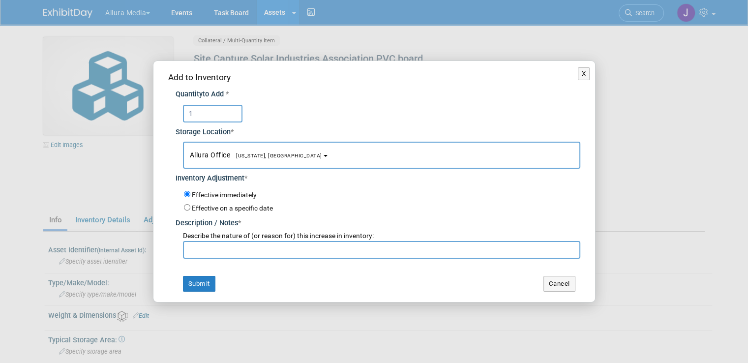
type input "1"
click at [286, 250] on input "text" at bounding box center [381, 250] width 397 height 18
type input "Initial Inventory"
click at [195, 281] on button "Submit" at bounding box center [199, 284] width 32 height 16
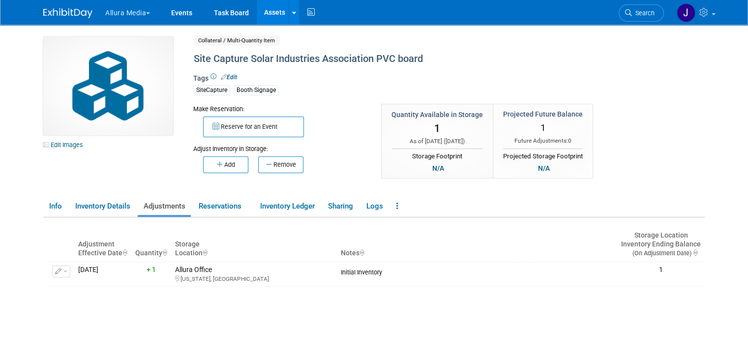
click at [265, 16] on link "Assets" at bounding box center [275, 12] width 36 height 25
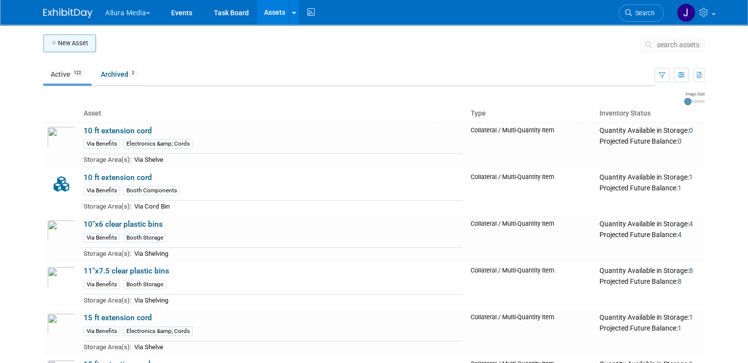
click at [77, 37] on button "New Asset" at bounding box center [69, 43] width 53 height 18
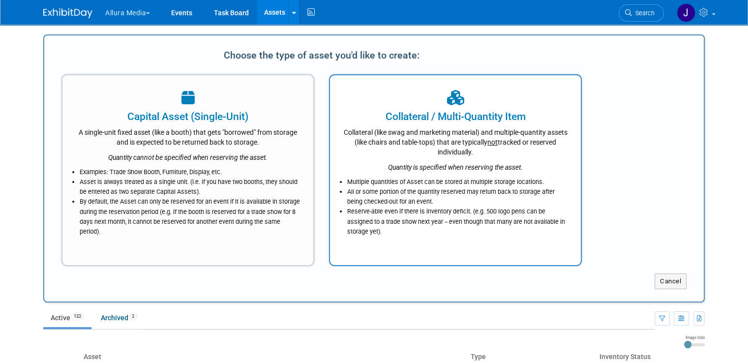
click at [434, 160] on div "Quantity is specified when reserving the asset." at bounding box center [455, 164] width 226 height 15
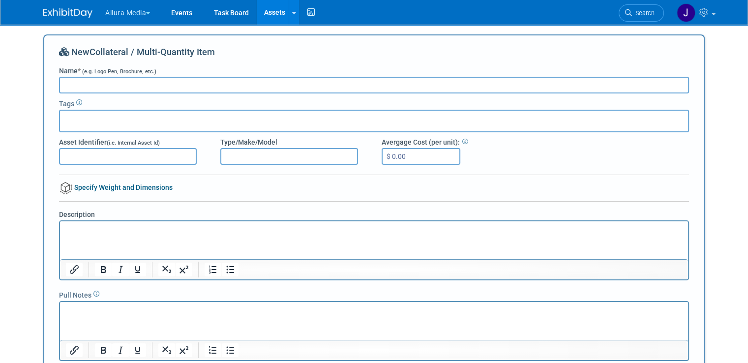
click at [203, 104] on div "Tags" at bounding box center [374, 102] width 630 height 12
click at [201, 83] on input "Name * (e.g. Logo Pen, Brochure, etc.)" at bounding box center [374, 85] width 630 height 17
type input "Site Capture V Neck Small"
click at [114, 156] on input "Asset Identifier (i.e. Internal Asset Id)" at bounding box center [128, 156] width 138 height 17
click at [104, 125] on div at bounding box center [374, 121] width 630 height 23
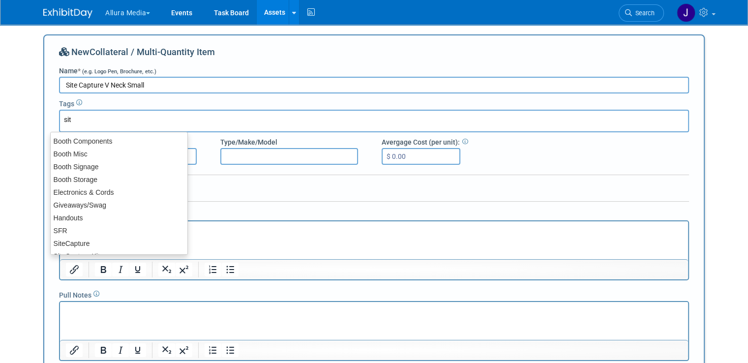
type input "site"
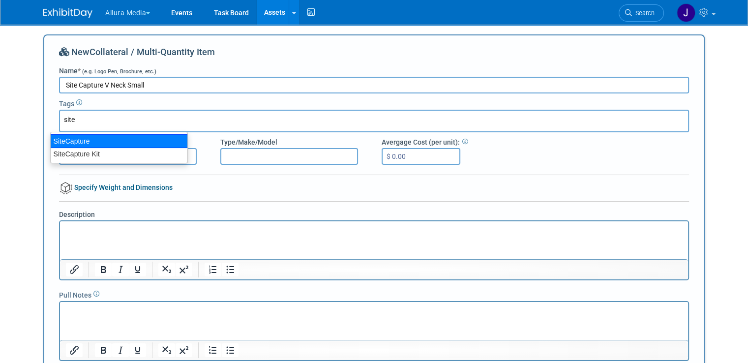
click at [88, 141] on div "SiteCapture" at bounding box center [119, 141] width 138 height 14
type input "SiteCapture"
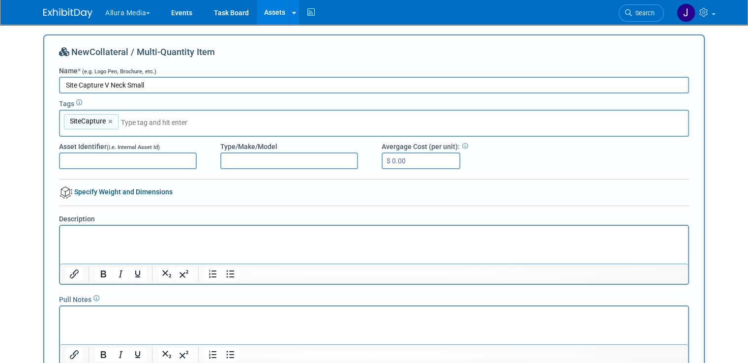
click at [126, 122] on input "text" at bounding box center [190, 123] width 138 height 10
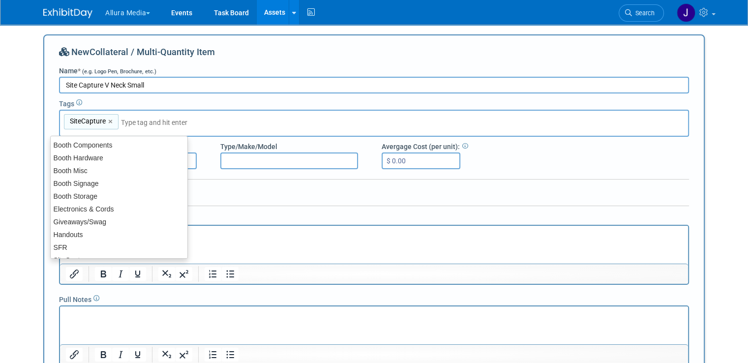
click at [140, 121] on input "text" at bounding box center [190, 123] width 138 height 10
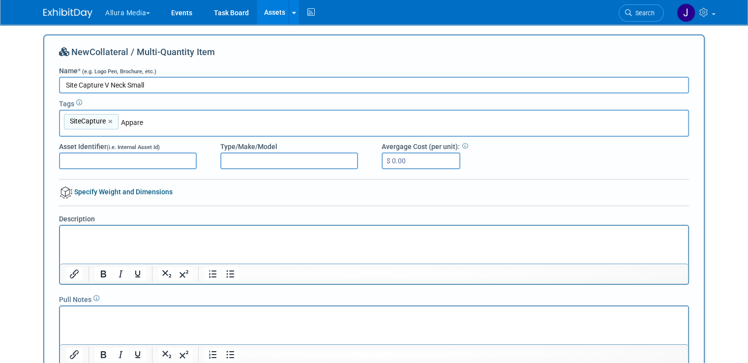
type input "Apparel"
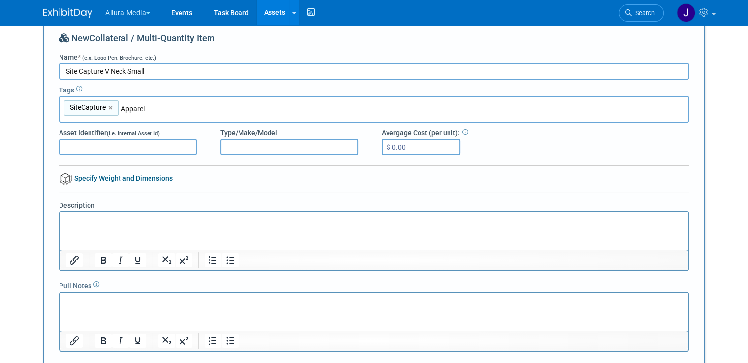
scroll to position [13, 0]
type input "SiteCapture, Apparel"
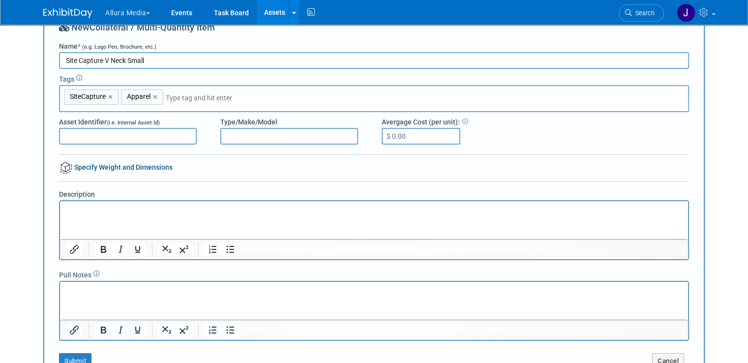
scroll to position [43, 0]
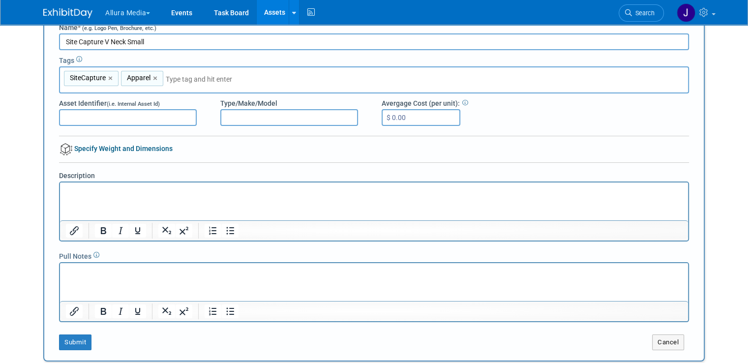
click at [138, 196] on html at bounding box center [374, 189] width 628 height 14
click at [125, 193] on p "Rich Text Area. Press ALT-0 for help." at bounding box center [374, 191] width 617 height 10
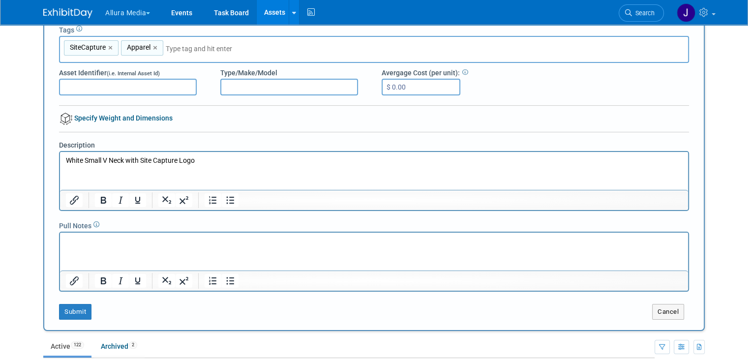
scroll to position [74, 0]
drag, startPoint x: 102, startPoint y: 157, endPoint x: 82, endPoint y: 160, distance: 20.3
click at [82, 160] on p "White Small V Neck with Site Capture Logo" at bounding box center [374, 160] width 617 height 10
click at [73, 311] on button "Submit" at bounding box center [75, 311] width 32 height 16
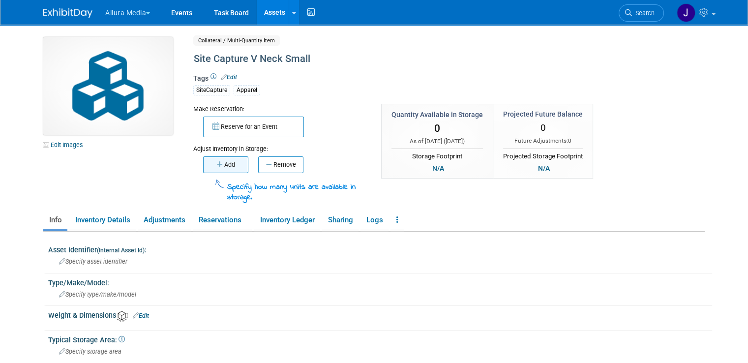
click at [217, 164] on icon "button" at bounding box center [220, 164] width 7 height 6
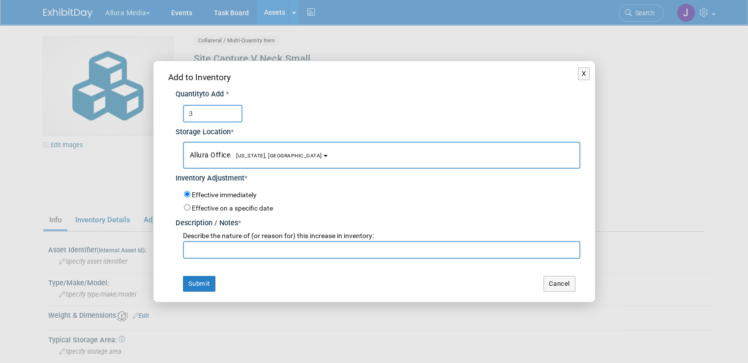
type input "3"
click at [212, 249] on input "text" at bounding box center [381, 250] width 397 height 18
type input "Initial Inventory"
click at [195, 290] on button "Submit" at bounding box center [199, 284] width 32 height 16
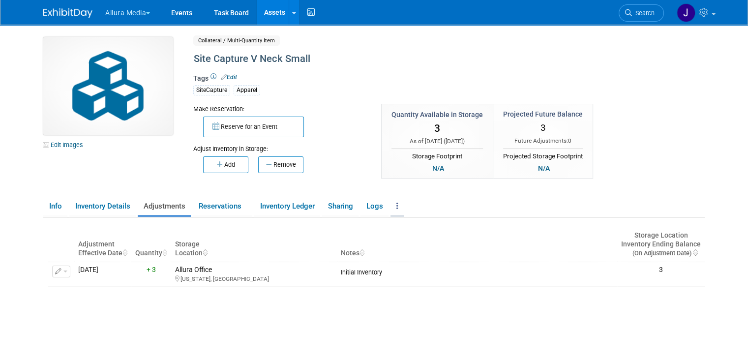
click at [396, 209] on link at bounding box center [397, 206] width 13 height 17
click at [397, 228] on link "Copy/Duplicate Asset" at bounding box center [434, 225] width 86 height 17
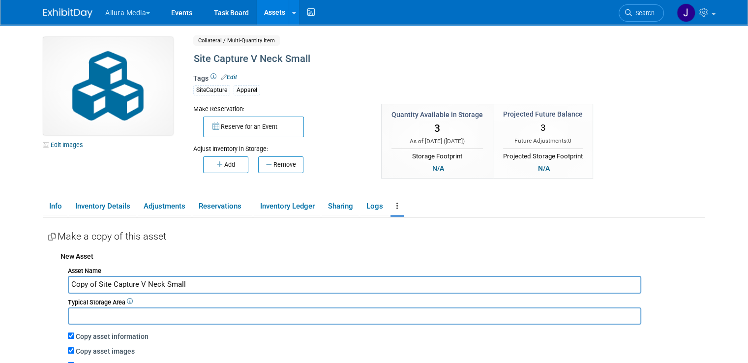
scroll to position [153, 0]
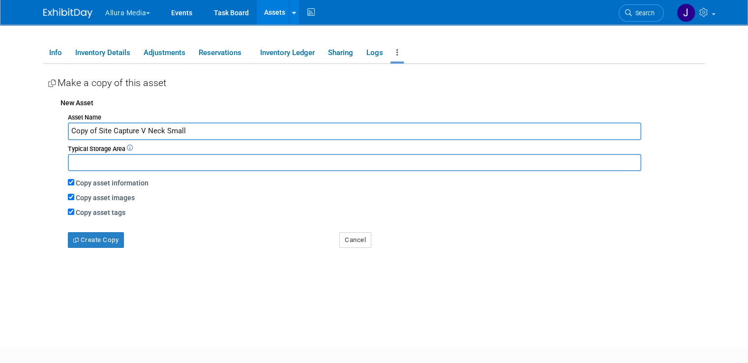
drag, startPoint x: 89, startPoint y: 130, endPoint x: 30, endPoint y: 130, distance: 59.5
click at [36, 130] on div "Edit Images Collateral / Multi-Quantity Item Shared Site Capture V Neck Small A…" at bounding box center [374, 100] width 676 height 458
drag, startPoint x: 167, startPoint y: 128, endPoint x: 129, endPoint y: 130, distance: 38.0
click at [129, 130] on input "Site Capture V Neck Small" at bounding box center [354, 130] width 573 height 17
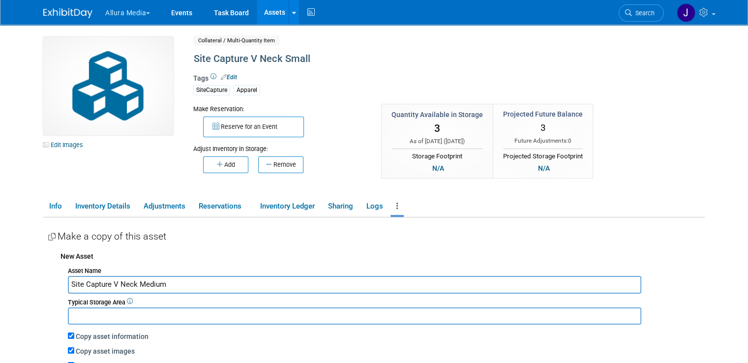
scroll to position [88, 0]
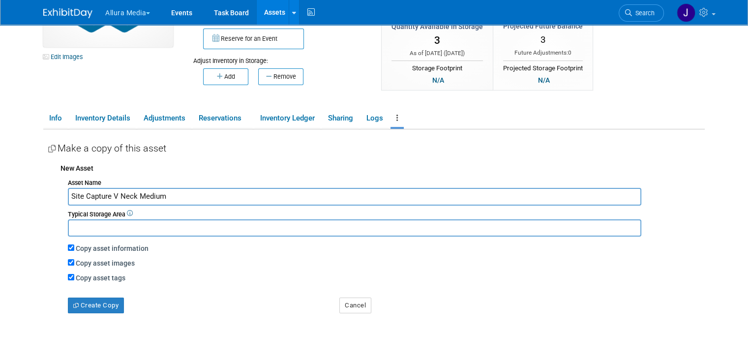
type input "Site Capture V Neck Medium"
click at [106, 229] on input "text" at bounding box center [354, 227] width 573 height 17
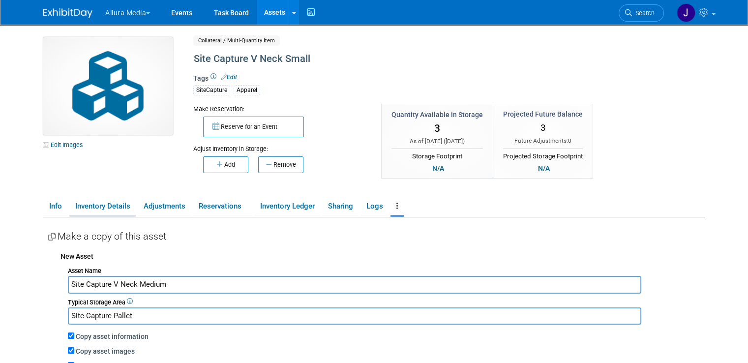
type input "Site Capture Pallet"
click at [83, 209] on link "Inventory Details" at bounding box center [102, 206] width 66 height 17
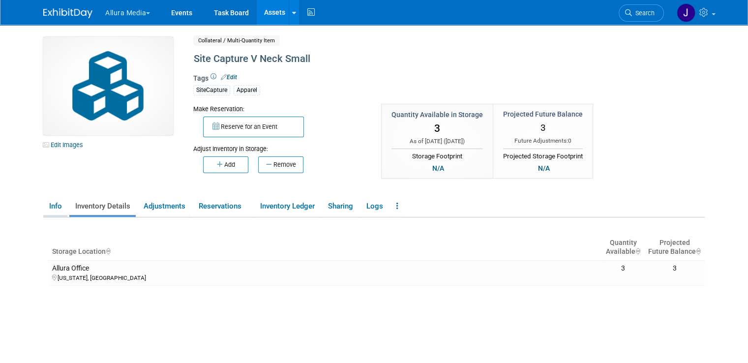
click at [52, 205] on link "Info" at bounding box center [55, 206] width 24 height 17
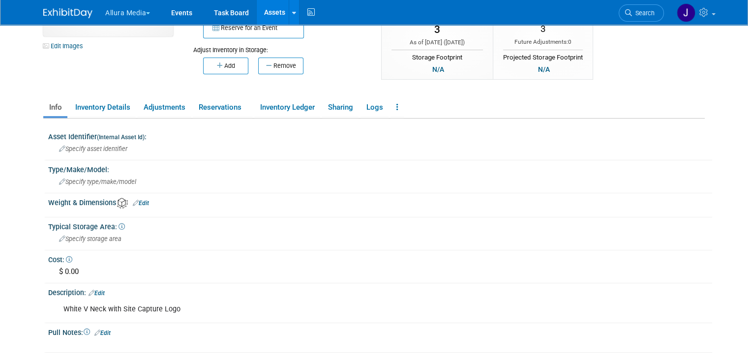
scroll to position [96, 0]
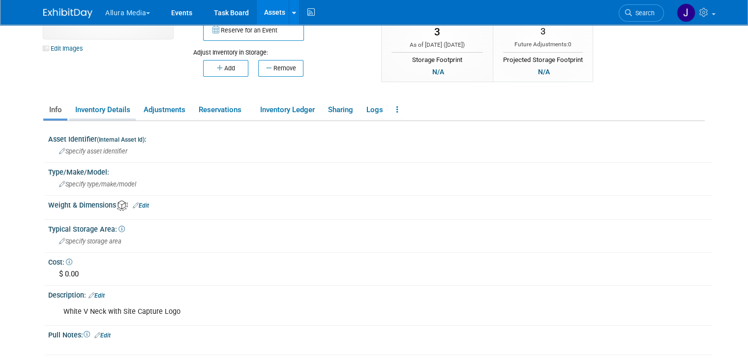
click at [114, 108] on link "Inventory Details" at bounding box center [102, 109] width 66 height 17
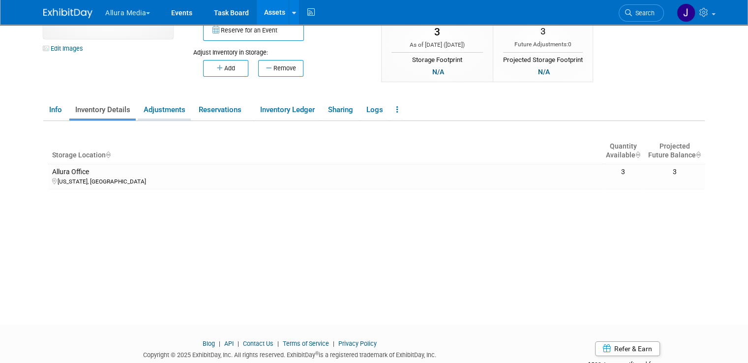
click at [157, 109] on link "Adjustments" at bounding box center [164, 109] width 53 height 17
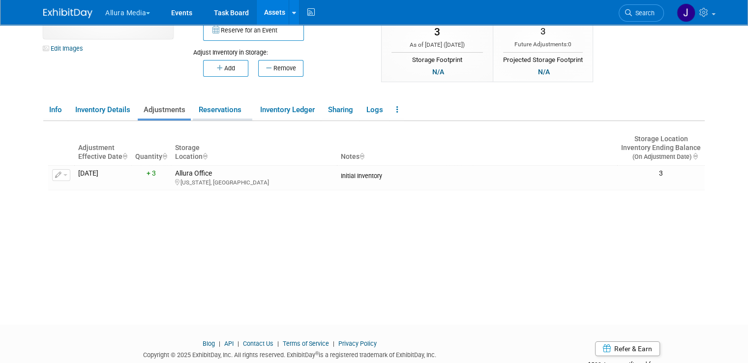
click at [211, 104] on link "Reservations" at bounding box center [223, 109] width 60 height 17
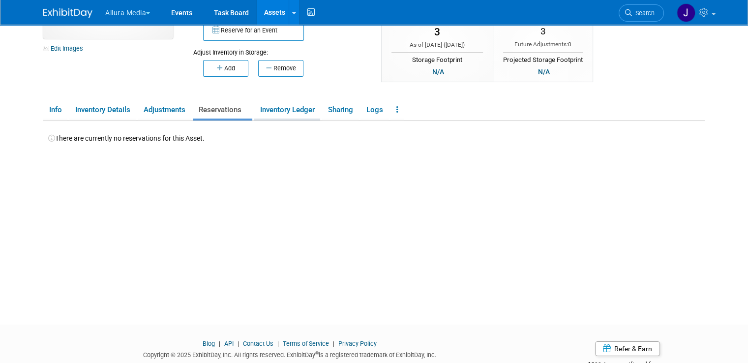
click at [280, 107] on link "Inventory Ledger" at bounding box center [287, 109] width 66 height 17
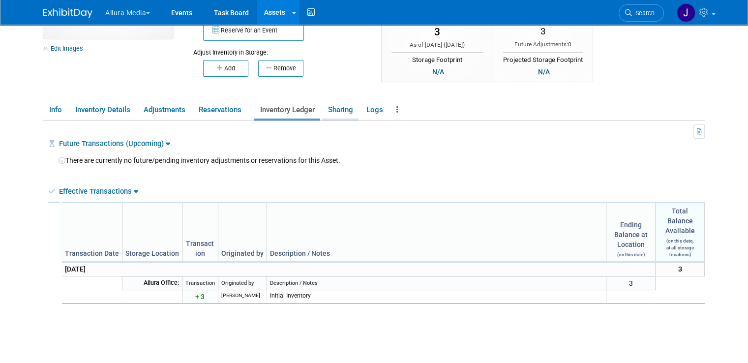
click at [348, 114] on link "Sharing" at bounding box center [340, 109] width 36 height 17
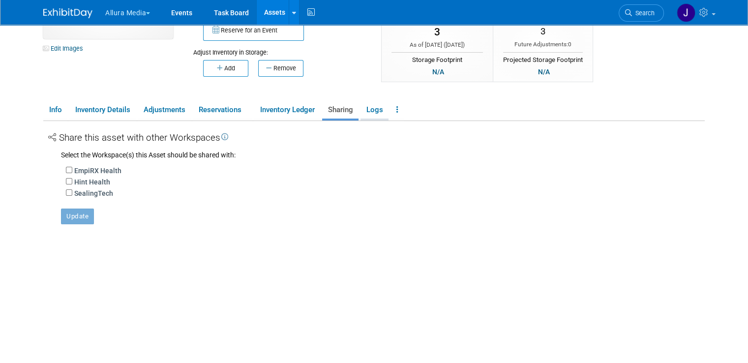
click at [361, 113] on link "Logs" at bounding box center [375, 109] width 28 height 17
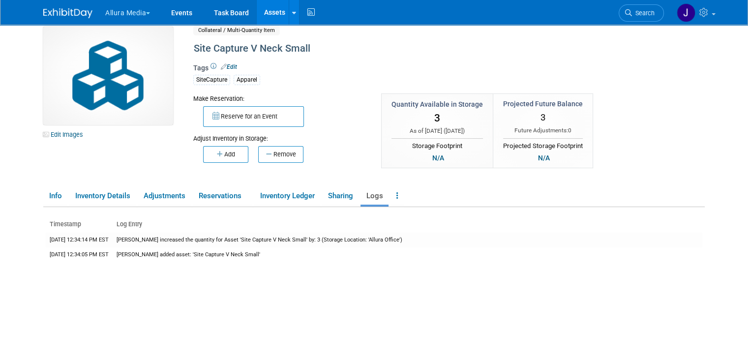
scroll to position [0, 0]
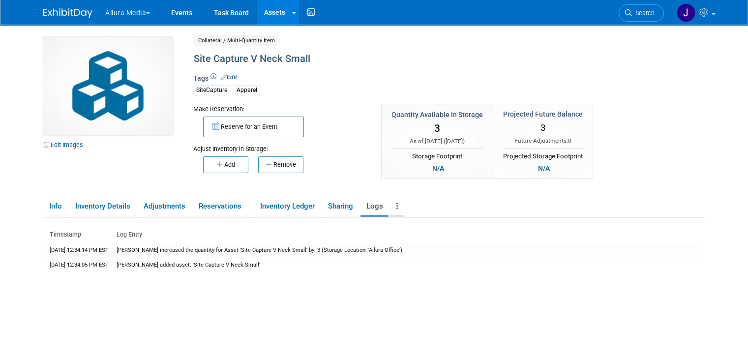
click at [393, 207] on link at bounding box center [397, 206] width 13 height 17
click at [411, 225] on link "Copy/Duplicate Asset" at bounding box center [434, 225] width 86 height 17
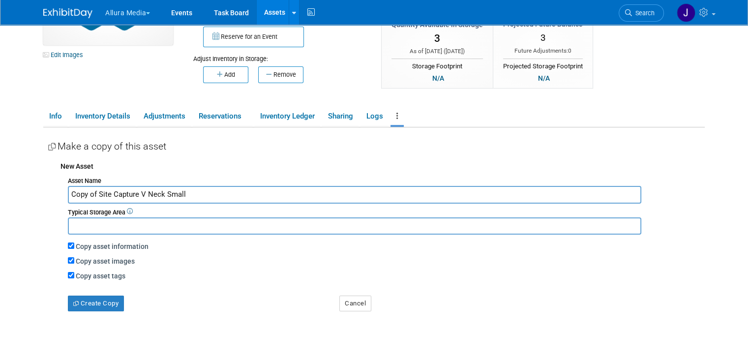
scroll to position [90, 0]
click at [87, 192] on input "Copy of Site Capture V Neck Small" at bounding box center [354, 193] width 573 height 17
drag, startPoint x: 90, startPoint y: 192, endPoint x: 31, endPoint y: 188, distance: 58.2
click at [36, 188] on div "Edit Images Collateral / Multi-Quantity Item Shared Site Capture V Neck Small A…" at bounding box center [374, 163] width 676 height 458
click at [179, 188] on input "Site Capture V Neck Small" at bounding box center [354, 193] width 573 height 17
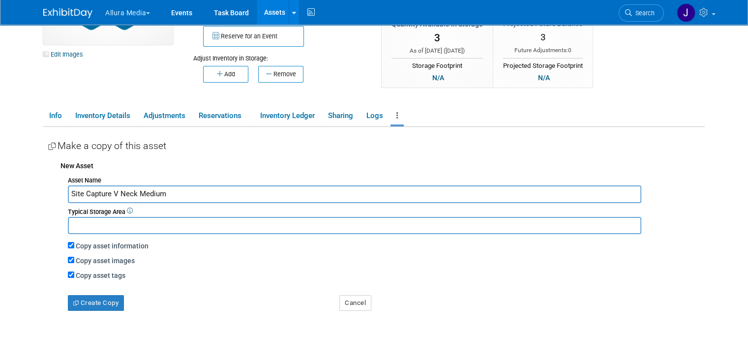
type input "Site Capture V Neck Medium"
click at [160, 227] on input "text" at bounding box center [354, 225] width 573 height 17
type input "Site Capture Pallet"
click at [99, 304] on button "Create Copy" at bounding box center [96, 303] width 56 height 16
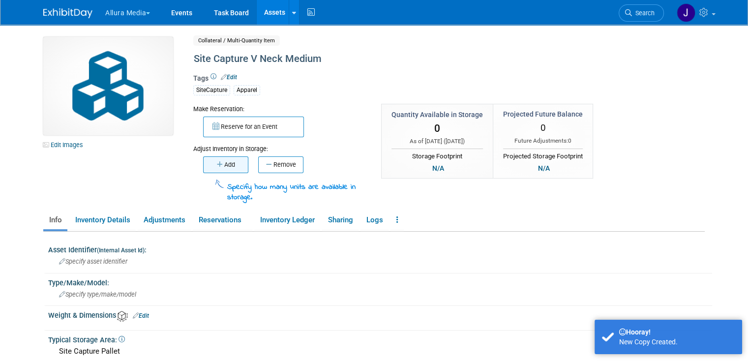
click at [217, 163] on icon "button" at bounding box center [220, 164] width 7 height 6
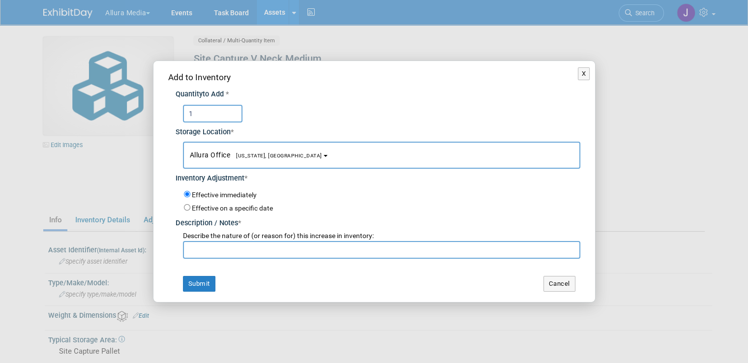
type input "1"
click at [237, 252] on input "text" at bounding box center [381, 250] width 397 height 18
type input "Initial Inventory"
click at [201, 277] on button "Submit" at bounding box center [199, 284] width 32 height 16
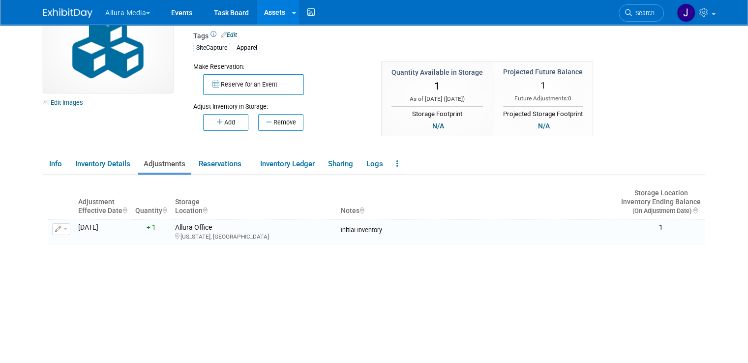
scroll to position [41, 0]
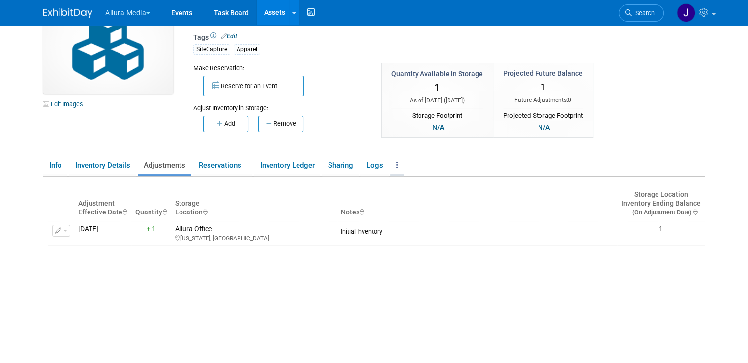
click at [396, 165] on icon at bounding box center [397, 164] width 2 height 7
click at [399, 182] on link "Copy/Duplicate Asset" at bounding box center [434, 185] width 86 height 17
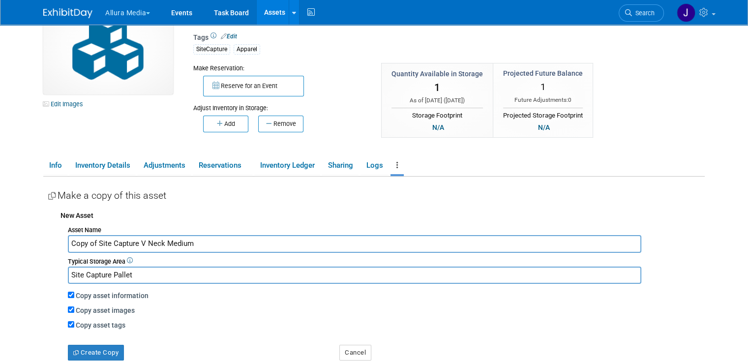
drag, startPoint x: 89, startPoint y: 244, endPoint x: 35, endPoint y: 239, distance: 53.9
click at [43, 239] on div "Asset Identifier (Internal Asset Id) : Specify asset identifier Type/Make/Model…" at bounding box center [374, 300] width 662 height 246
drag, startPoint x: 190, startPoint y: 242, endPoint x: 133, endPoint y: 243, distance: 56.6
click at [133, 243] on input "Site Capture V Neck Medium" at bounding box center [354, 243] width 573 height 17
type input "Site Capture V Neck Large"
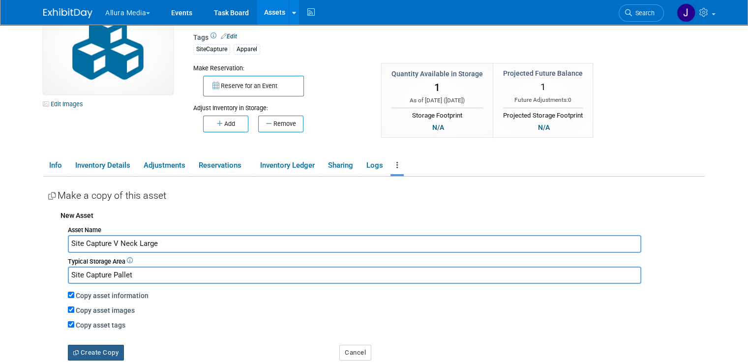
click at [99, 352] on button "Create Copy" at bounding box center [96, 353] width 56 height 16
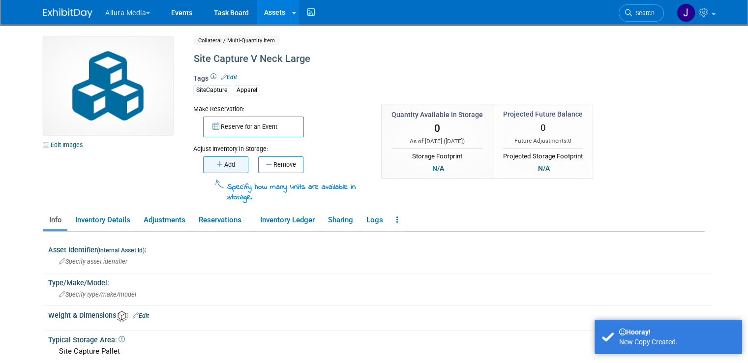
click at [217, 164] on icon "button" at bounding box center [220, 164] width 7 height 6
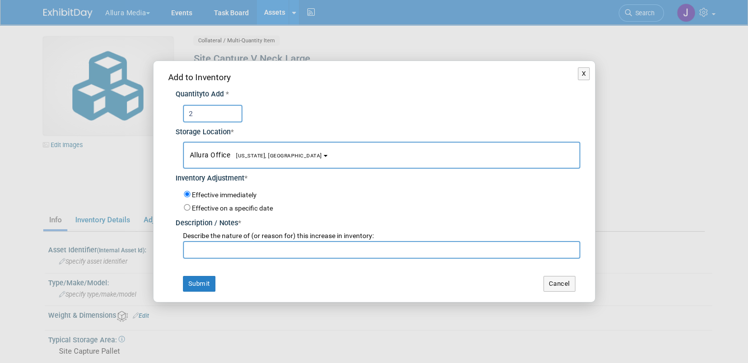
type input "2"
click at [238, 251] on input "text" at bounding box center [381, 250] width 397 height 18
type input "Initial Inventory"
click at [197, 284] on button "Submit" at bounding box center [199, 284] width 32 height 16
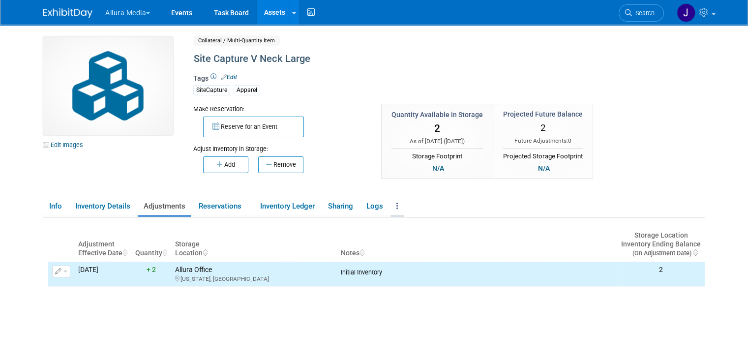
click at [393, 209] on link at bounding box center [397, 206] width 13 height 17
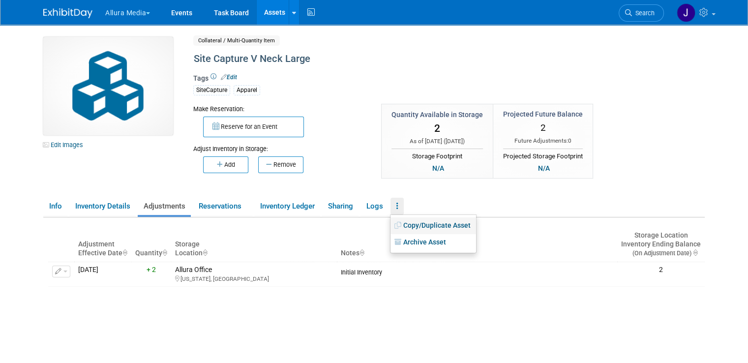
click at [407, 226] on link "Copy/Duplicate Asset" at bounding box center [434, 225] width 86 height 17
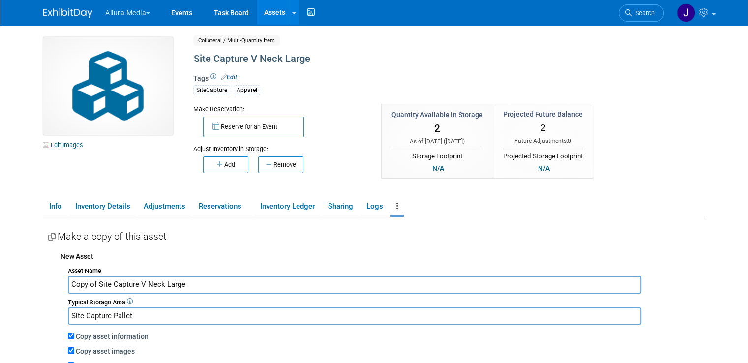
drag, startPoint x: 90, startPoint y: 284, endPoint x: 29, endPoint y: 277, distance: 61.4
click at [36, 277] on div "Edit Images Collateral / Multi-Quantity Item Shared Site Capture V Neck Large A…" at bounding box center [374, 254] width 676 height 458
click at [129, 282] on input "Site Capture V Neck Large" at bounding box center [354, 284] width 573 height 17
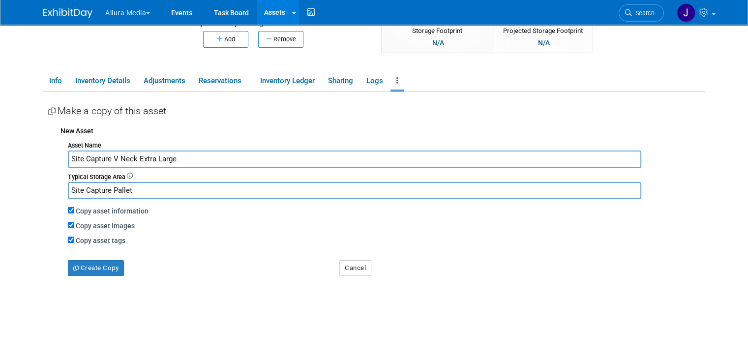
scroll to position [126, 0]
type input "Site Capture V Neck Extra Large"
click at [96, 268] on button "Create Copy" at bounding box center [96, 268] width 56 height 16
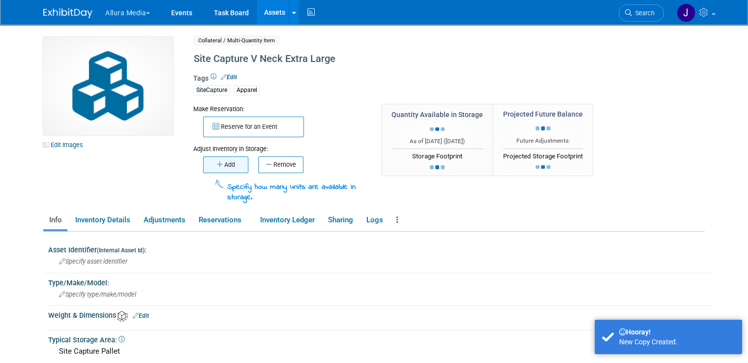
click at [209, 157] on button "Add" at bounding box center [225, 164] width 45 height 17
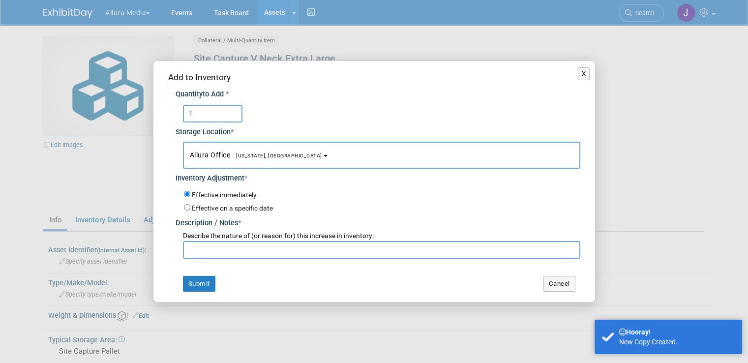
type input "1"
click at [214, 248] on input "text" at bounding box center [381, 250] width 397 height 18
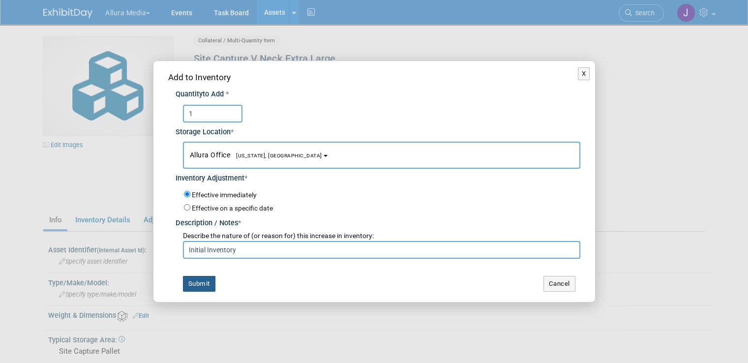
type input "Initial Inventory"
click at [186, 286] on button "Submit" at bounding box center [199, 284] width 32 height 16
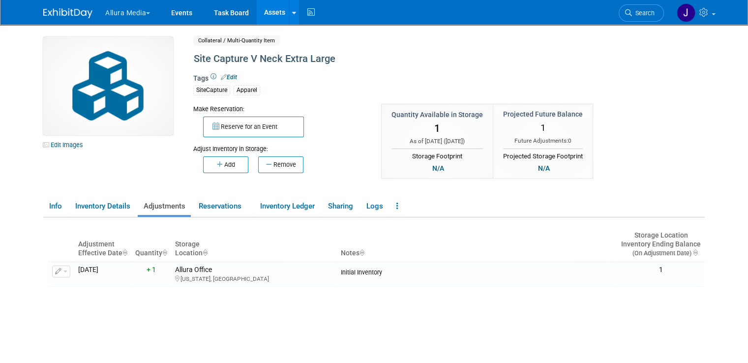
click at [401, 202] on ul "Info Inventory Details Adjustments Reservations Inventory Ledger Sharing Logs C…" at bounding box center [374, 207] width 662 height 21
click at [393, 201] on link at bounding box center [397, 206] width 13 height 17
click at [398, 224] on link "Copy/Duplicate Asset" at bounding box center [434, 225] width 86 height 17
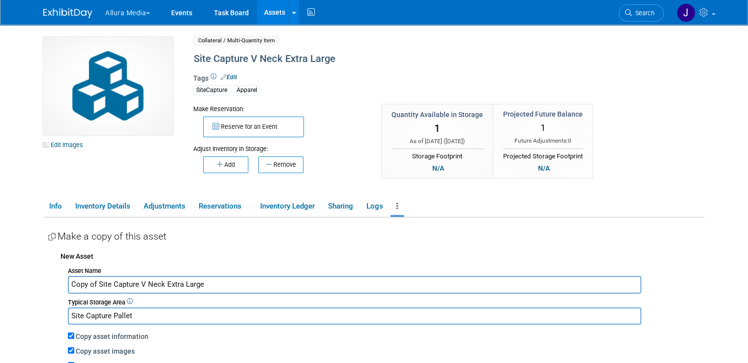
drag, startPoint x: 157, startPoint y: 282, endPoint x: 131, endPoint y: 282, distance: 26.6
click at [131, 282] on input "Copy of Site Capture V Neck Extra Large" at bounding box center [354, 284] width 573 height 17
drag, startPoint x: 92, startPoint y: 283, endPoint x: 41, endPoint y: 281, distance: 50.7
click at [48, 281] on div "New Asset Asset Name Copy of Site Capture Extra Extra Large Typical Storage Are…" at bounding box center [376, 323] width 657 height 155
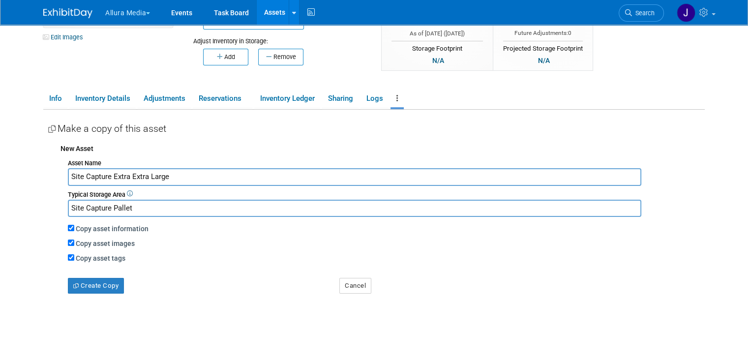
scroll to position [108, 0]
type input "Site Capture Extra Extra Large"
click at [98, 282] on button "Create Copy" at bounding box center [96, 285] width 56 height 16
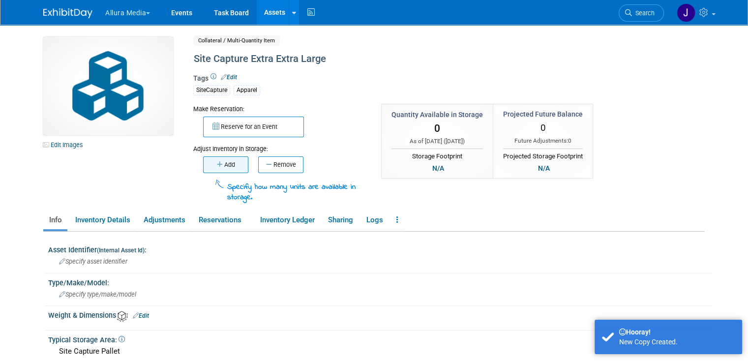
click at [217, 166] on icon "button" at bounding box center [220, 164] width 7 height 6
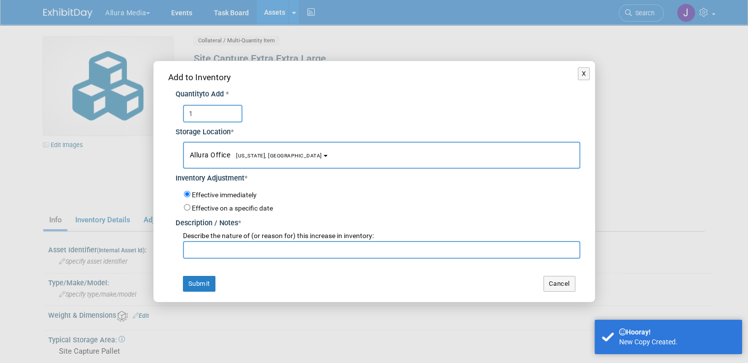
type input "1"
click at [222, 251] on input "text" at bounding box center [381, 250] width 397 height 18
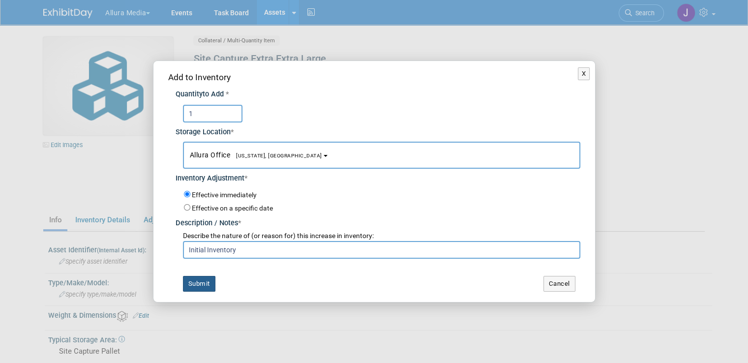
type input "Initial Inventory"
click at [193, 276] on button "Submit" at bounding box center [199, 284] width 32 height 16
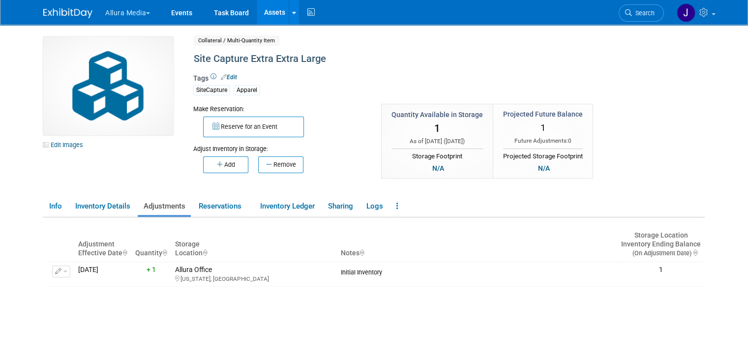
click at [269, 16] on link "Assets" at bounding box center [275, 12] width 36 height 25
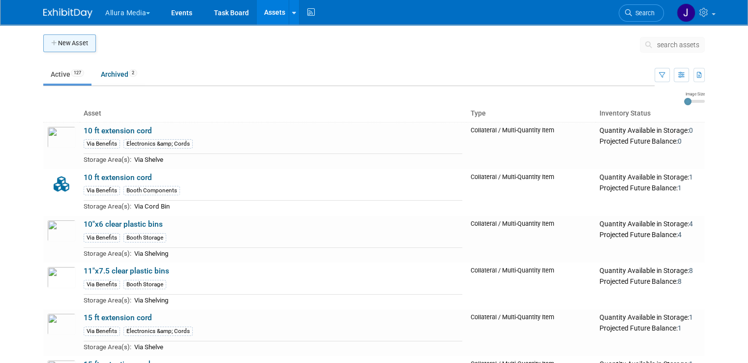
click at [49, 34] on button "New Asset" at bounding box center [69, 43] width 53 height 18
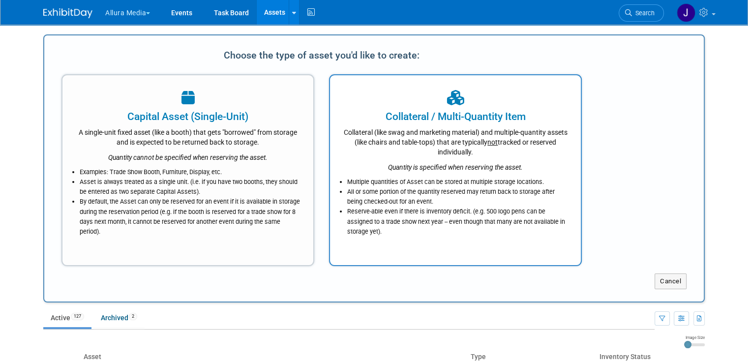
click at [403, 122] on div "Collateral / Multi-Quantity Item" at bounding box center [455, 116] width 226 height 15
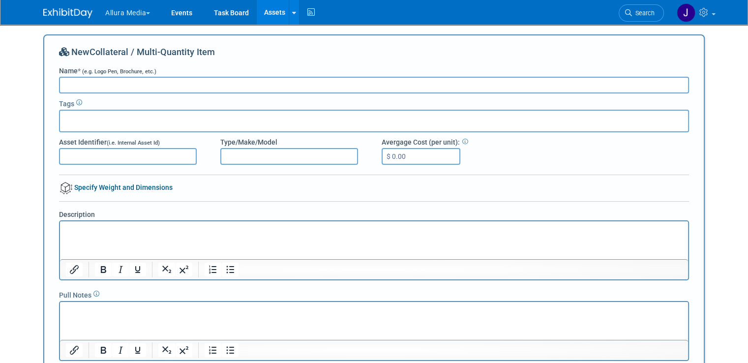
click at [161, 87] on input "Name * (e.g. Logo Pen, Brochure, etc.)" at bounding box center [374, 85] width 630 height 17
click at [96, 83] on input "Site Capture Quarter Zip Extra Large" at bounding box center [374, 85] width 630 height 17
type input "Site Capture White Quarter Zip Extra Large"
click at [82, 121] on input "text" at bounding box center [103, 120] width 79 height 10
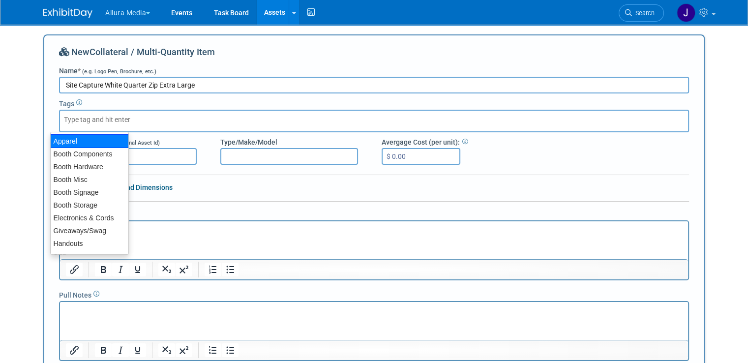
click at [75, 140] on div "Apparel" at bounding box center [89, 141] width 79 height 14
type input "Apparel"
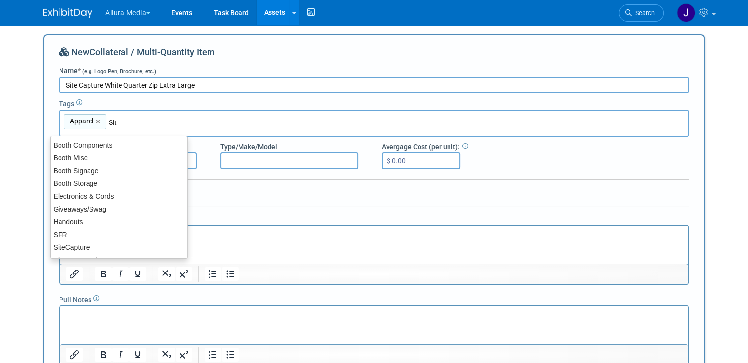
type input "Site"
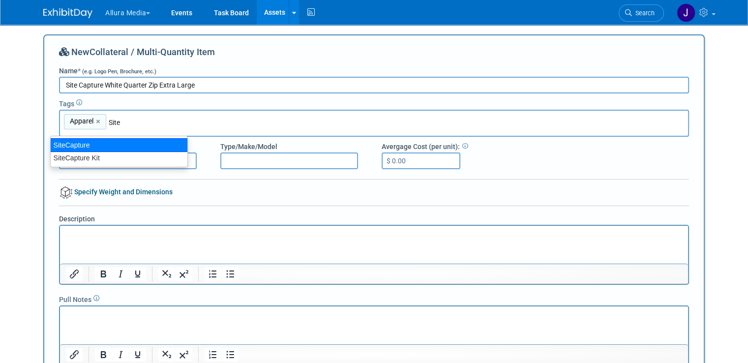
click at [93, 150] on div "SiteCapture" at bounding box center [119, 145] width 138 height 14
type input "Apparel, SiteCapture"
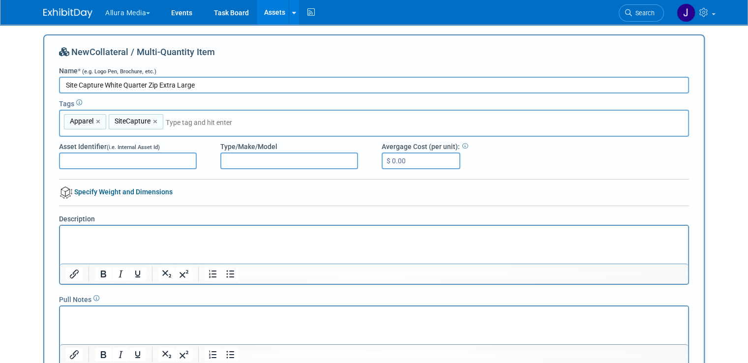
scroll to position [55, 0]
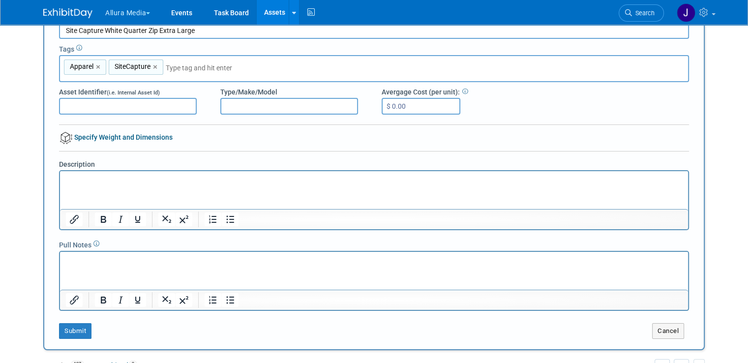
click at [162, 185] on html at bounding box center [374, 178] width 628 height 14
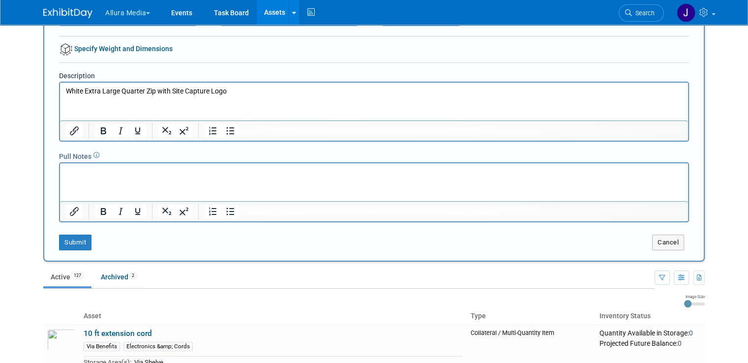
click at [61, 251] on div "New Collateral / Multi-Quantity Item Name * (e.g. Logo Pen, Brochure, etc.) Sit…" at bounding box center [374, 76] width 662 height 370
click at [61, 244] on button "Submit" at bounding box center [75, 243] width 32 height 16
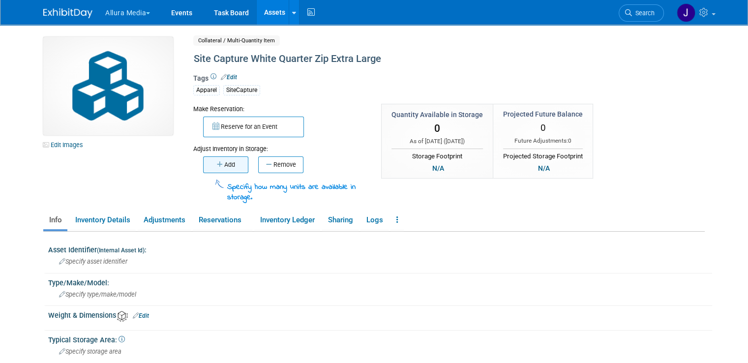
click at [226, 160] on button "Add" at bounding box center [225, 164] width 45 height 17
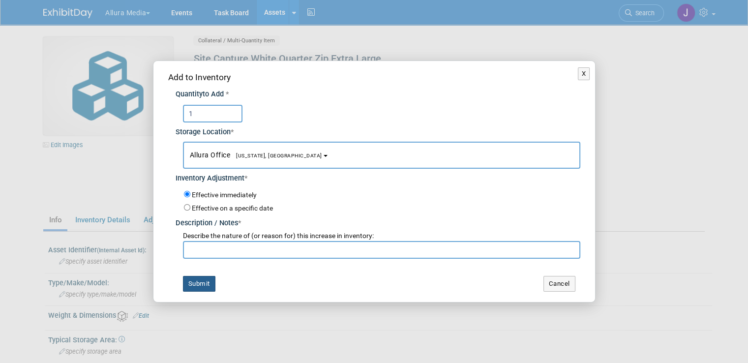
type input "1"
click at [199, 287] on button "Submit" at bounding box center [199, 284] width 32 height 16
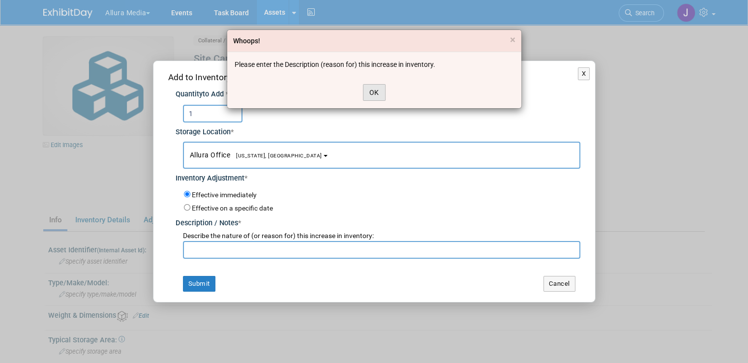
click at [380, 89] on button "OK" at bounding box center [374, 92] width 23 height 17
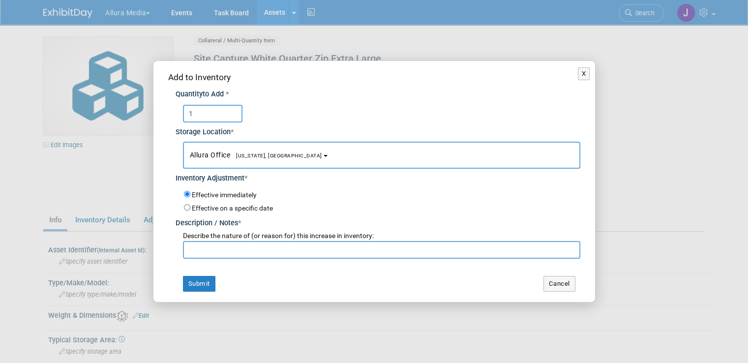
click at [227, 255] on input "text" at bounding box center [381, 250] width 397 height 18
type input "Initial Inventory"
click at [189, 287] on button "Submit" at bounding box center [199, 284] width 32 height 16
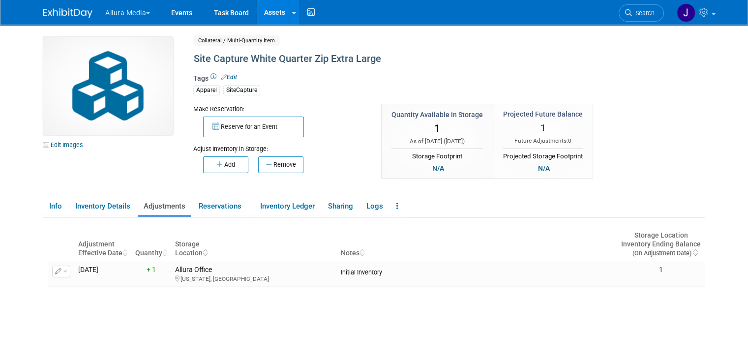
click at [268, 13] on link "Assets" at bounding box center [275, 12] width 36 height 25
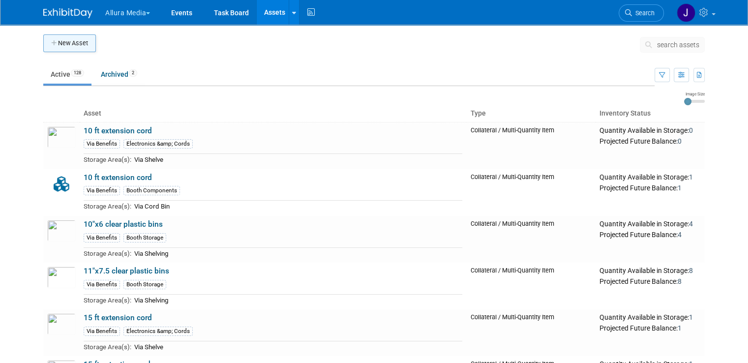
click at [73, 38] on button "New Asset" at bounding box center [69, 43] width 53 height 18
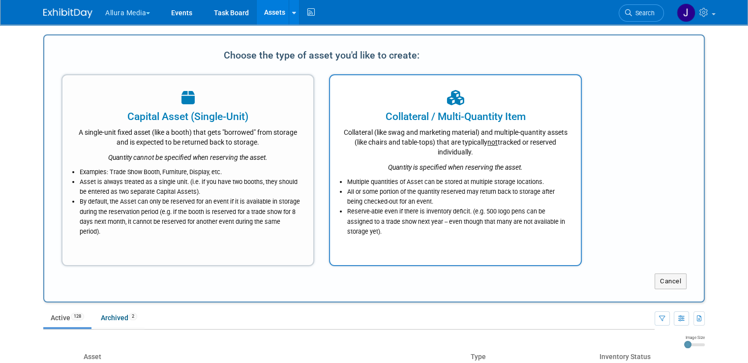
click at [395, 121] on div "Collateral / Multi-Quantity Item" at bounding box center [455, 116] width 226 height 15
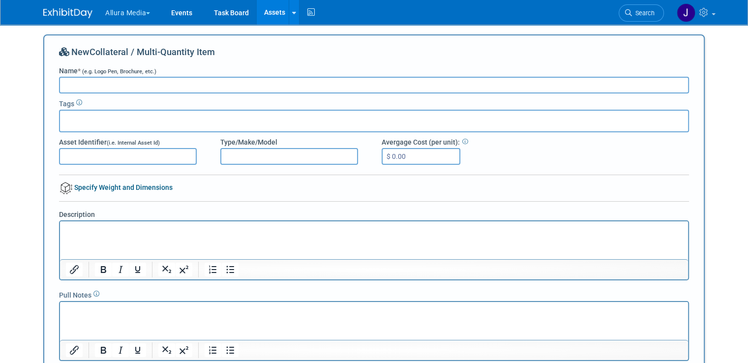
click at [259, 88] on input "Name * (e.g. Logo Pen, Brochure, etc.)" at bounding box center [374, 85] width 630 height 17
drag, startPoint x: 247, startPoint y: 91, endPoint x: 142, endPoint y: 83, distance: 105.5
click at [142, 83] on input "Site Capture Blue Reusable Bags" at bounding box center [374, 85] width 630 height 17
type input "Site Capture Blue Reusable Tote Bag"
click at [121, 153] on input "Asset Identifier (i.e. Internal Asset Id)" at bounding box center [128, 156] width 138 height 17
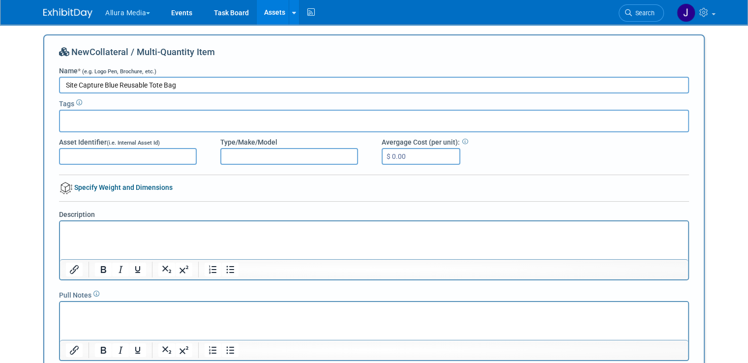
click at [112, 124] on div at bounding box center [374, 121] width 630 height 23
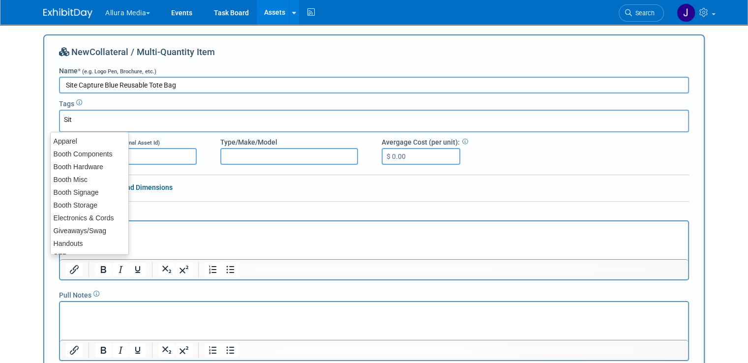
type input "Site"
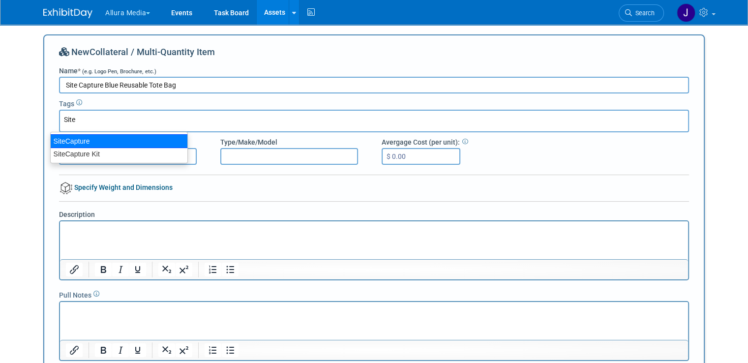
click at [91, 139] on div "SiteCapture" at bounding box center [119, 141] width 138 height 14
type input "SiteCapture"
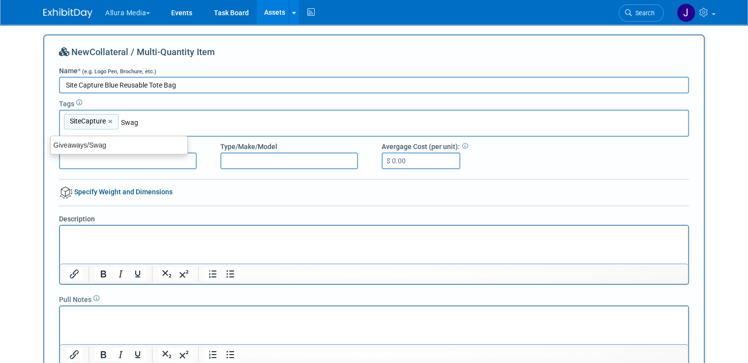
type input "Giveaways/Swag"
type input "SiteCapture, Giveaways/Swag"
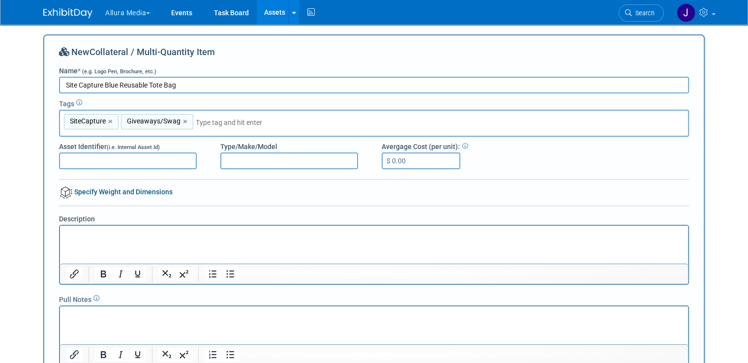
scroll to position [30, 0]
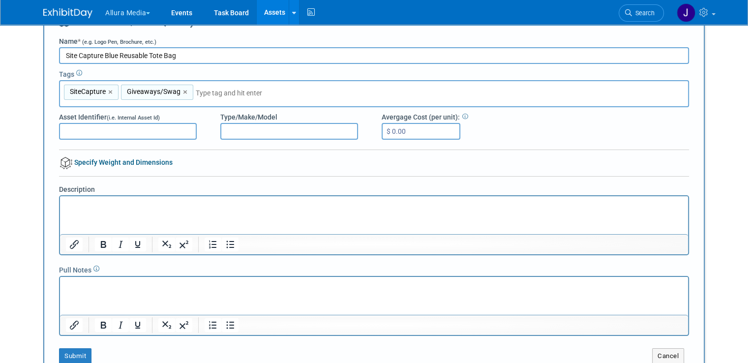
click at [239, 206] on p "Rich Text Area. Press ALT-0 for help." at bounding box center [374, 205] width 617 height 10
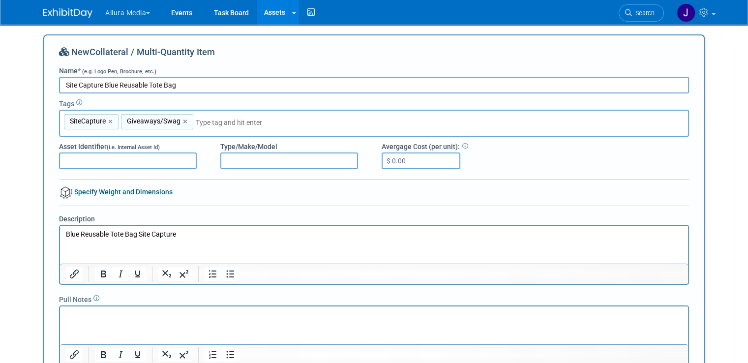
scroll to position [63, 0]
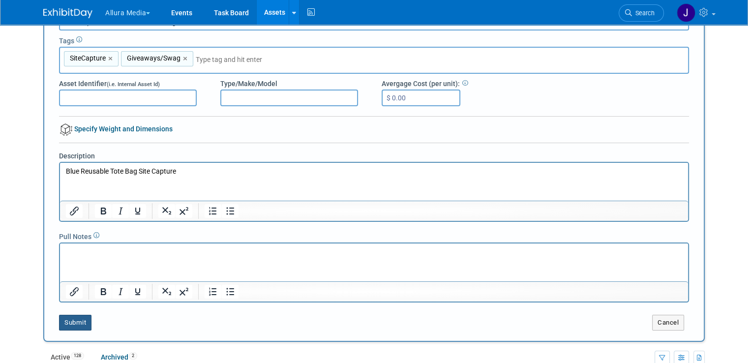
click at [72, 317] on button "Submit" at bounding box center [75, 323] width 32 height 16
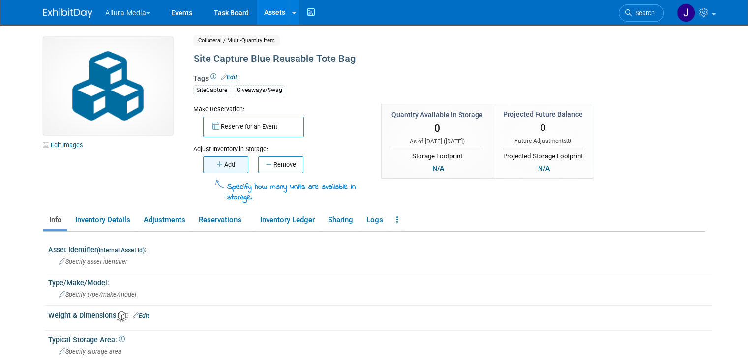
click at [206, 162] on button "Add" at bounding box center [225, 164] width 45 height 17
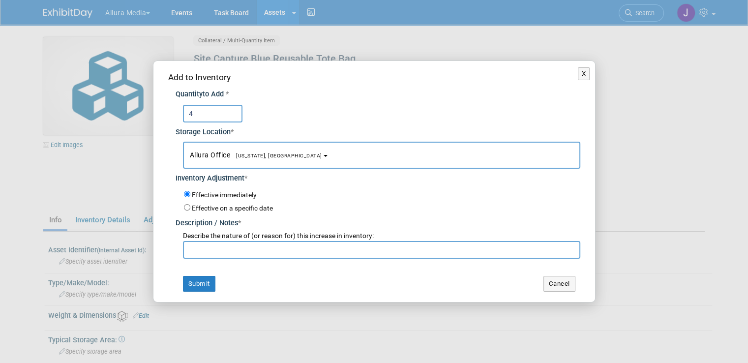
type input "4"
click at [329, 252] on input "text" at bounding box center [381, 250] width 397 height 18
type input "O"
type input "Initial Inventory"
click at [183, 286] on button "Submit" at bounding box center [199, 284] width 32 height 16
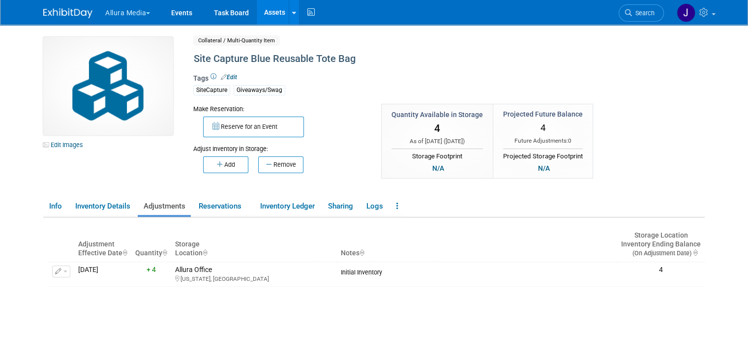
click at [260, 15] on link "Assets" at bounding box center [275, 12] width 36 height 25
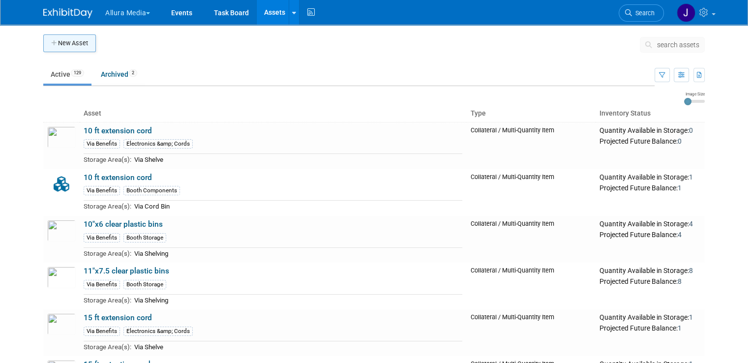
click at [51, 42] on icon "button" at bounding box center [54, 43] width 7 height 6
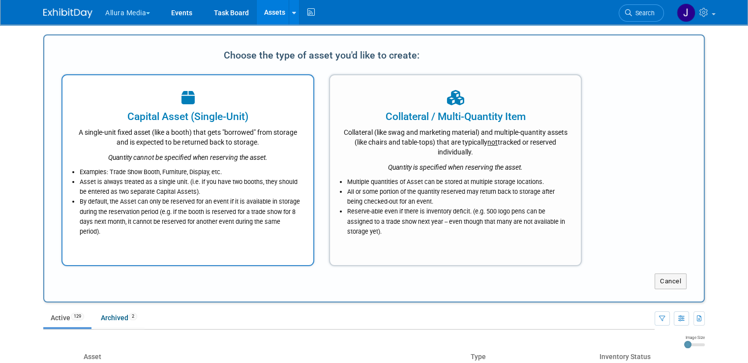
click at [169, 90] on div at bounding box center [188, 99] width 226 height 22
